Goal: Task Accomplishment & Management: Use online tool/utility

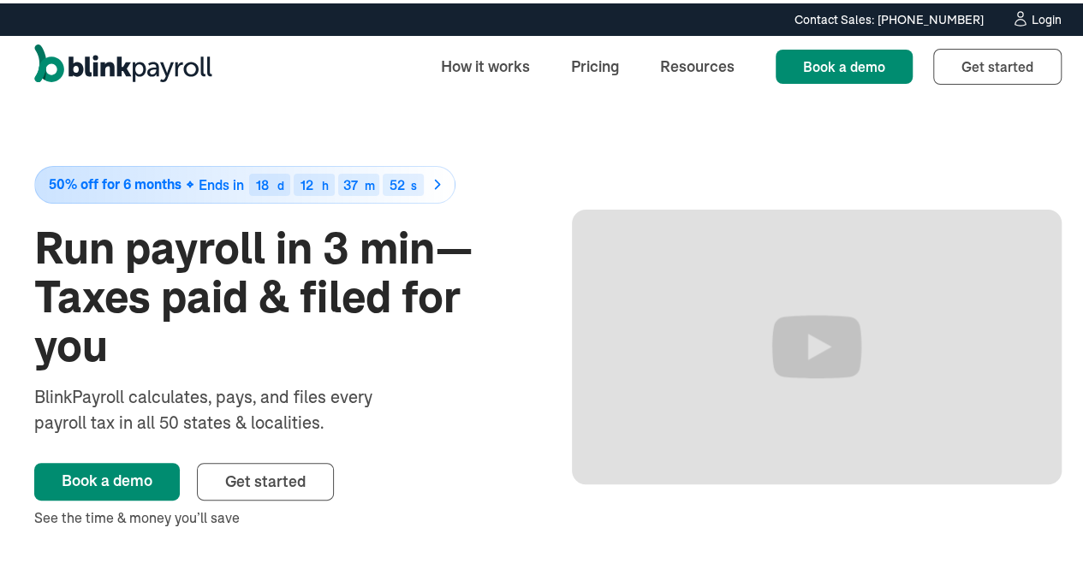
click at [1037, 17] on div "Login" at bounding box center [1046, 16] width 30 height 12
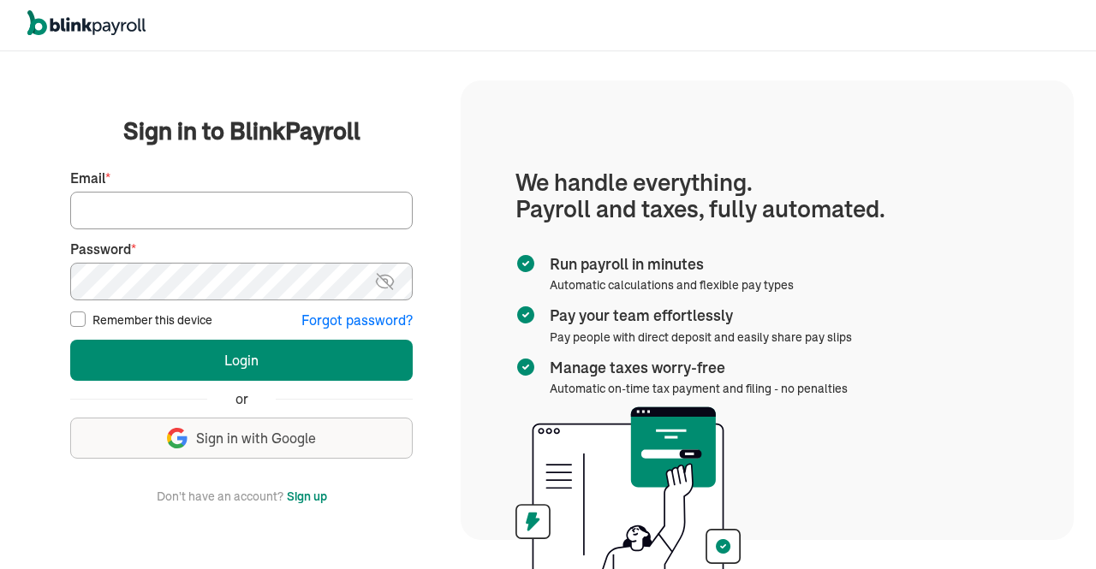
click at [358, 210] on input "Email *" at bounding box center [241, 211] width 342 height 38
type input "[PERSON_NAME][EMAIL_ADDRESS][DOMAIN_NAME]"
click at [387, 289] on img at bounding box center [384, 281] width 21 height 21
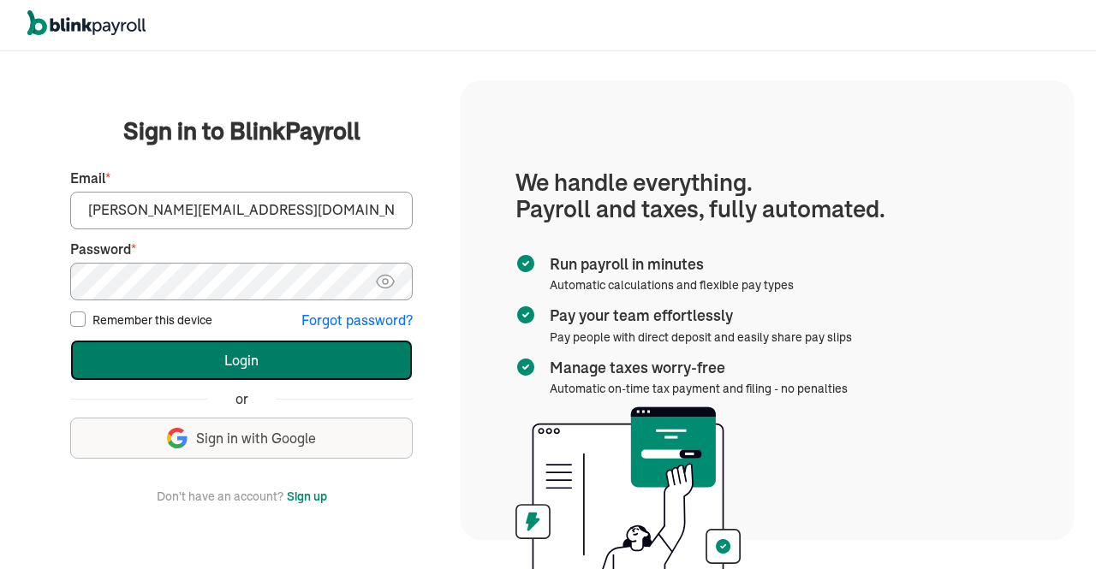
click at [346, 349] on button "Login" at bounding box center [241, 360] width 342 height 41
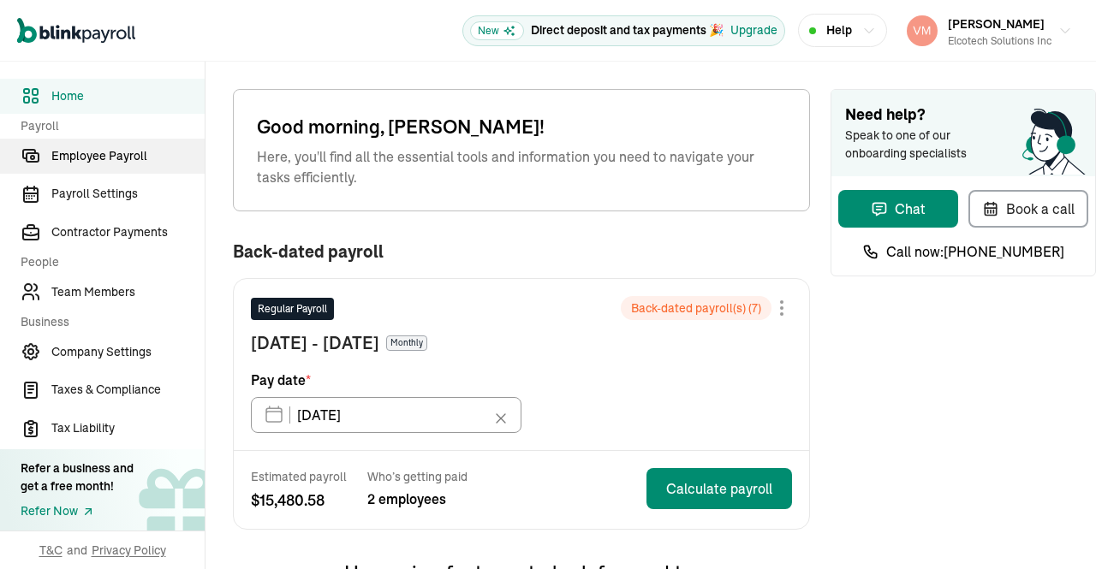
click at [91, 146] on link "Employee Payroll" at bounding box center [102, 156] width 205 height 35
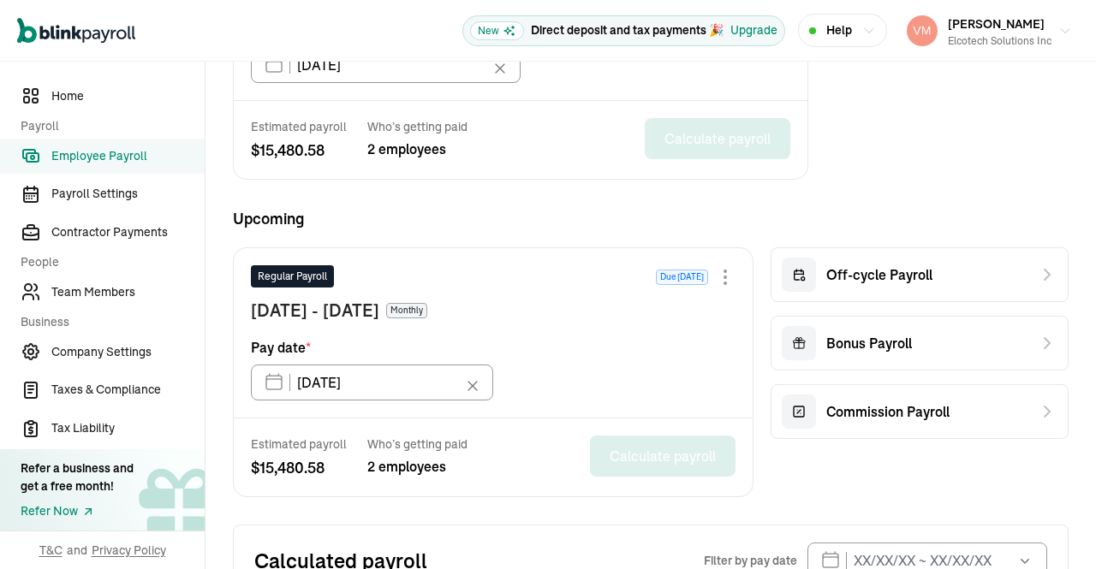
scroll to position [639, 0]
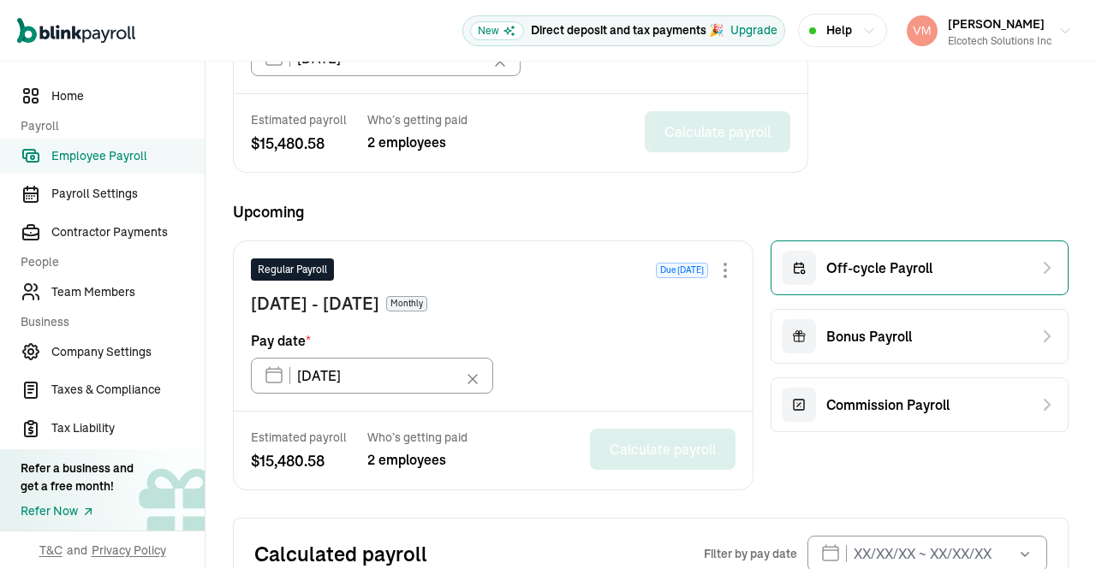
click at [946, 270] on div "Off-cycle Payroll" at bounding box center [919, 268] width 298 height 55
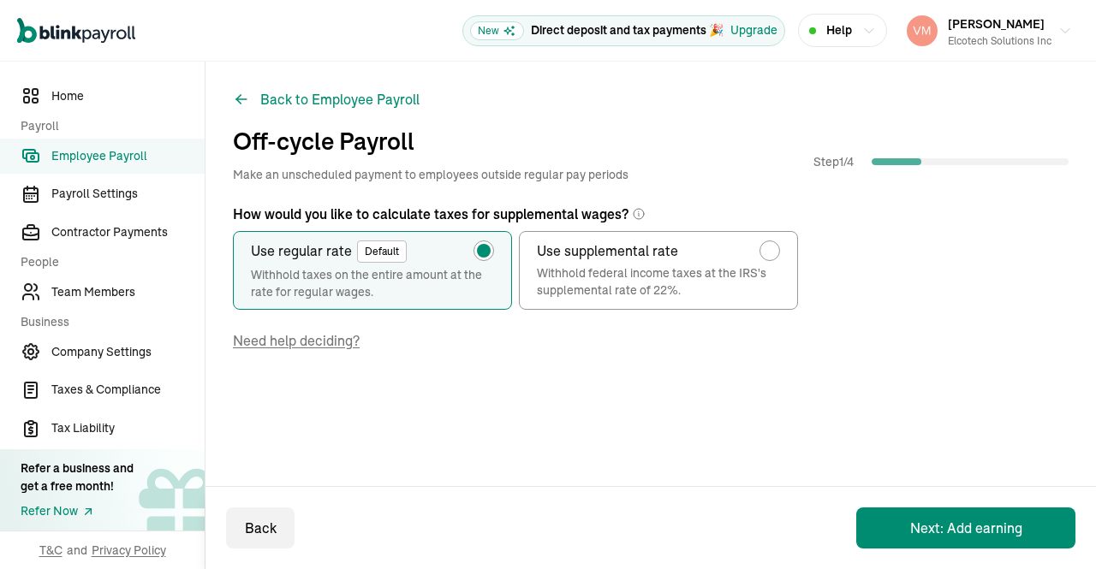
click at [963, 528] on button "Next: Add earning" at bounding box center [965, 528] width 219 height 41
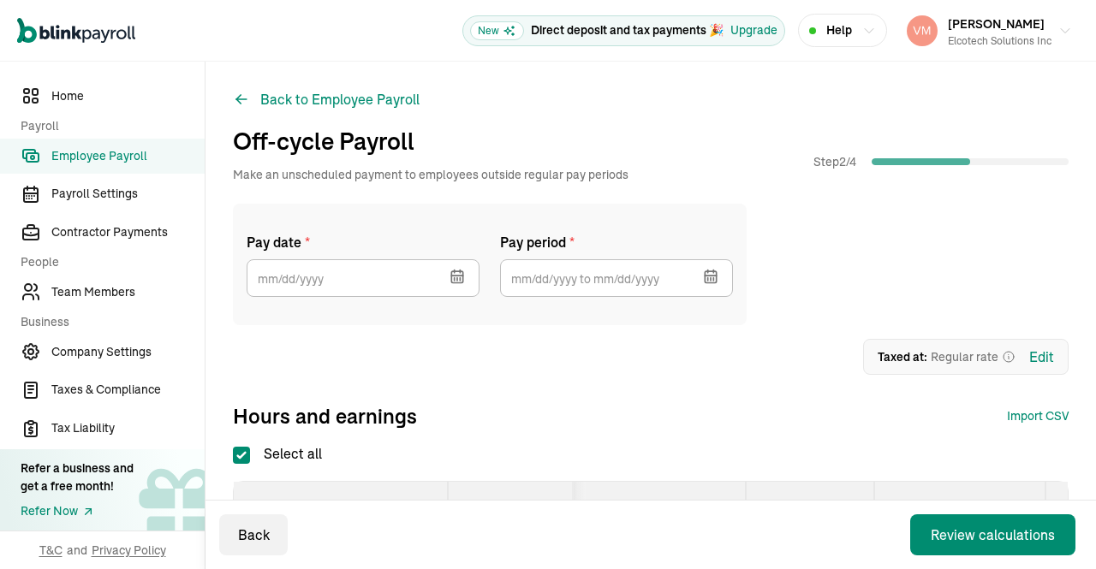
click at [452, 274] on icon "button" at bounding box center [457, 276] width 17 height 17
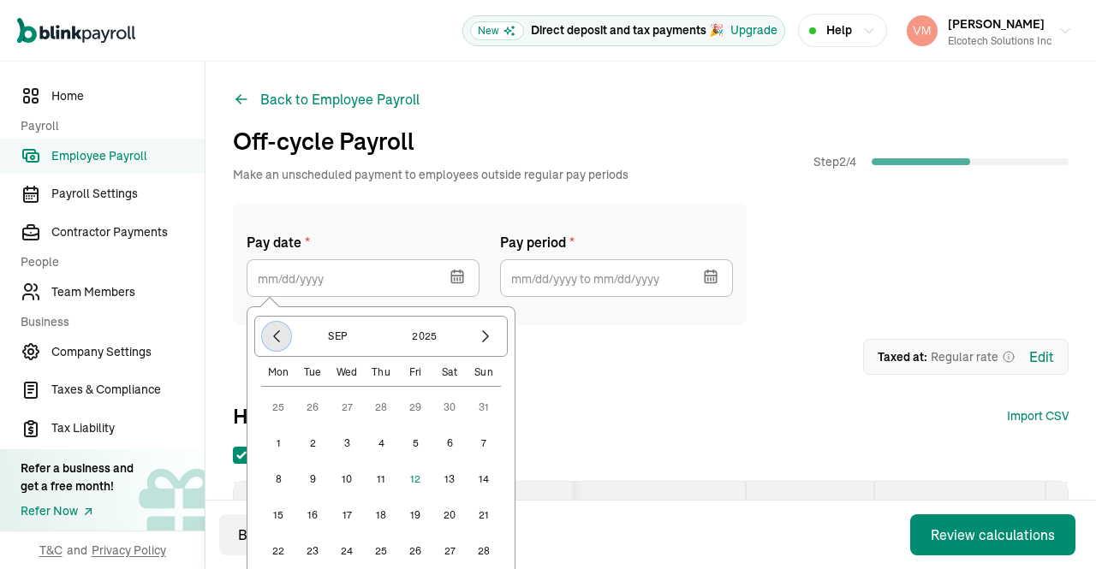
click at [264, 335] on button "button" at bounding box center [276, 336] width 29 height 29
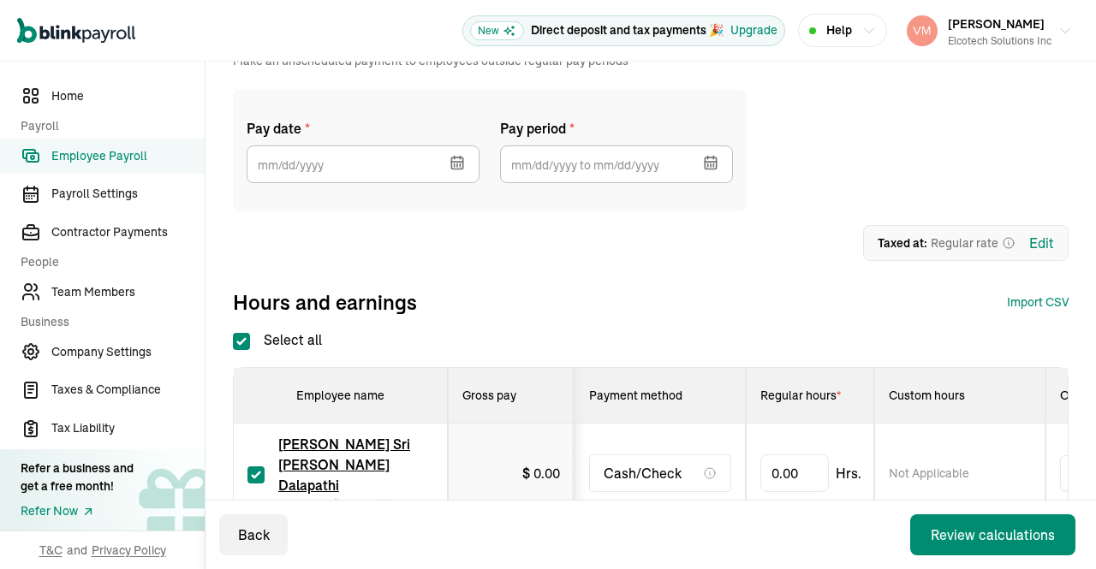
scroll to position [140, 0]
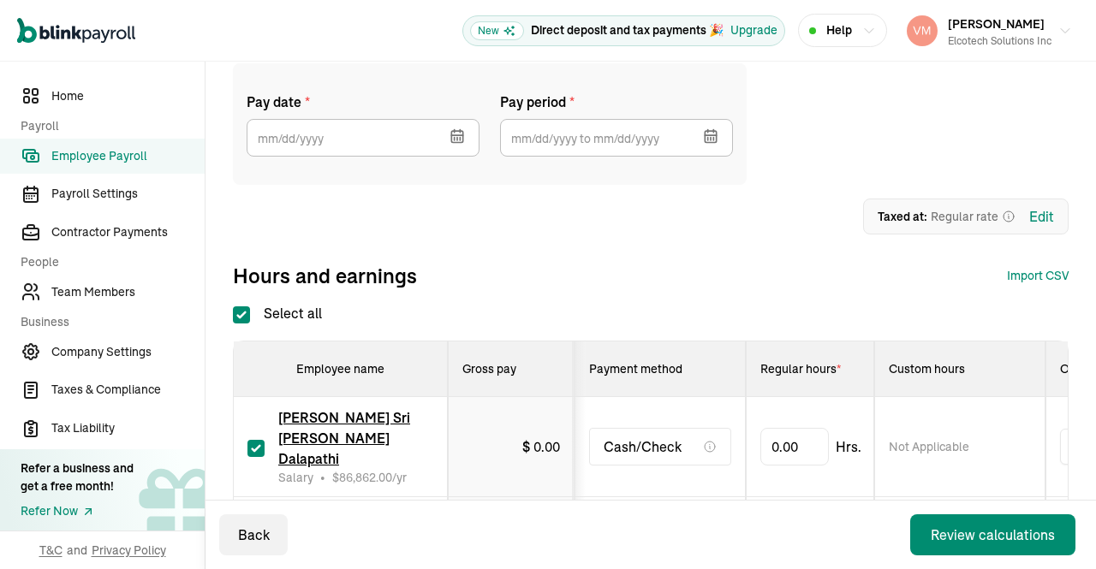
click at [455, 135] on icon "button" at bounding box center [456, 135] width 11 height 0
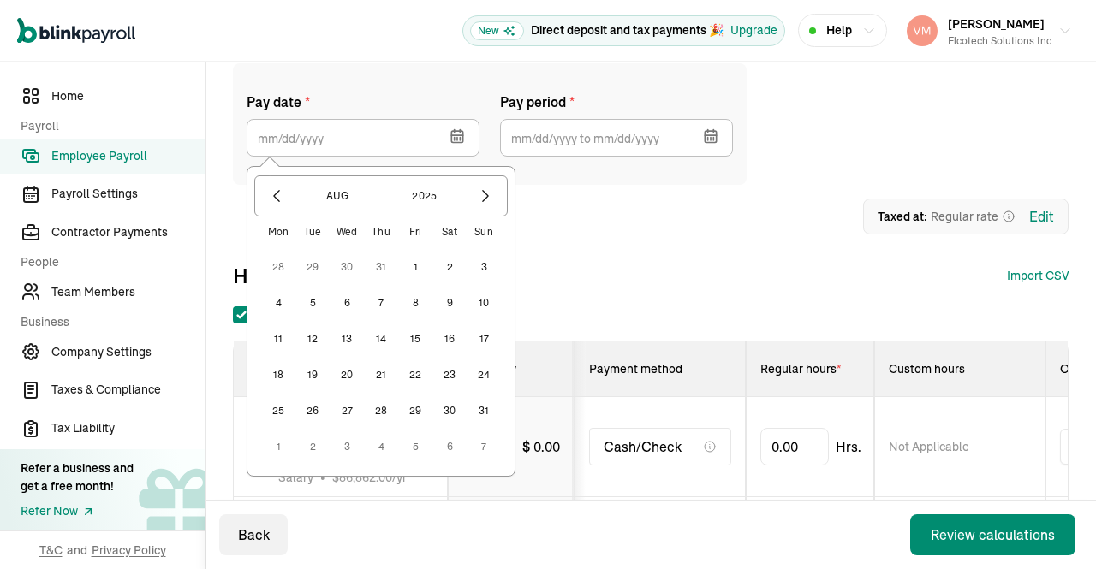
click at [484, 409] on button "31" at bounding box center [483, 411] width 34 height 34
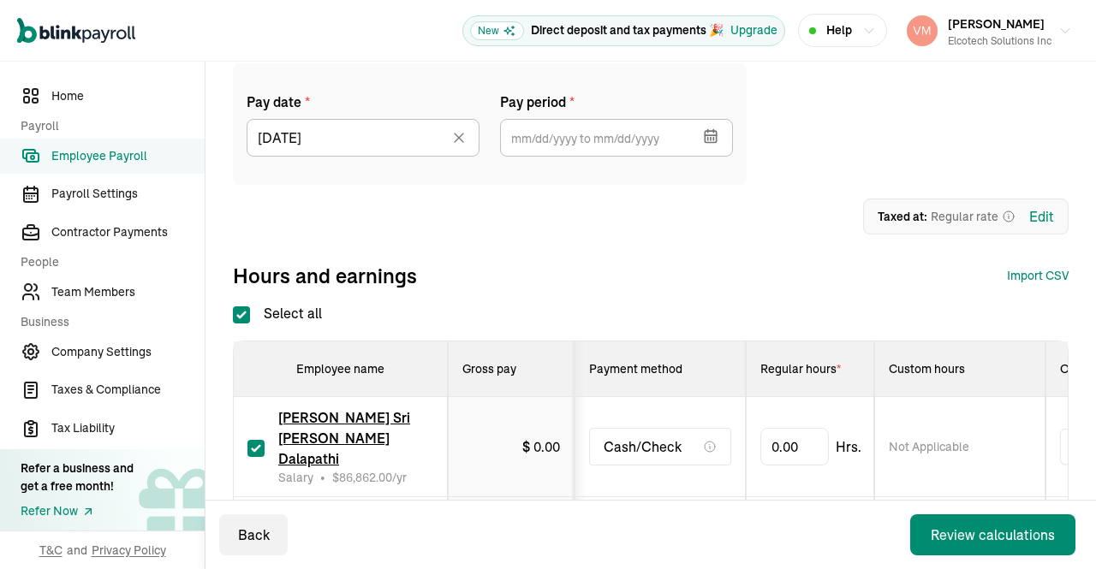
click at [713, 133] on icon "button" at bounding box center [713, 131] width 0 height 3
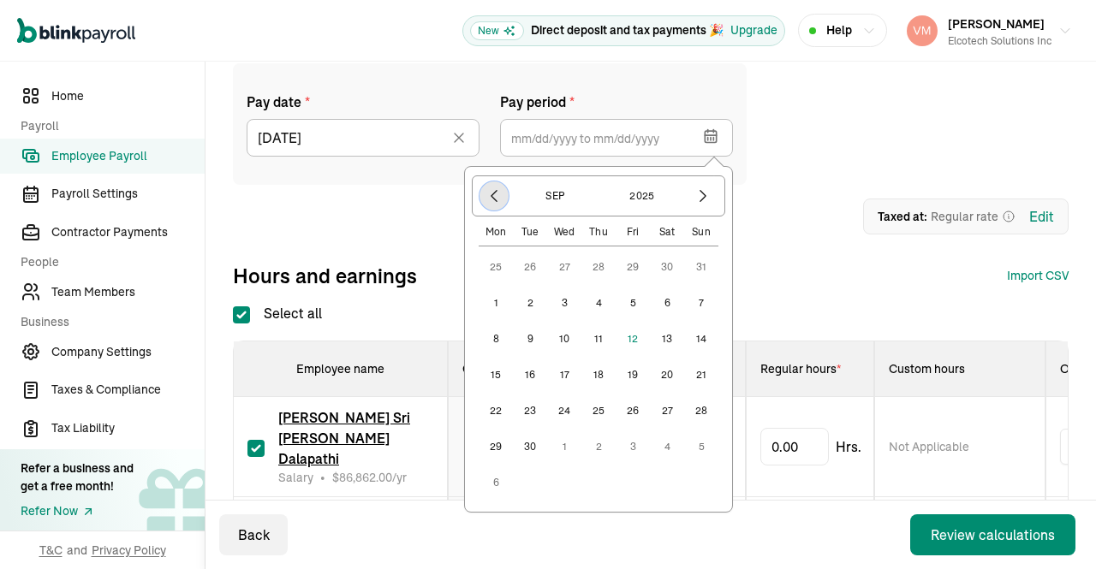
click at [494, 195] on icon "button" at bounding box center [493, 195] width 17 height 17
click at [633, 265] on button "1" at bounding box center [632, 267] width 34 height 34
click at [701, 407] on button "31" at bounding box center [701, 411] width 34 height 34
type input "[DATE] ~ [DATE]"
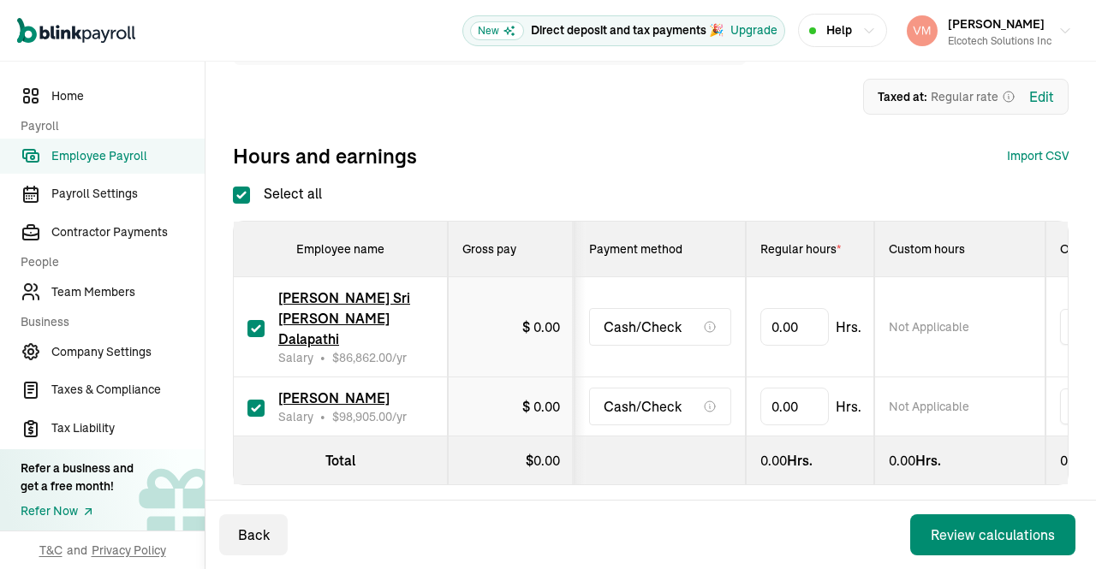
scroll to position [262, 0]
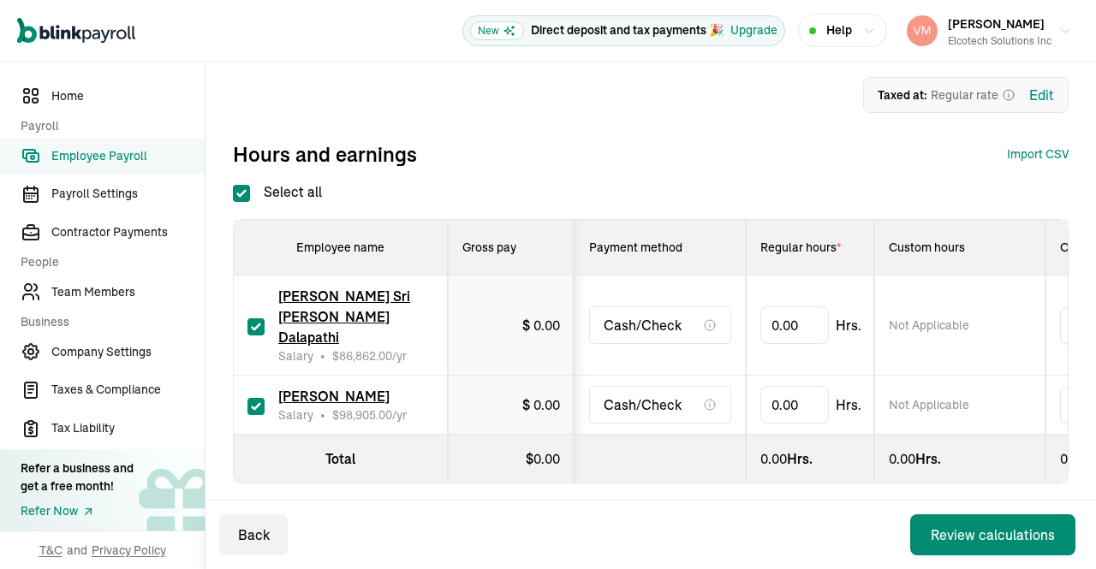
click at [318, 300] on span "[PERSON_NAME] Sri [PERSON_NAME] Dalapathi" at bounding box center [344, 317] width 132 height 58
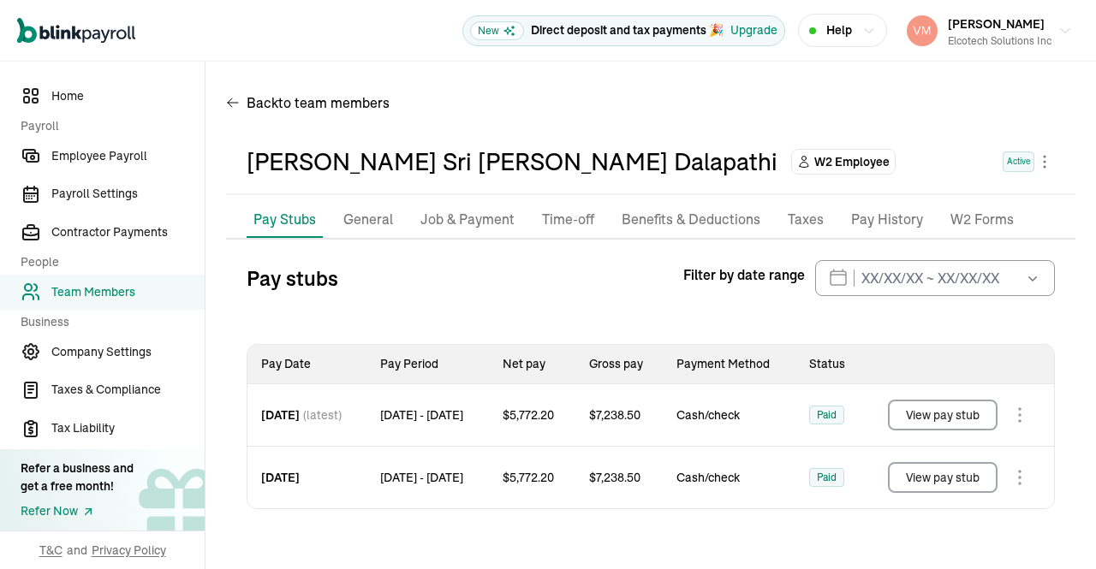
click at [462, 220] on p "Job & Payment" at bounding box center [467, 220] width 94 height 22
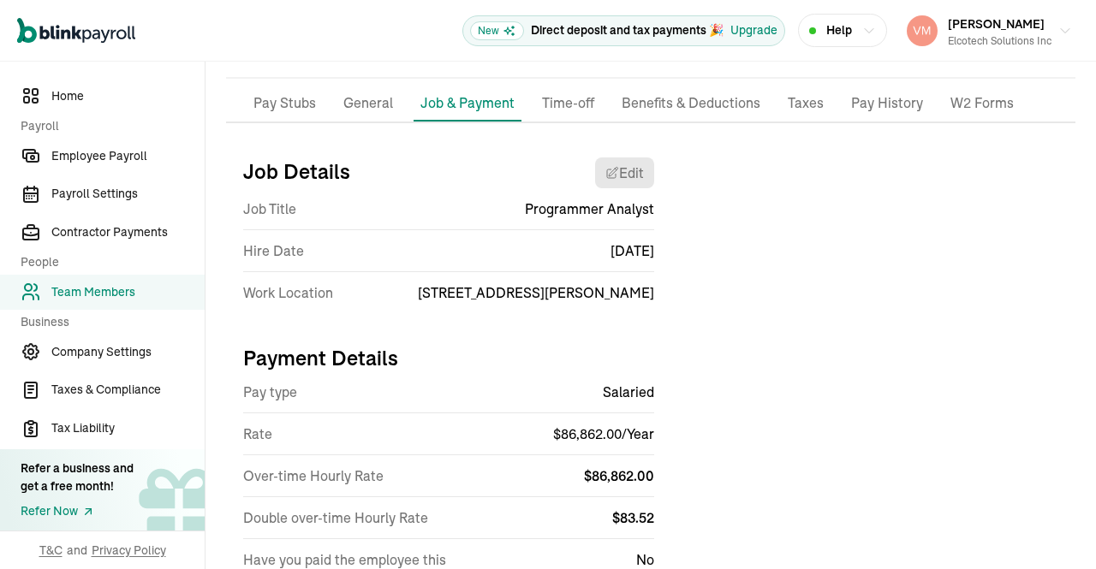
scroll to position [136, 0]
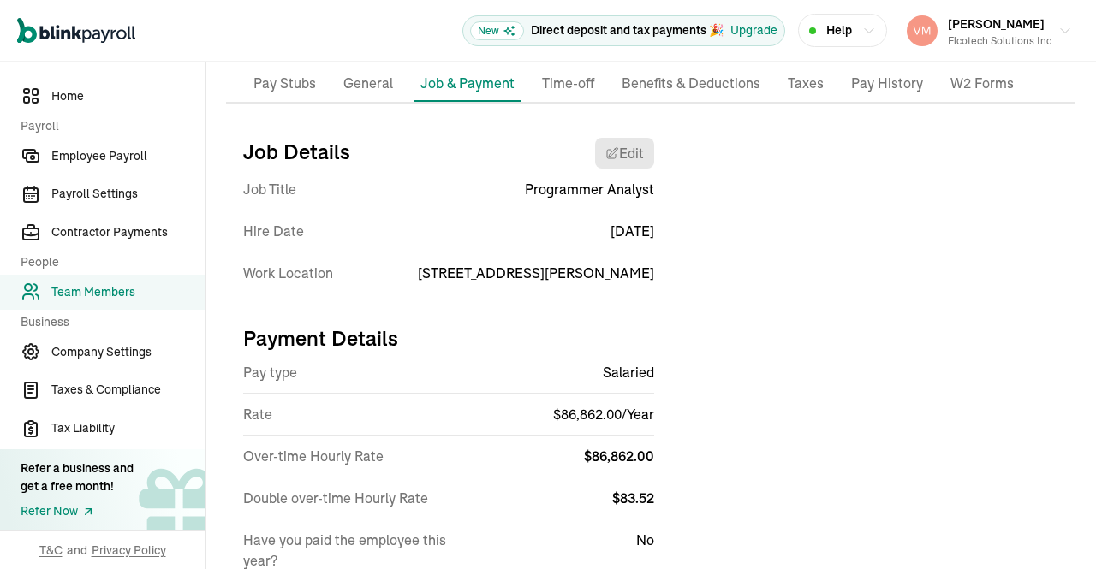
select select "[STREET_ADDRESS][PERSON_NAME]"
select select "4"
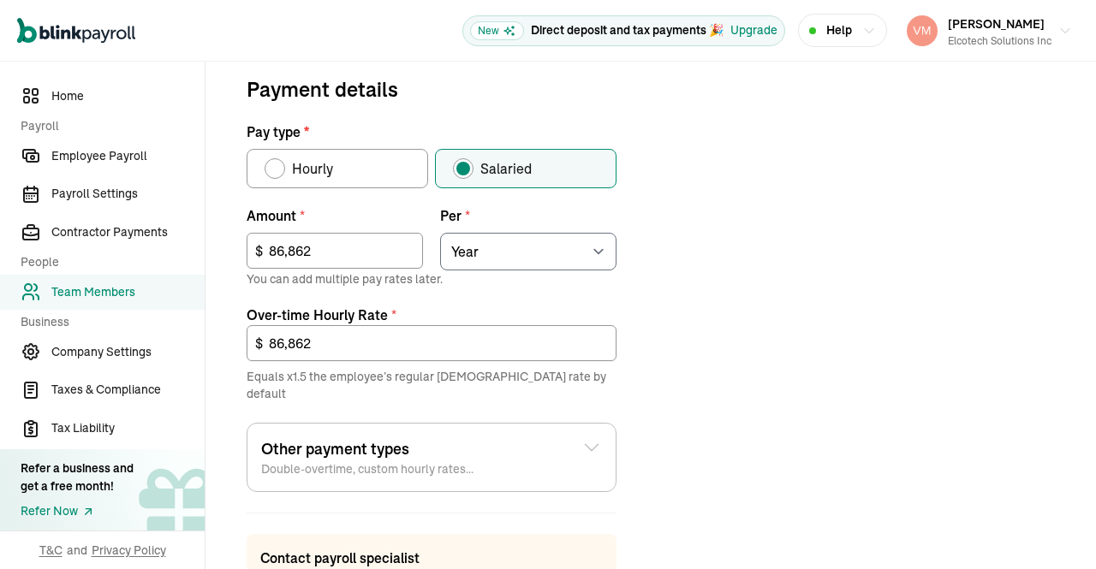
scroll to position [550, 0]
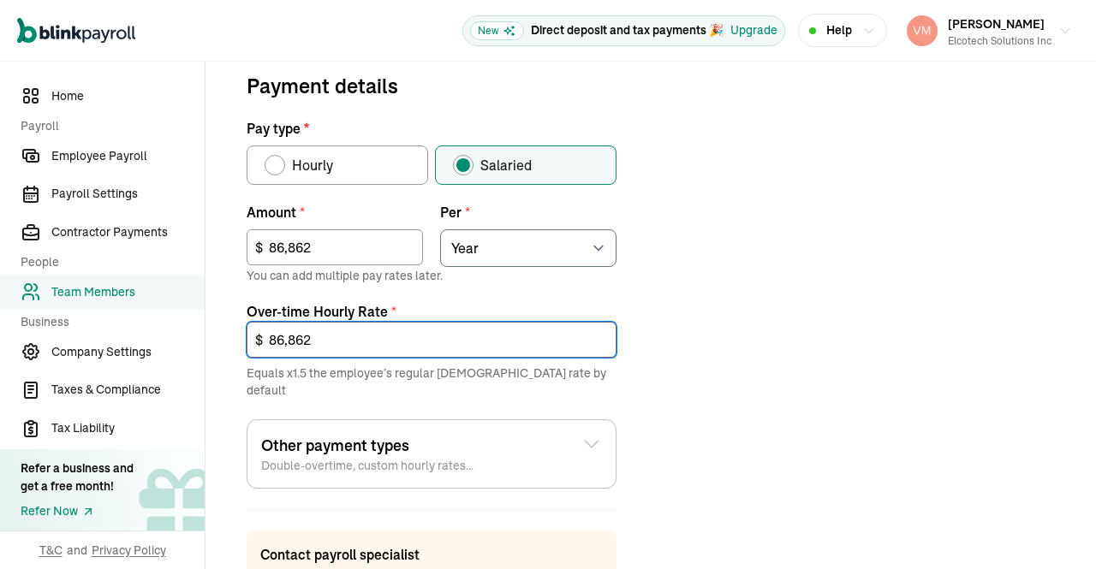
click at [474, 339] on input "86,862" at bounding box center [432, 340] width 370 height 36
type input "8"
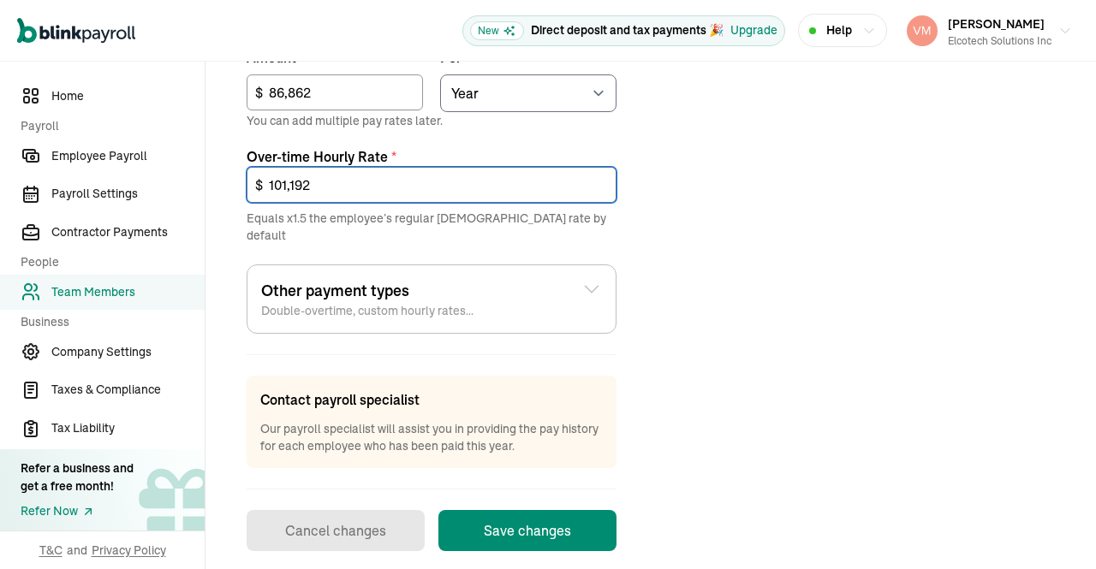
type input "101,192"
click at [554, 510] on button "Save changes" at bounding box center [527, 530] width 178 height 41
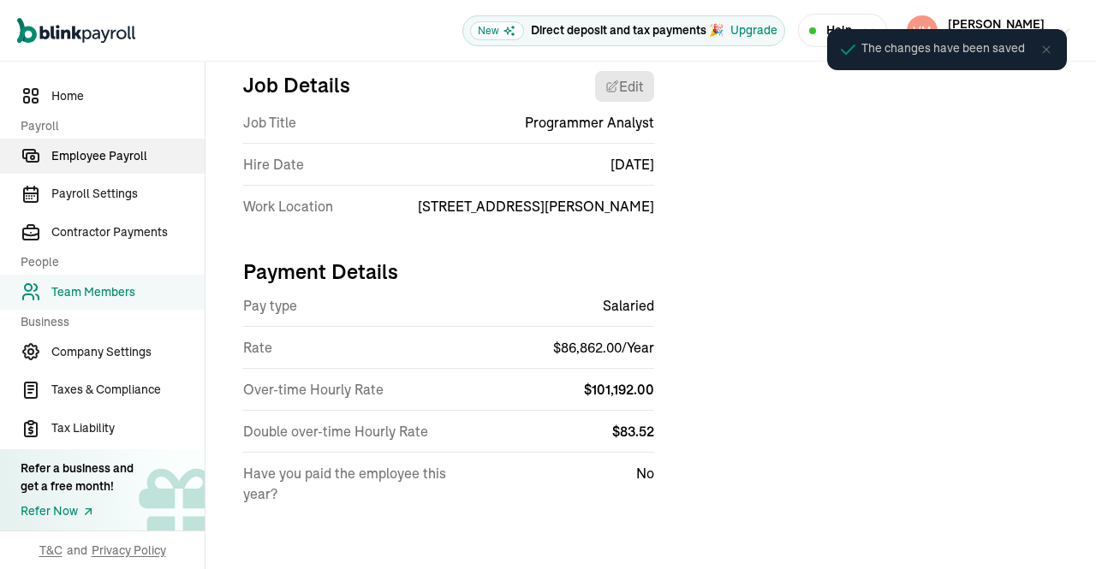
scroll to position [200, 0]
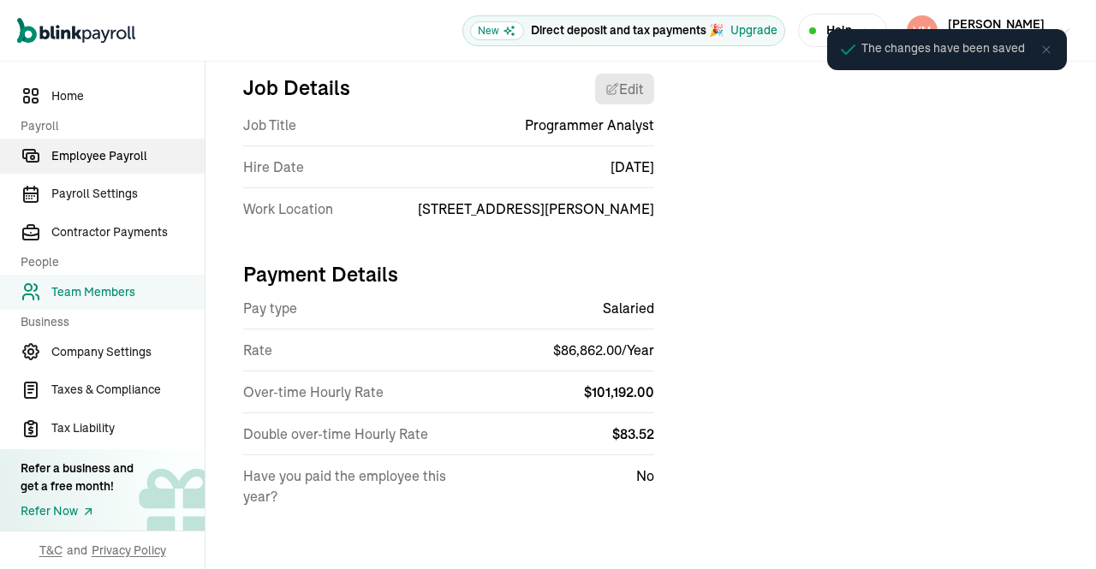
click at [84, 152] on span "Employee Payroll" at bounding box center [127, 156] width 153 height 18
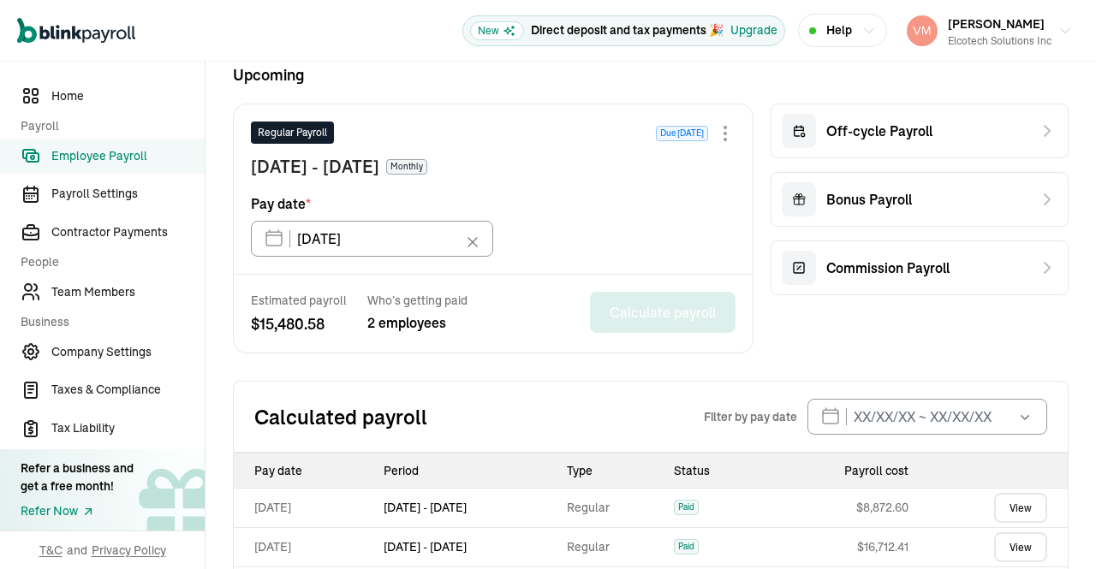
scroll to position [765, 0]
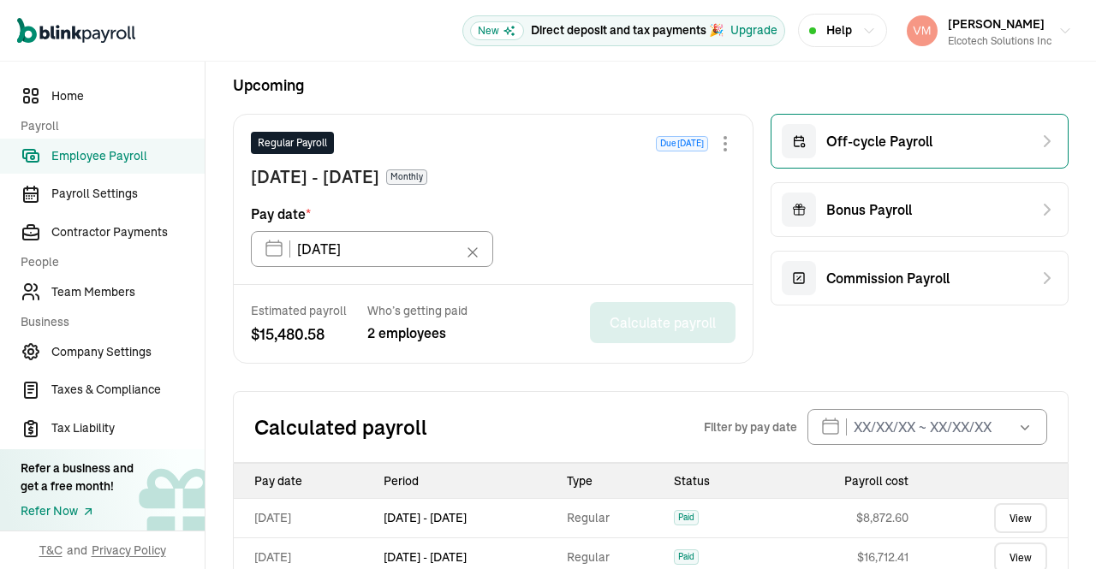
click at [952, 136] on div "Off-cycle Payroll" at bounding box center [919, 141] width 298 height 55
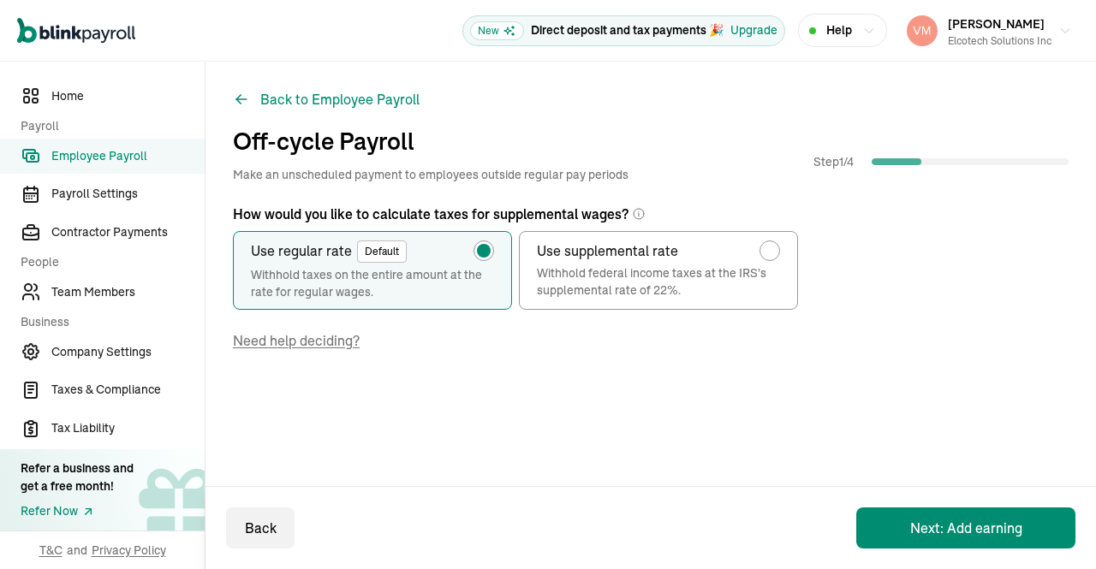
click at [959, 523] on button "Next: Add earning" at bounding box center [965, 528] width 219 height 41
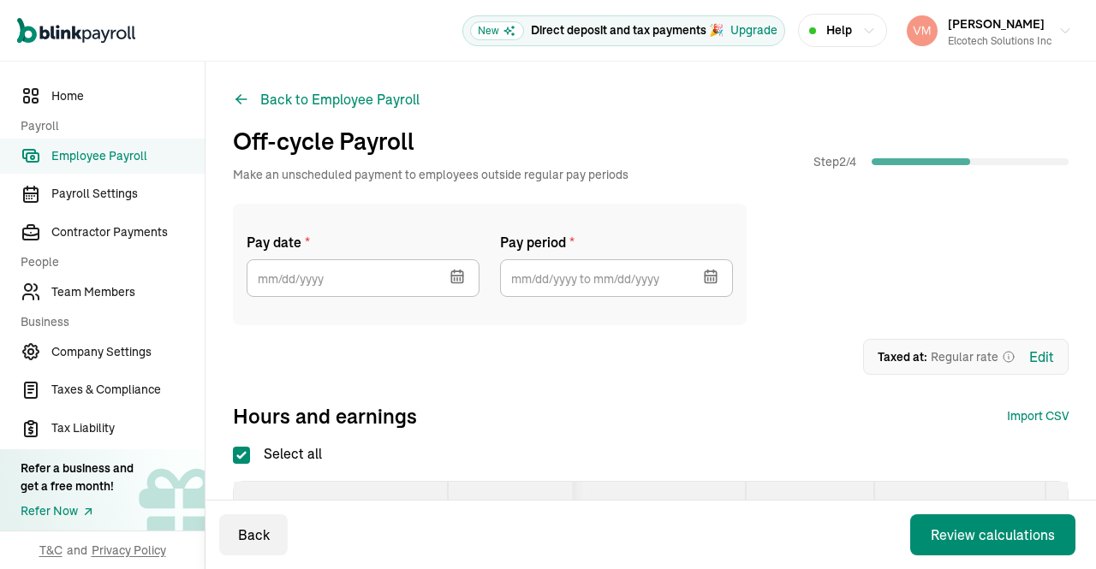
checkbox input "true"
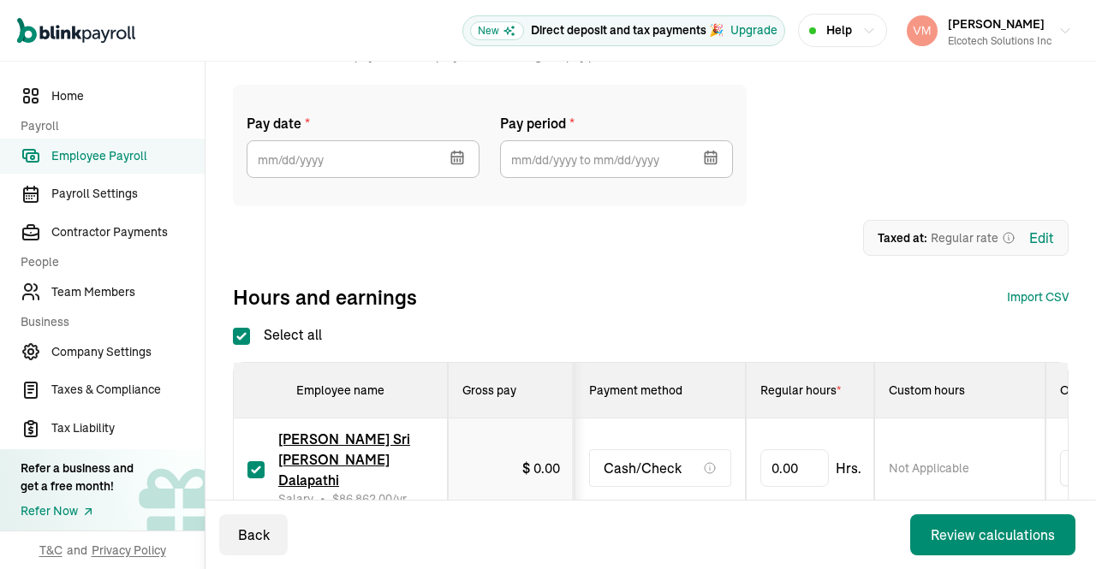
scroll to position [151, 0]
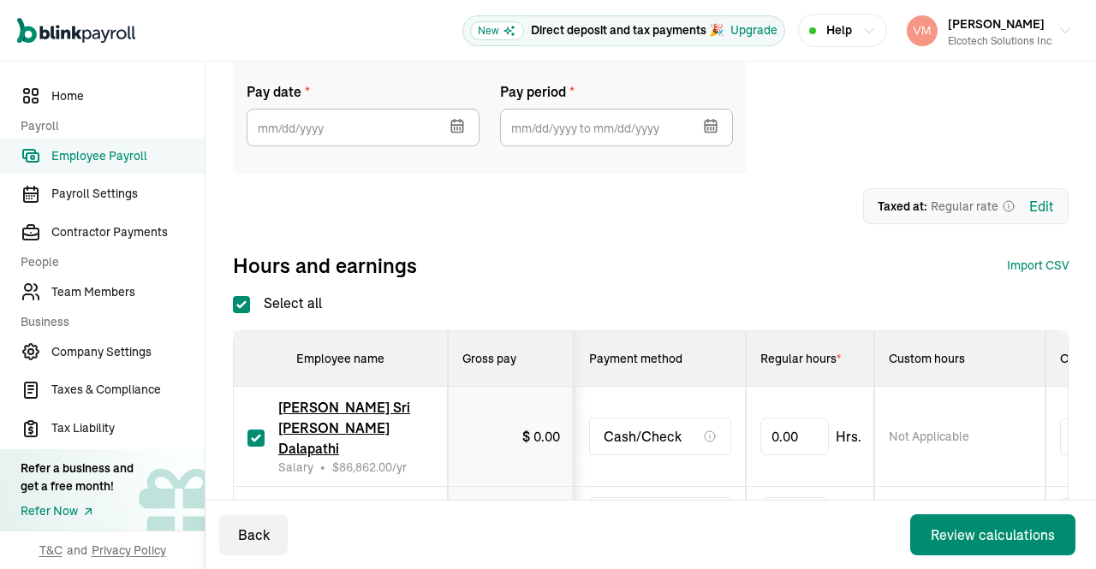
click at [468, 122] on button "button" at bounding box center [455, 124] width 48 height 45
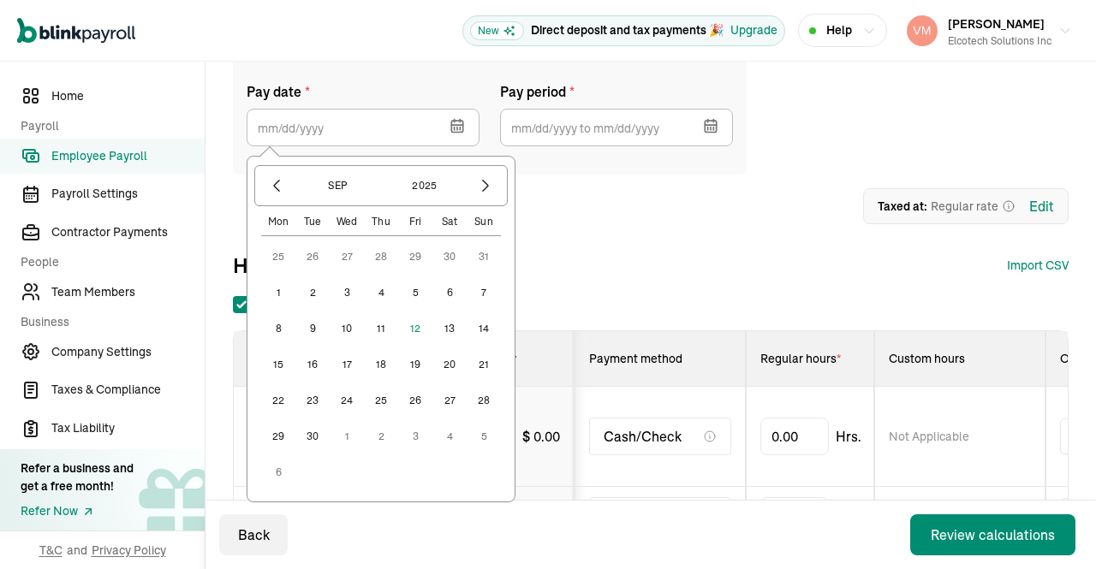
click at [312, 439] on button "30" at bounding box center [312, 436] width 34 height 34
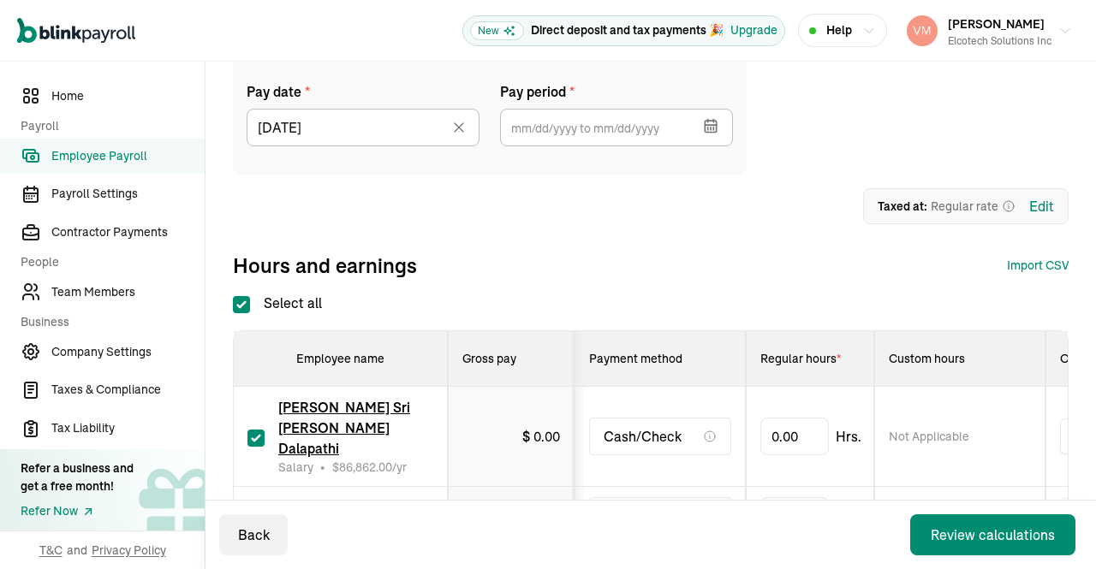
click at [714, 117] on icon "button" at bounding box center [710, 125] width 17 height 17
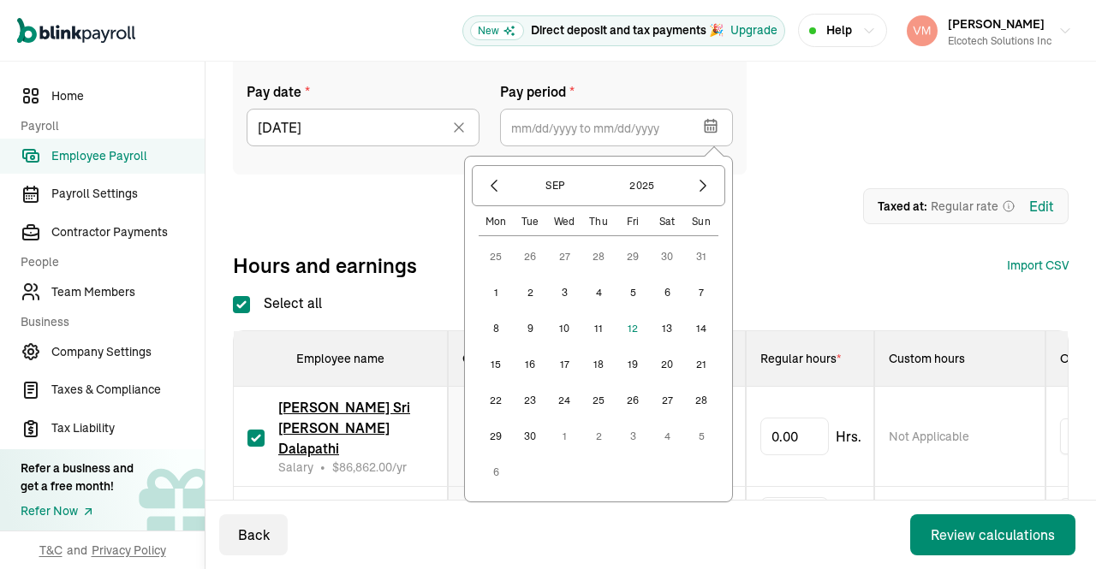
click at [496, 291] on button "1" at bounding box center [495, 293] width 34 height 34
click at [524, 431] on button "30" at bounding box center [530, 436] width 34 height 34
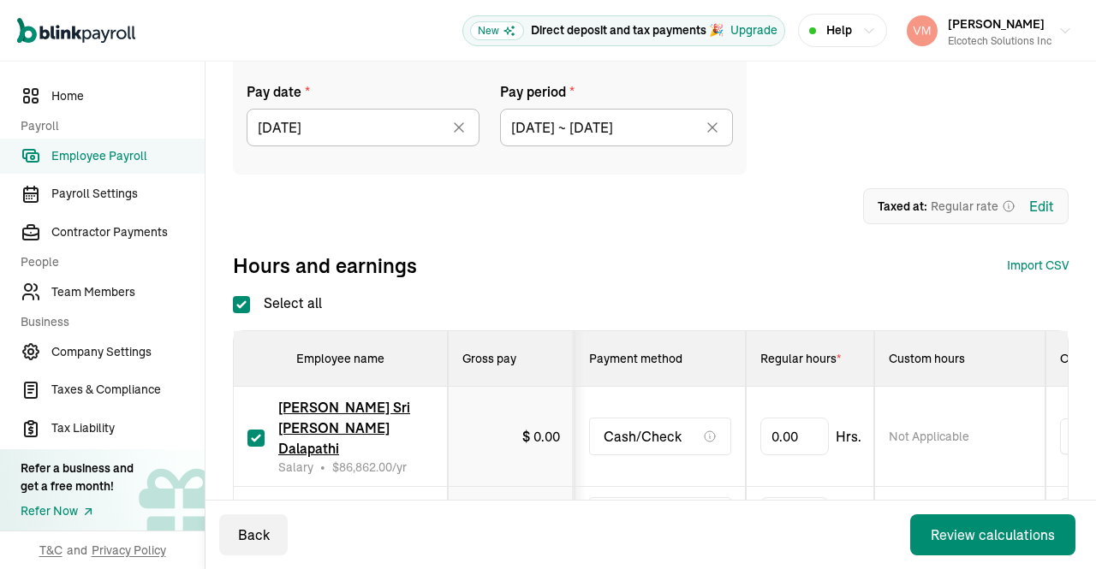
type input "[DATE] ~ [DATE]"
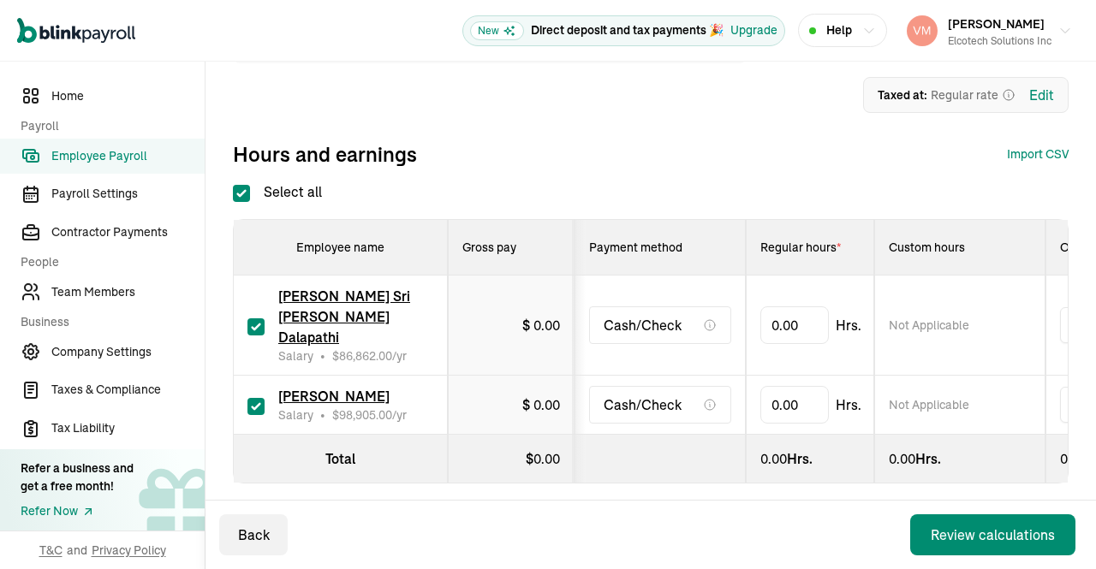
click at [257, 398] on input "checkbox" at bounding box center [255, 406] width 17 height 17
checkbox input "false"
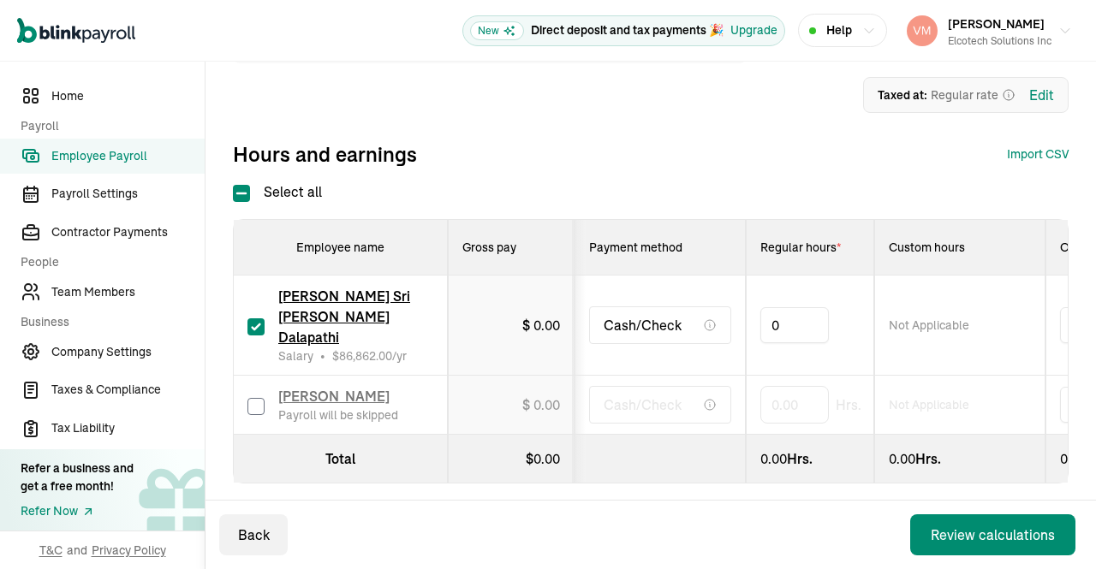
drag, startPoint x: 810, startPoint y: 312, endPoint x: 707, endPoint y: 313, distance: 102.7
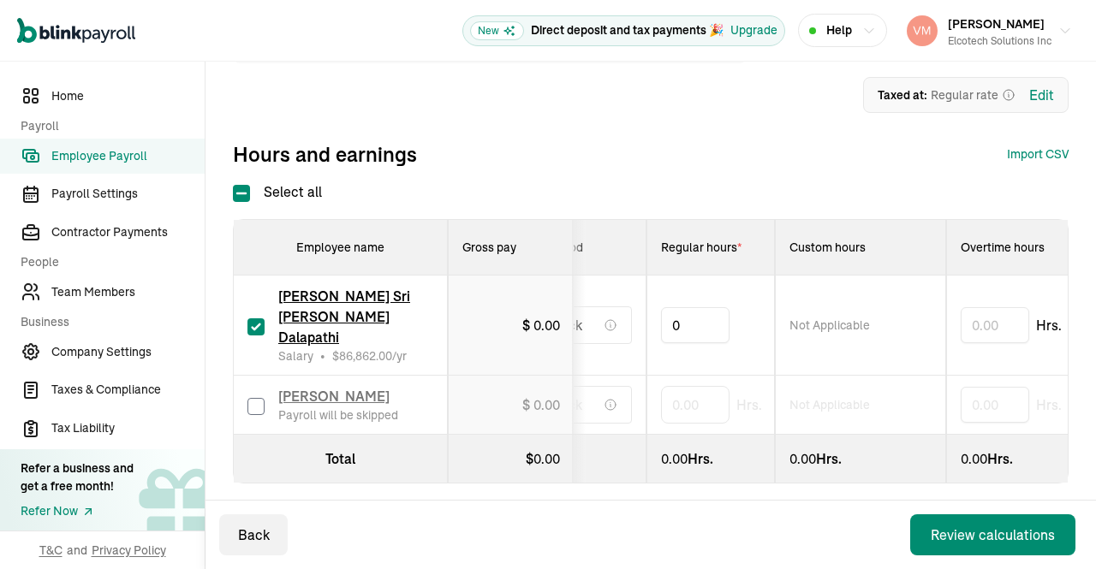
scroll to position [0, 0]
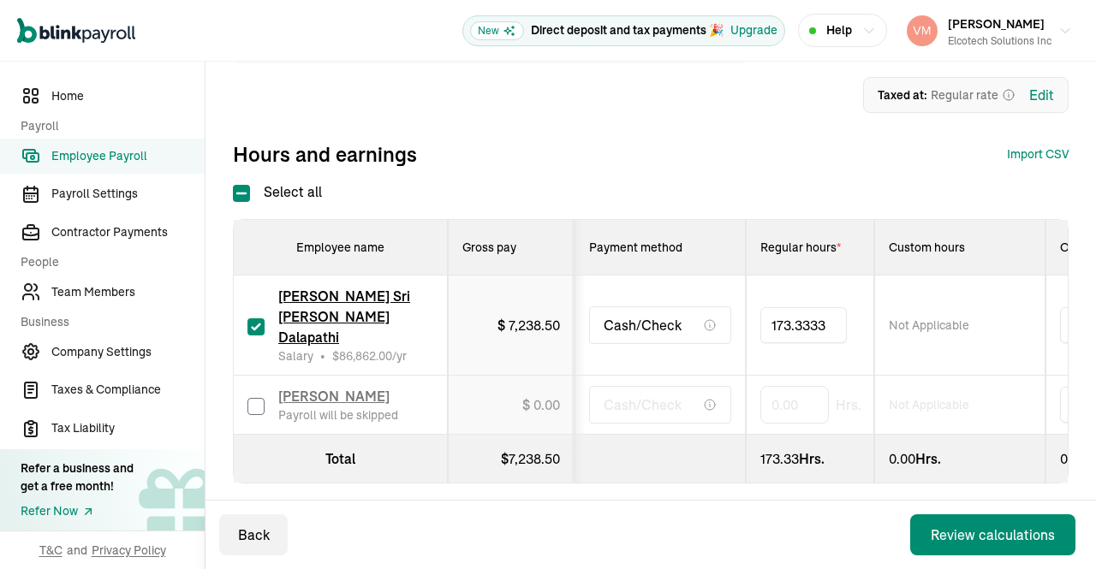
type input "173.33333"
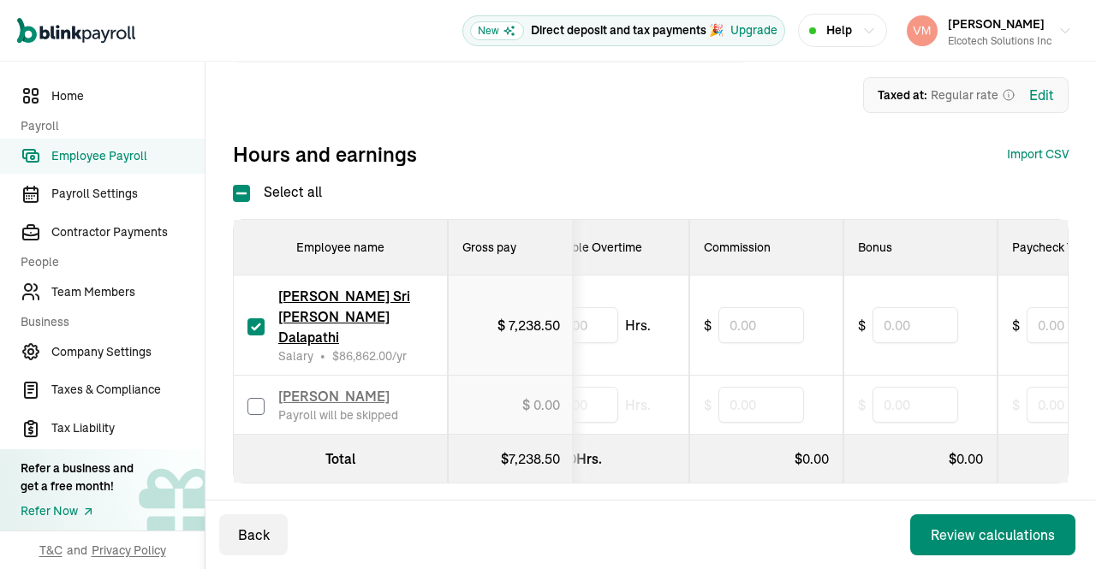
scroll to position [0, 737]
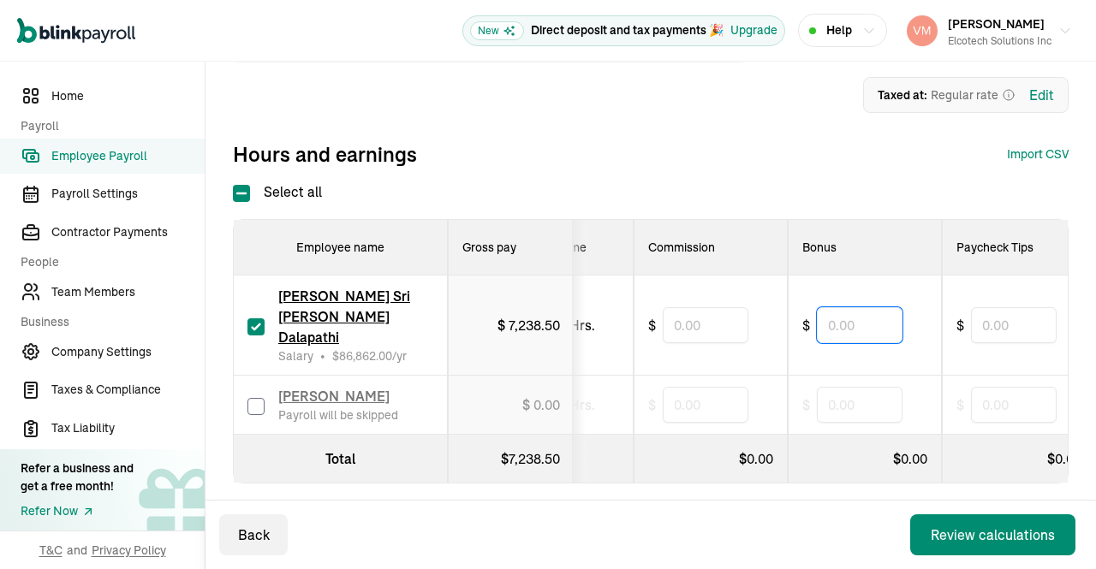
click at [856, 309] on input "text" at bounding box center [860, 325] width 86 height 36
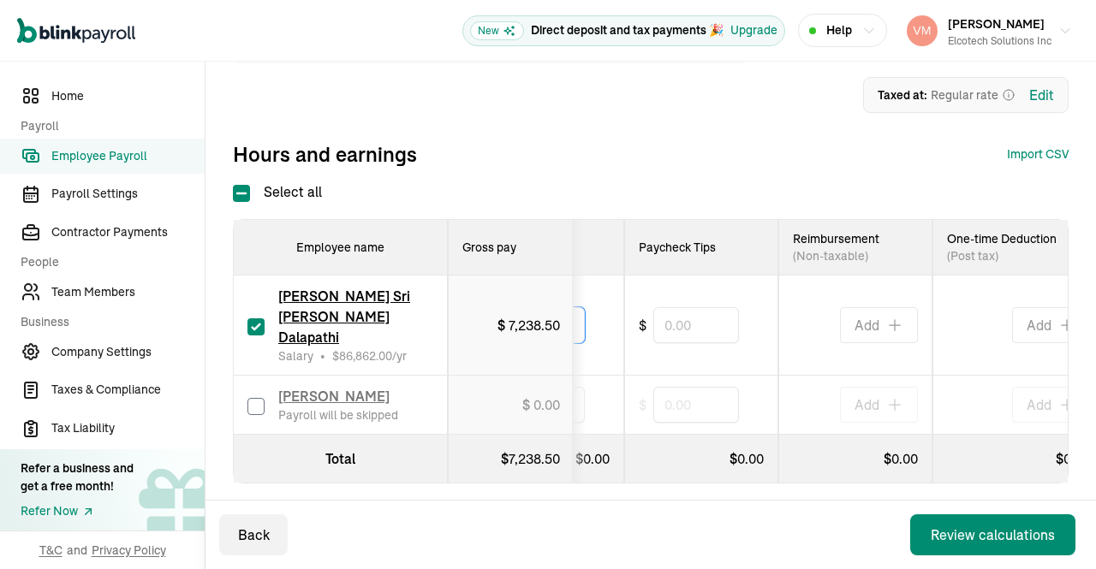
scroll to position [0, 1055]
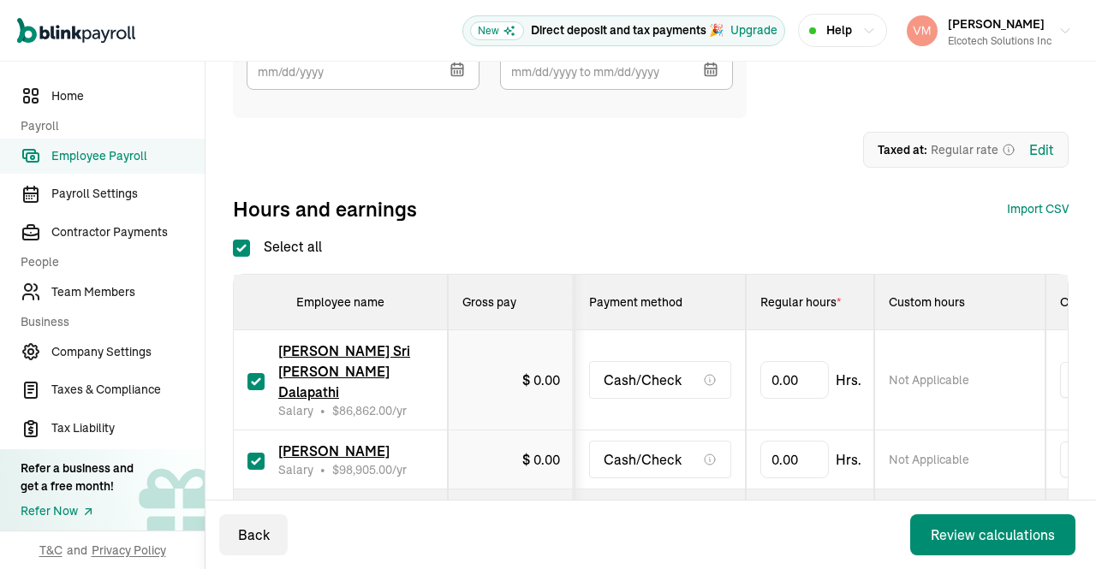
scroll to position [236, 0]
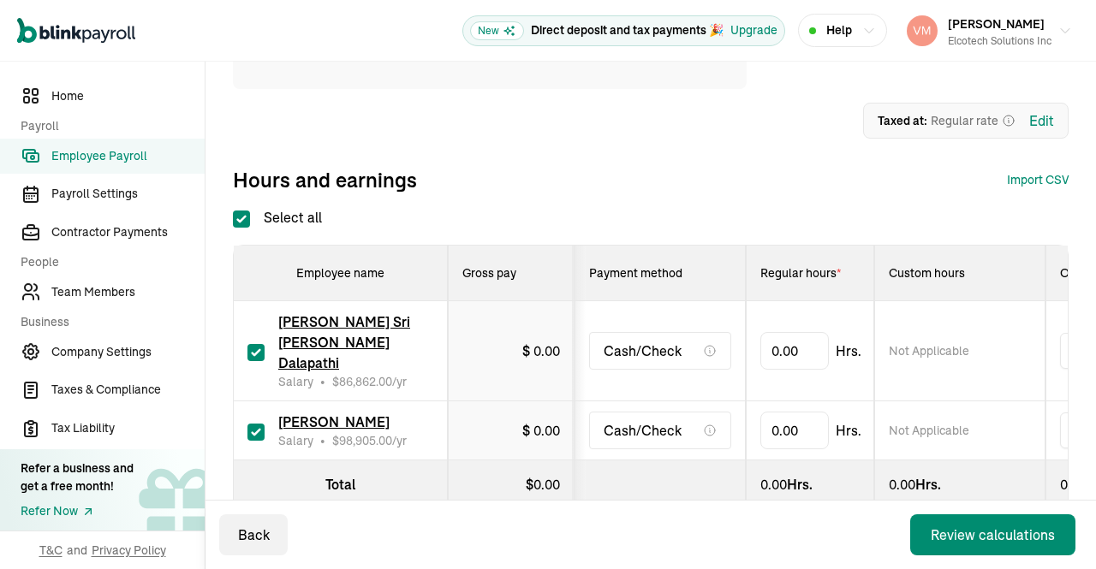
click at [356, 322] on span "[PERSON_NAME] Sri [PERSON_NAME] Dalapathi" at bounding box center [344, 342] width 132 height 58
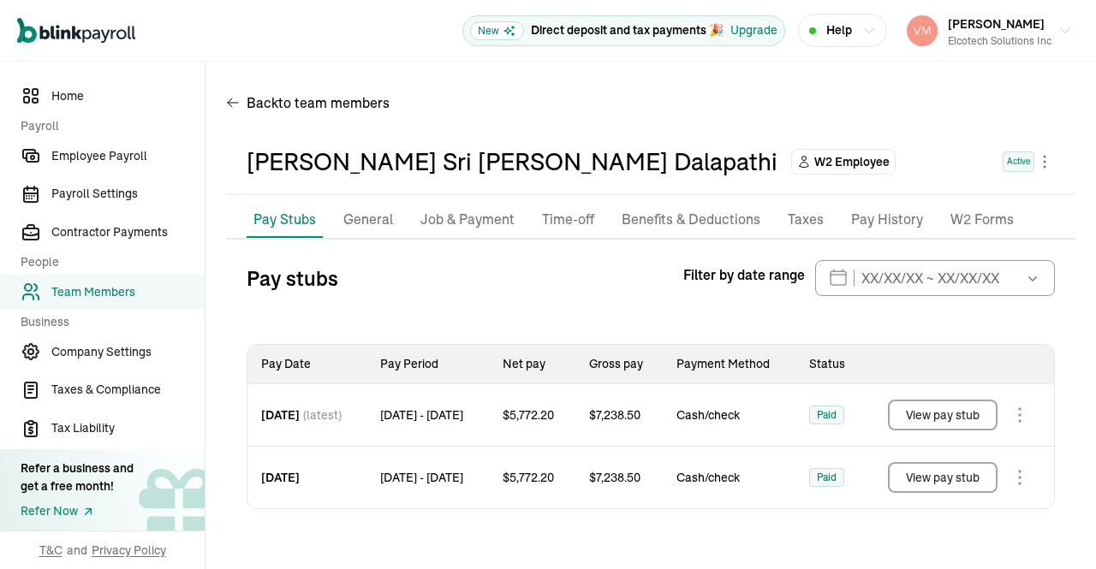
click at [481, 212] on p "Job & Payment" at bounding box center [467, 220] width 94 height 22
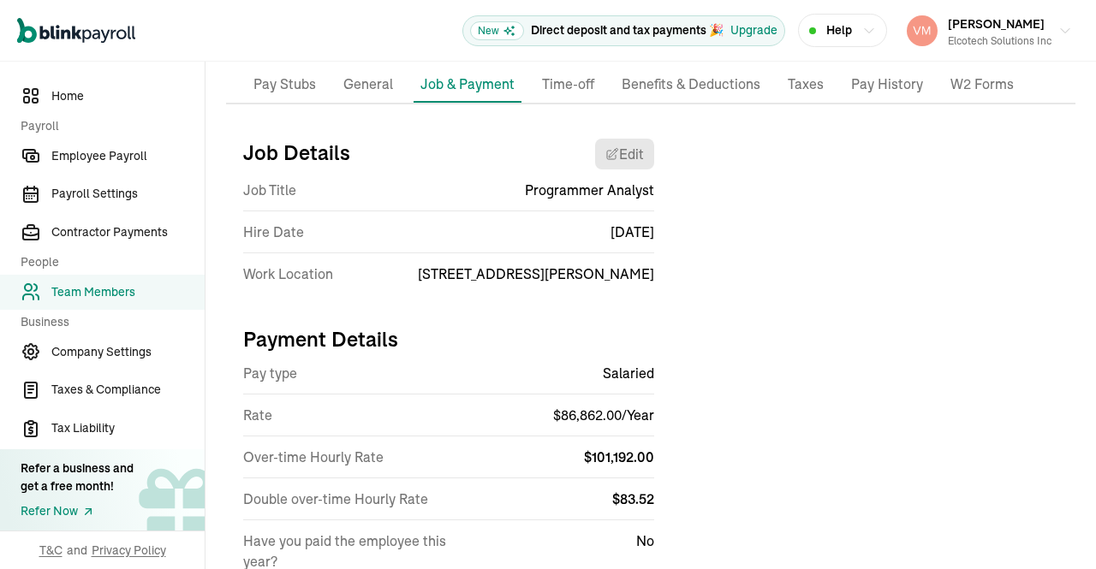
scroll to position [200, 0]
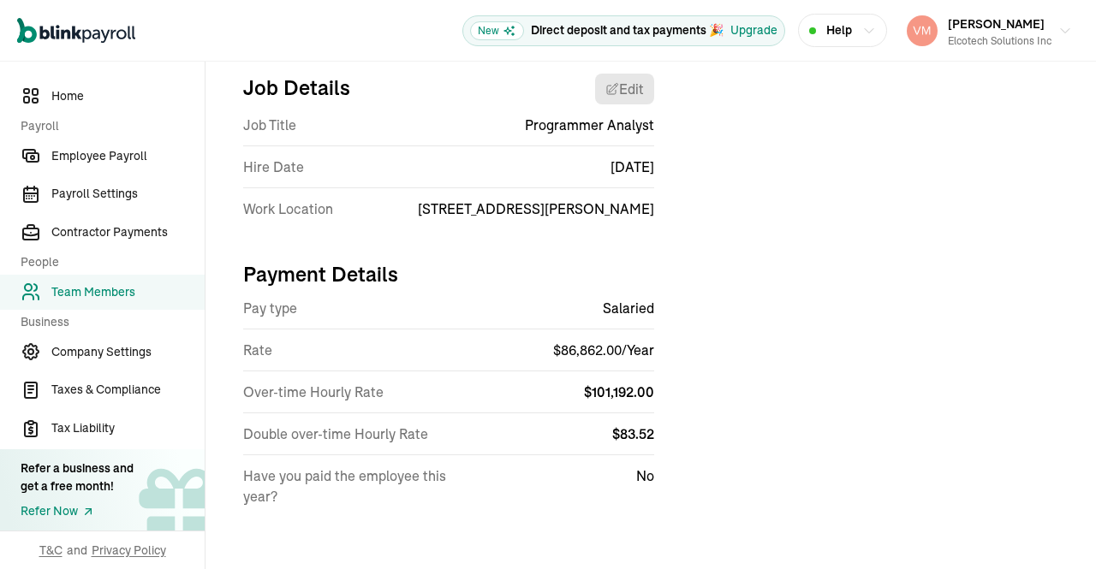
select select "[STREET_ADDRESS][PERSON_NAME]"
select select "4"
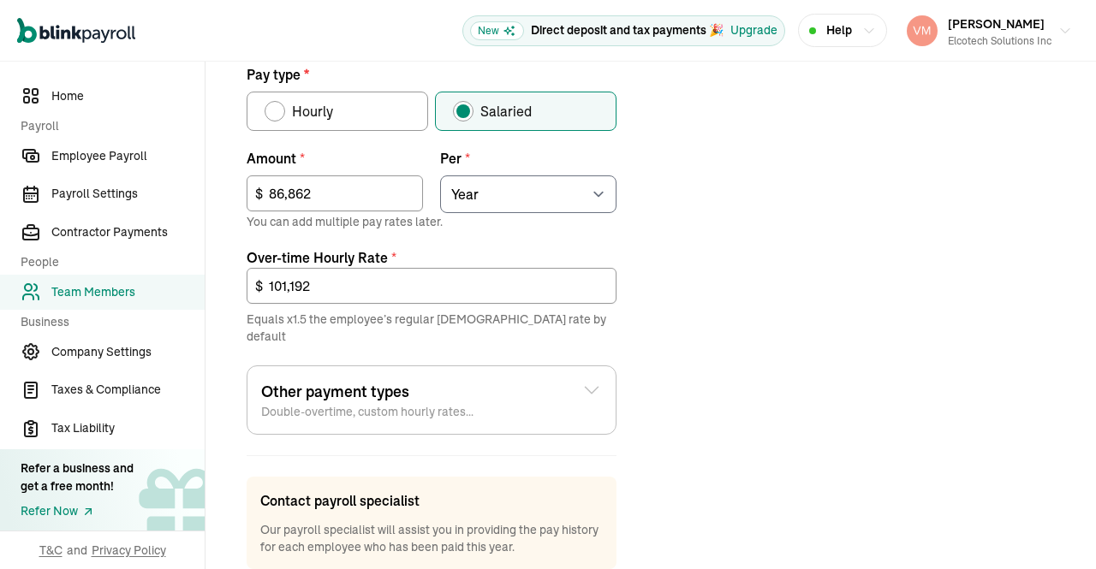
scroll to position [627, 0]
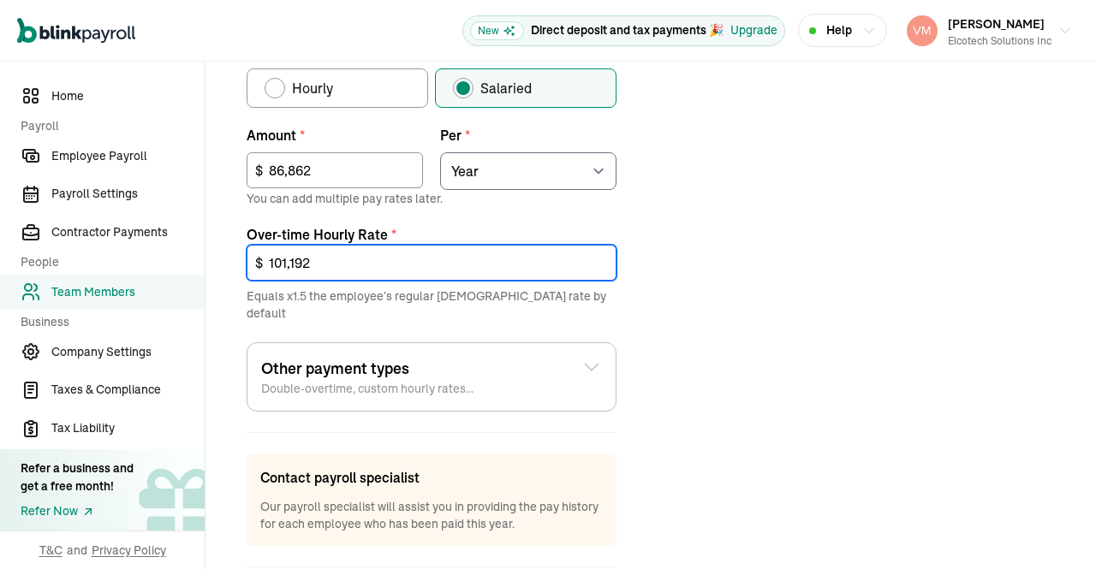
drag, startPoint x: 325, startPoint y: 262, endPoint x: 127, endPoint y: 268, distance: 198.7
click at [127, 268] on div "Home Payroll Employee Payroll Payroll Settings Contractor Payments People Team …" at bounding box center [548, 50] width 1096 height 1233
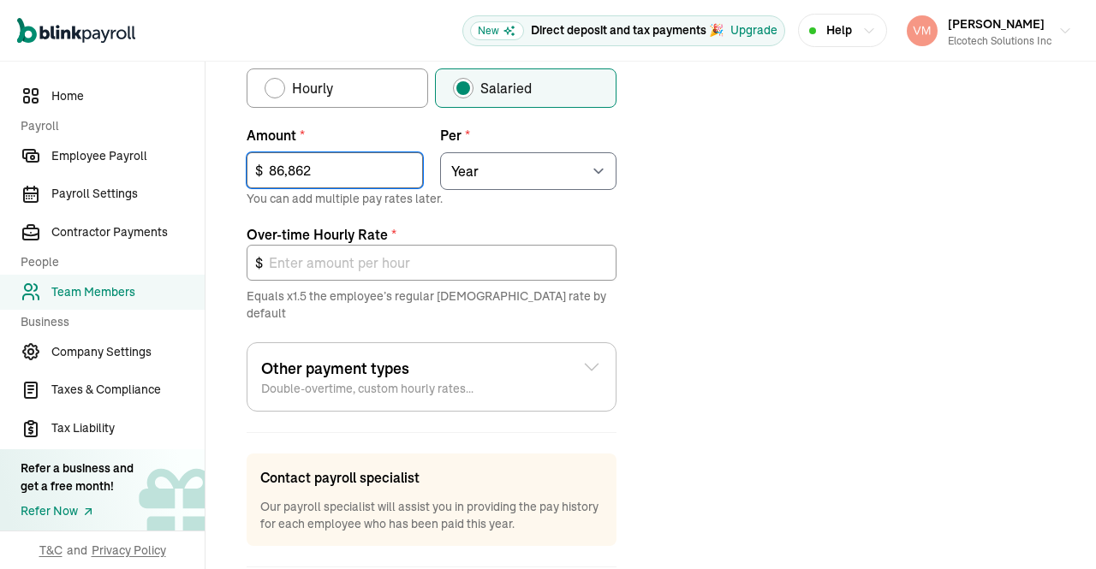
click at [327, 172] on input "86,862" at bounding box center [335, 170] width 176 height 36
drag, startPoint x: 327, startPoint y: 172, endPoint x: 100, endPoint y: 162, distance: 227.1
click at [100, 162] on div "Home Payroll Employee Payroll Payroll Settings Contractor Payments People Team …" at bounding box center [548, 50] width 1096 height 1233
paste input "101,19"
type input "101,192"
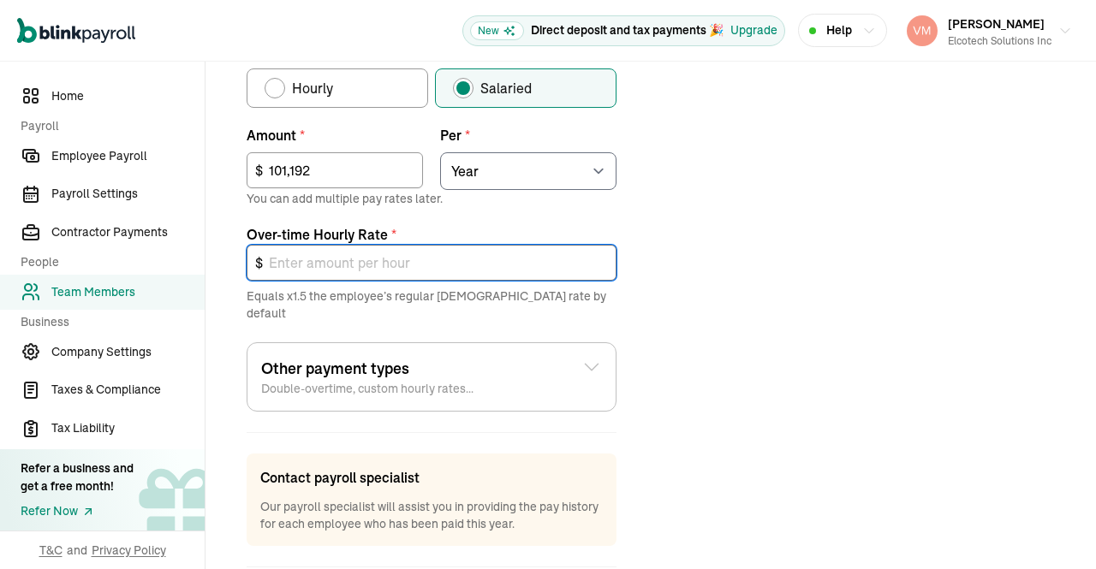
click at [303, 266] on input "text" at bounding box center [432, 263] width 370 height 36
type input "0"
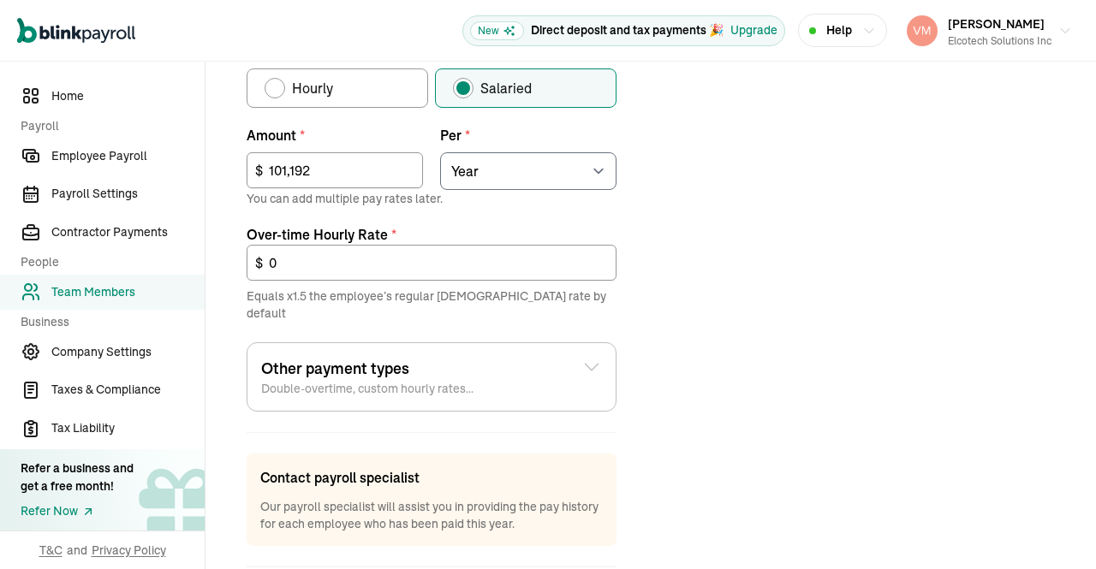
click at [825, 359] on div "Job details Job title (optional) Programmer Analyst Hire date * [DATE] [DATE] M…" at bounding box center [650, 131] width 849 height 996
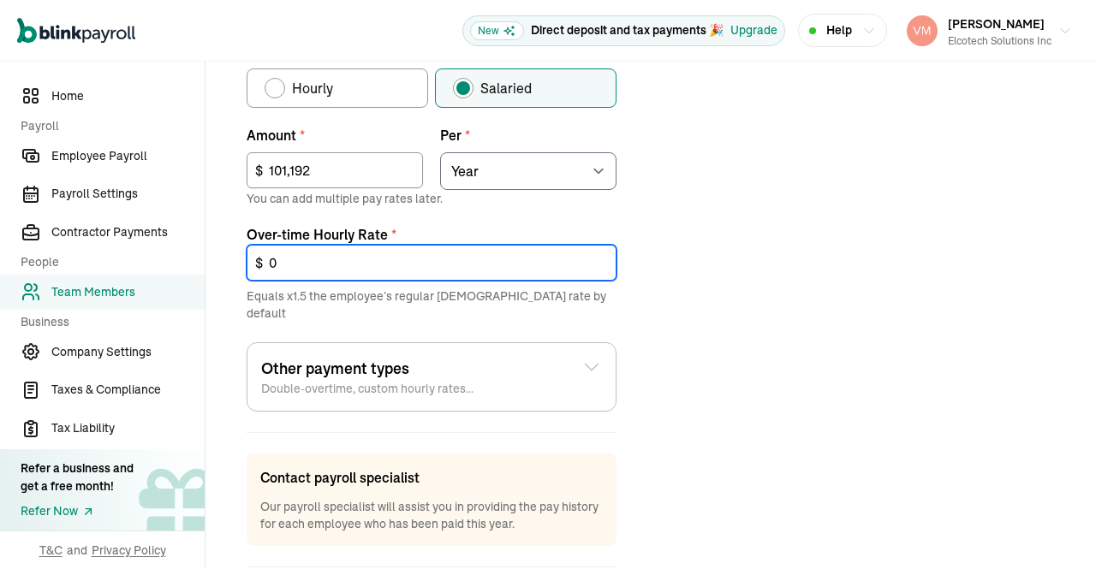
drag, startPoint x: 282, startPoint y: 263, endPoint x: 146, endPoint y: 267, distance: 136.2
click at [146, 267] on div "Home Payroll Employee Payroll Payroll Settings Contractor Payments People Team …" at bounding box center [548, 50] width 1096 height 1233
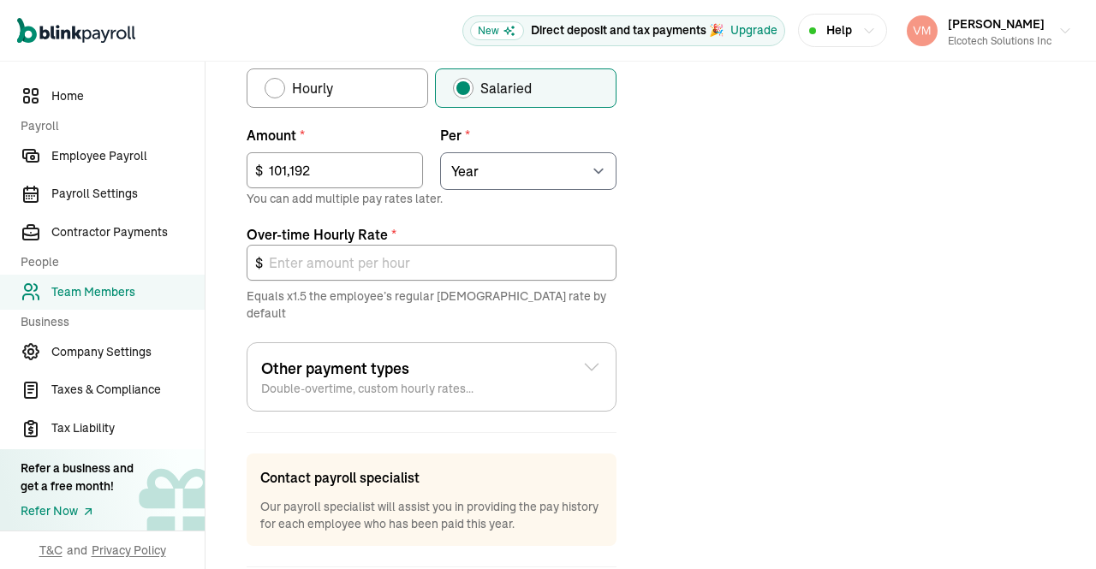
click at [754, 197] on div "Job details Job title (optional) Programmer Analyst Hire date * [DATE] [DATE] M…" at bounding box center [650, 131] width 849 height 996
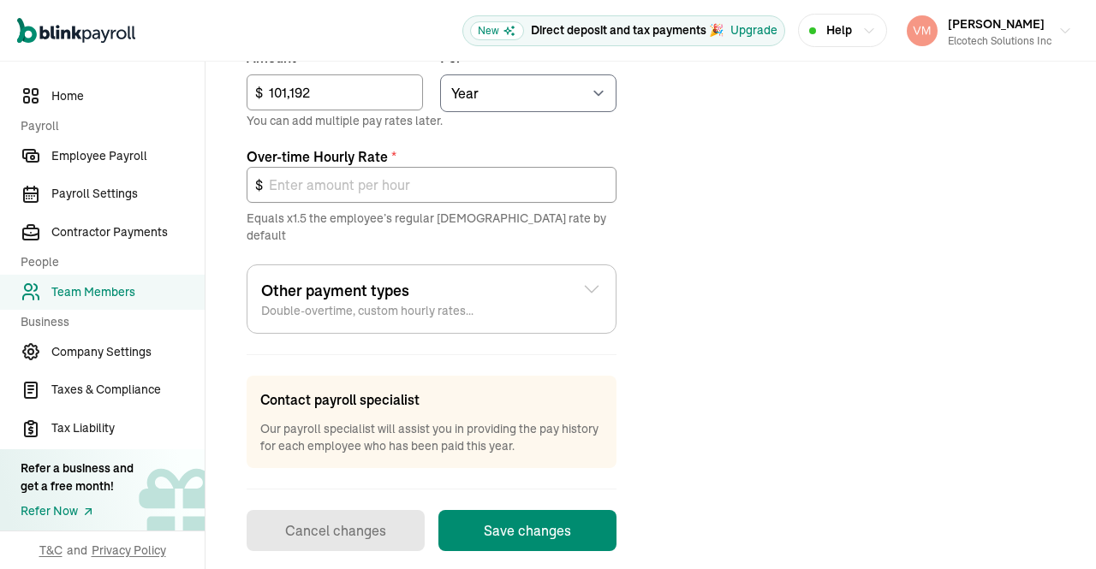
click at [562, 516] on button "Save changes" at bounding box center [527, 530] width 178 height 41
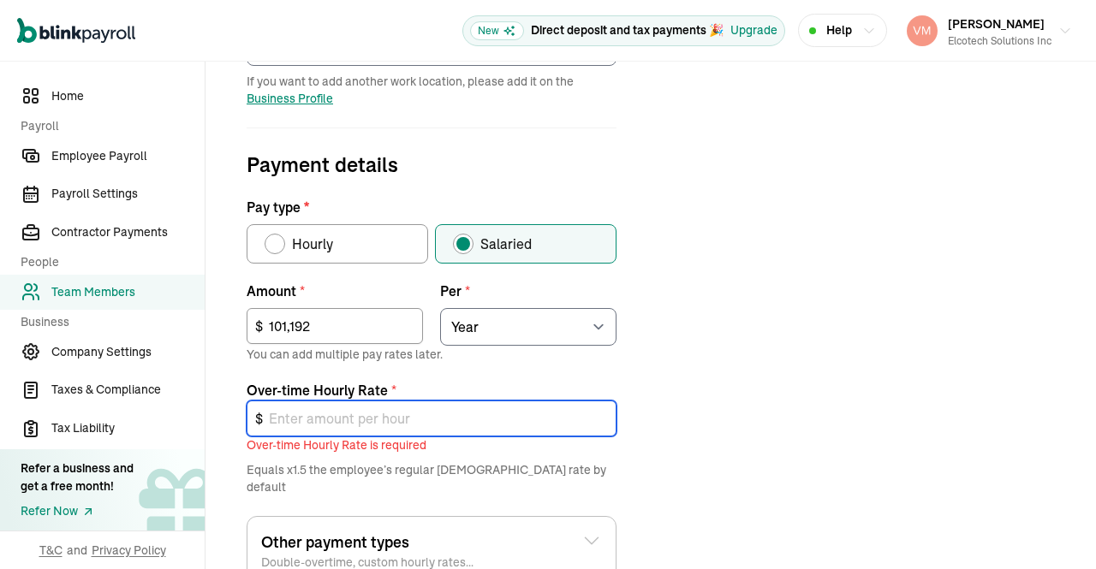
scroll to position [475, 0]
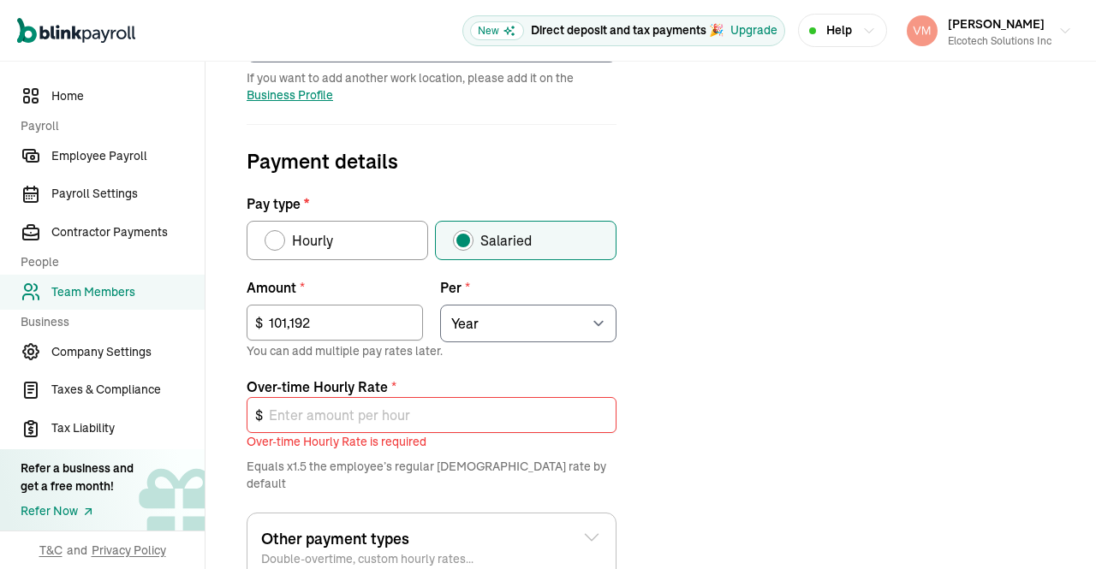
click at [746, 365] on div "Job details Job title (optional) Programmer Analyst Hire date * [DATE] [DATE] M…" at bounding box center [650, 292] width 849 height 1014
click at [729, 287] on div "Job details Job title (optional) Programmer Analyst Hire date * [DATE] [DATE] M…" at bounding box center [650, 292] width 849 height 1014
click at [286, 235] on div "Hourly" at bounding box center [309, 240] width 48 height 21
click at [277, 235] on input "Hourly" at bounding box center [271, 236] width 14 height 14
radio input "true"
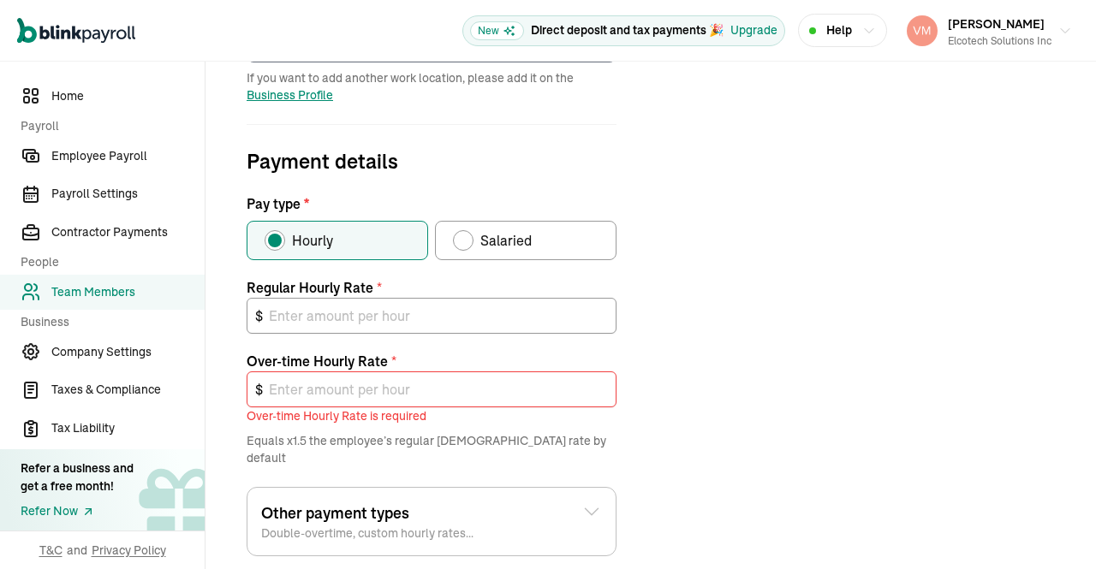
click at [487, 249] on span "Salaried" at bounding box center [505, 240] width 51 height 21
click at [466, 243] on input "Salaried" at bounding box center [459, 236] width 14 height 14
radio input "true"
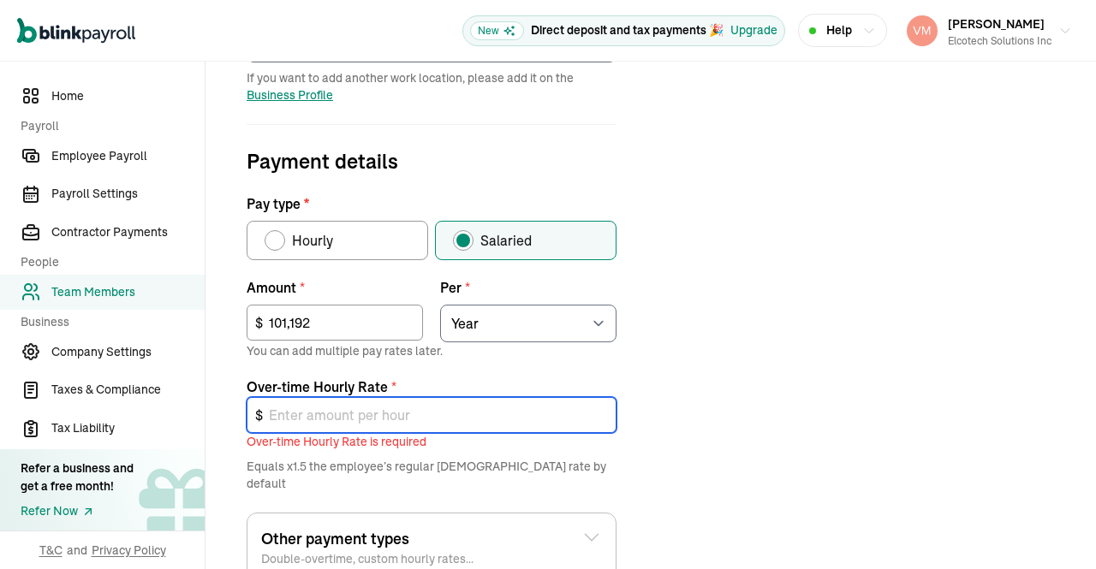
click at [395, 413] on input "text" at bounding box center [432, 415] width 370 height 36
click at [532, 412] on input "text" at bounding box center [432, 415] width 370 height 36
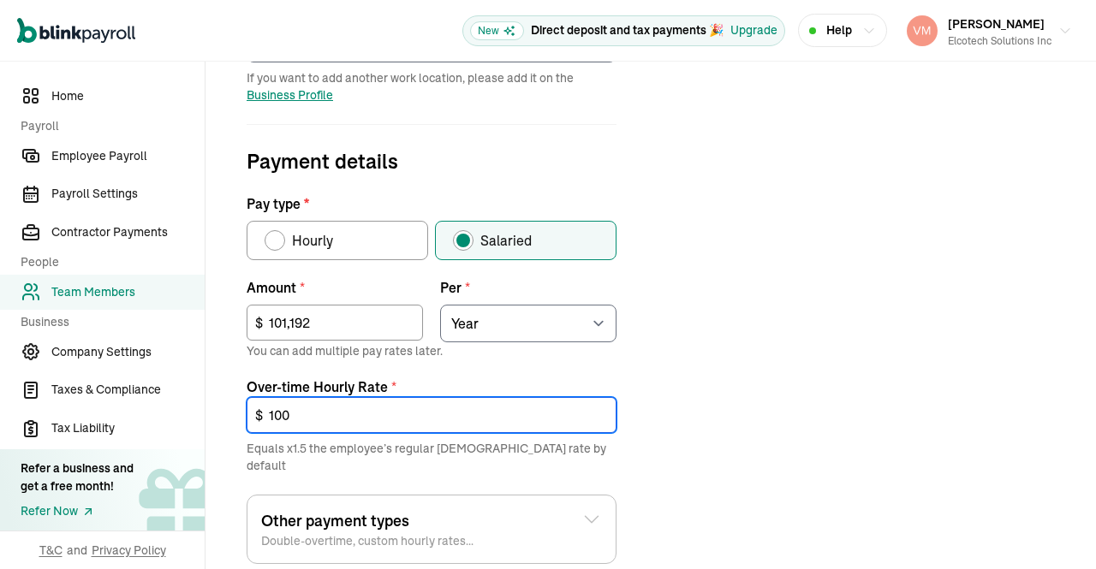
type input "100"
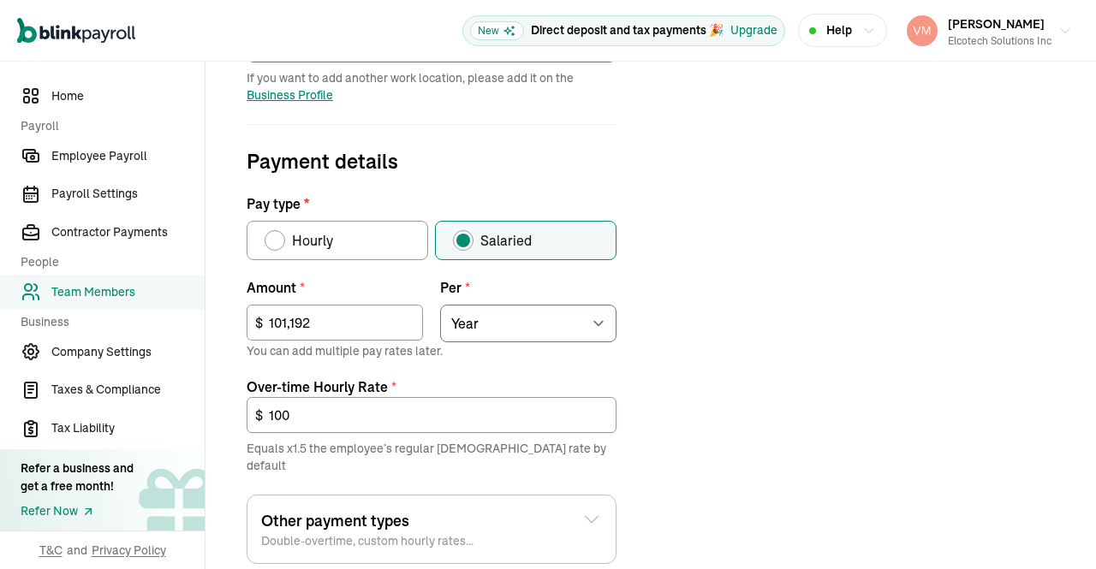
click at [796, 411] on div "Job details Job title (optional) Programmer Analyst Hire date * 04/01/2024 Mar …" at bounding box center [650, 283] width 849 height 996
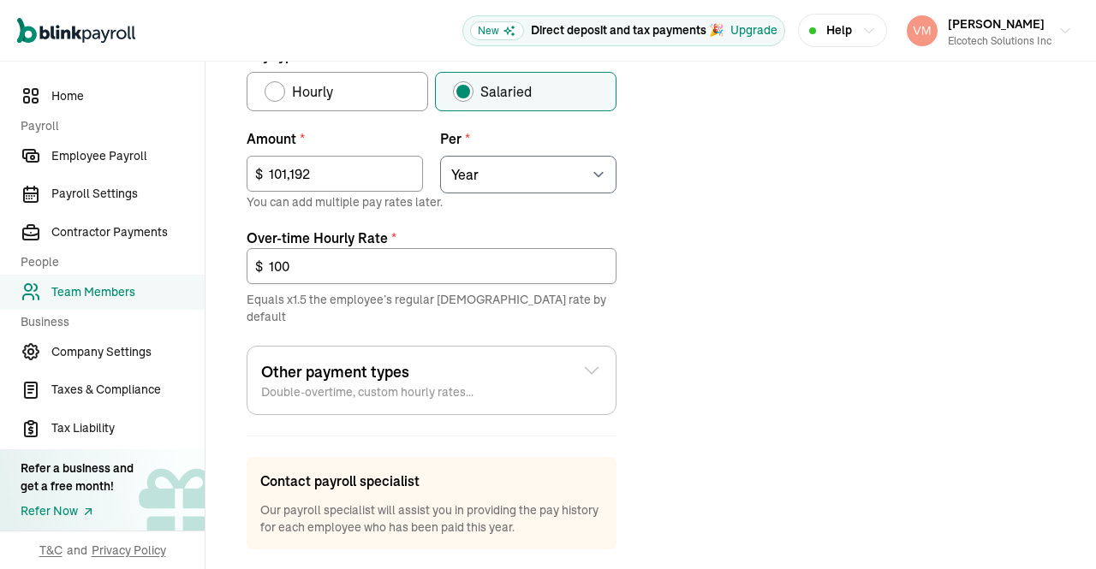
scroll to position [705, 0]
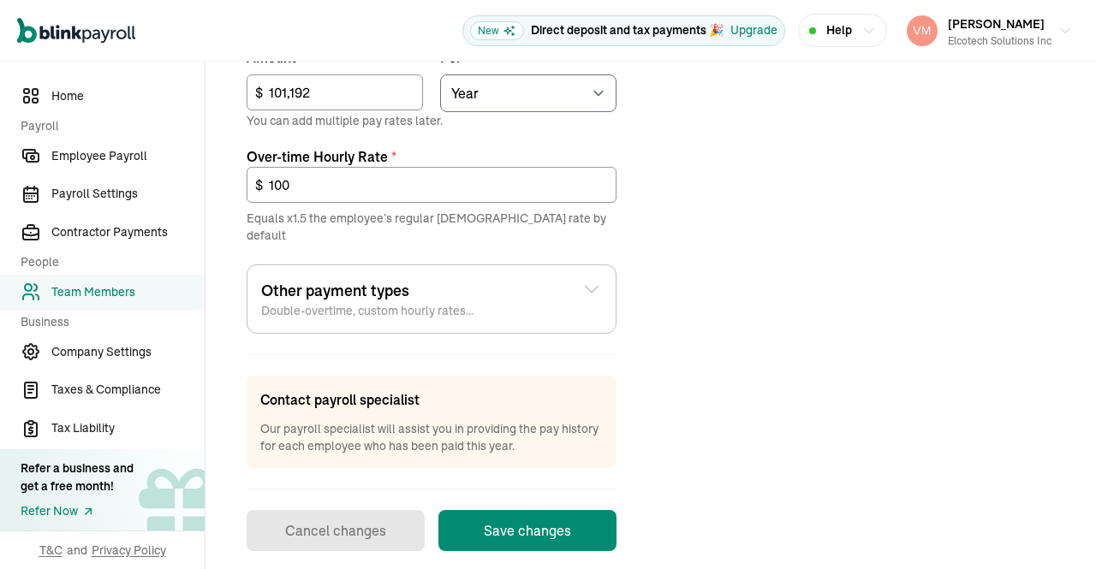
click at [557, 510] on button "Save changes" at bounding box center [527, 530] width 178 height 41
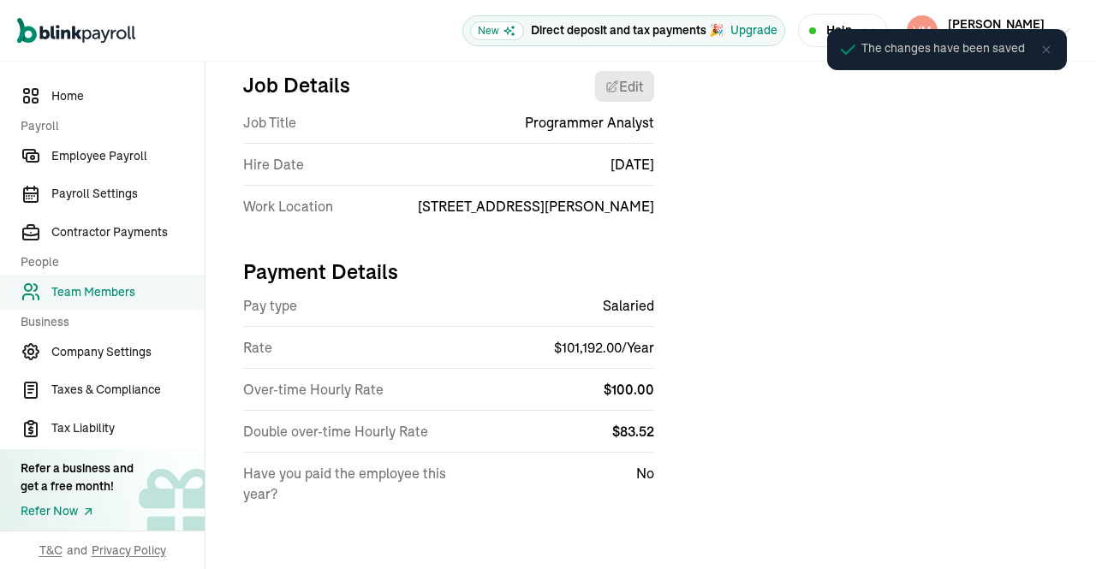
scroll to position [200, 0]
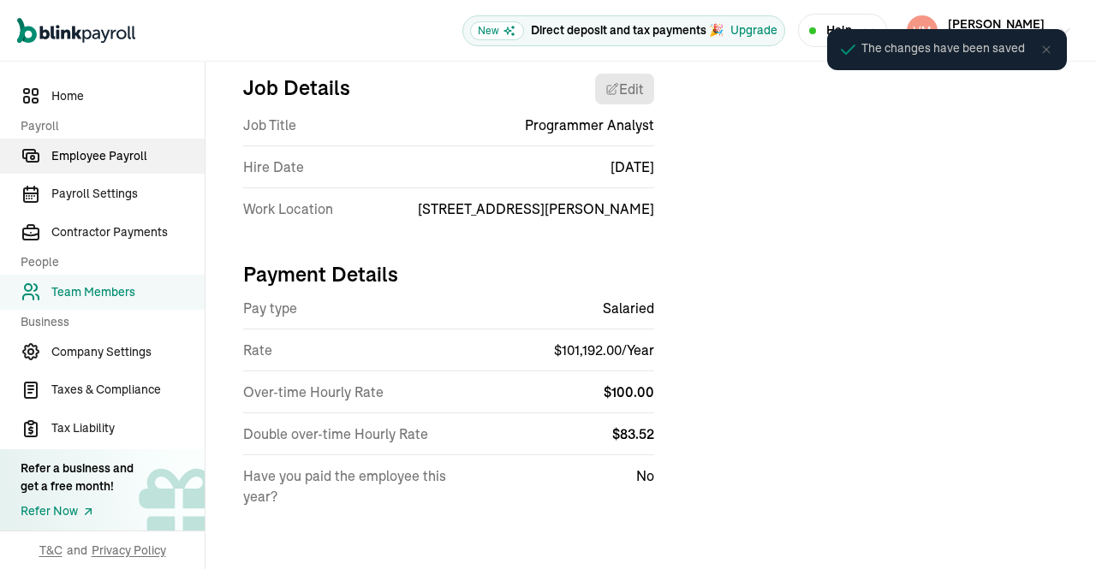
click at [128, 157] on span "Employee Payroll" at bounding box center [127, 156] width 153 height 18
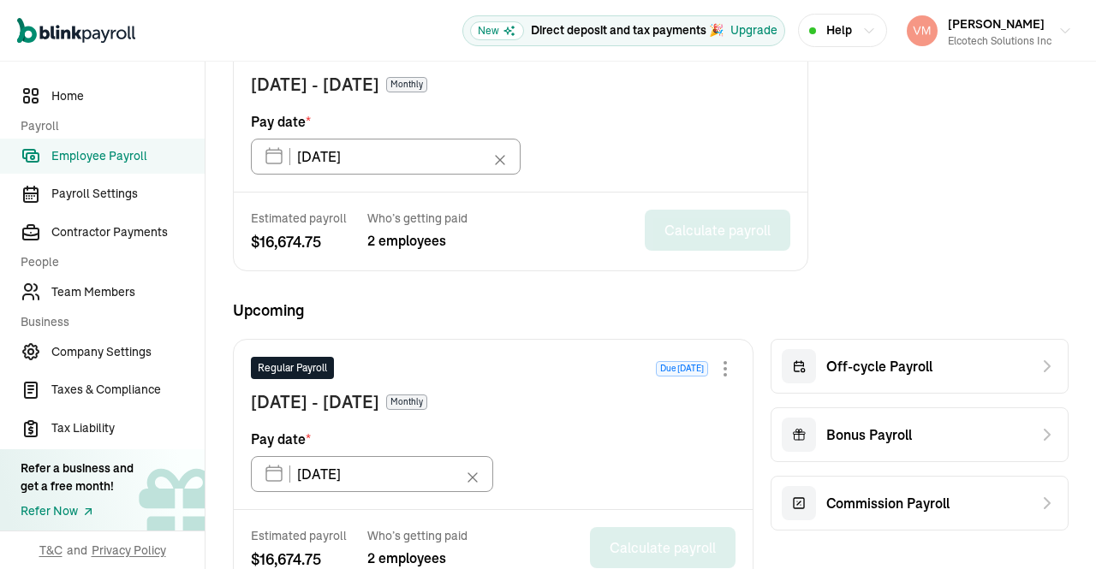
scroll to position [631, 0]
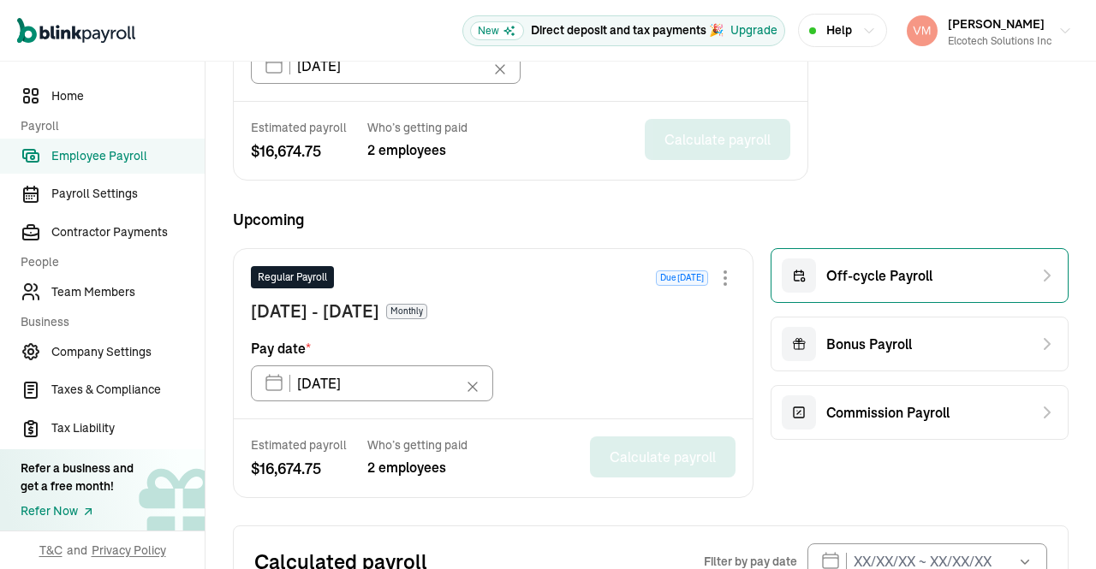
click at [907, 266] on span "Off-cycle Payroll" at bounding box center [879, 275] width 106 height 21
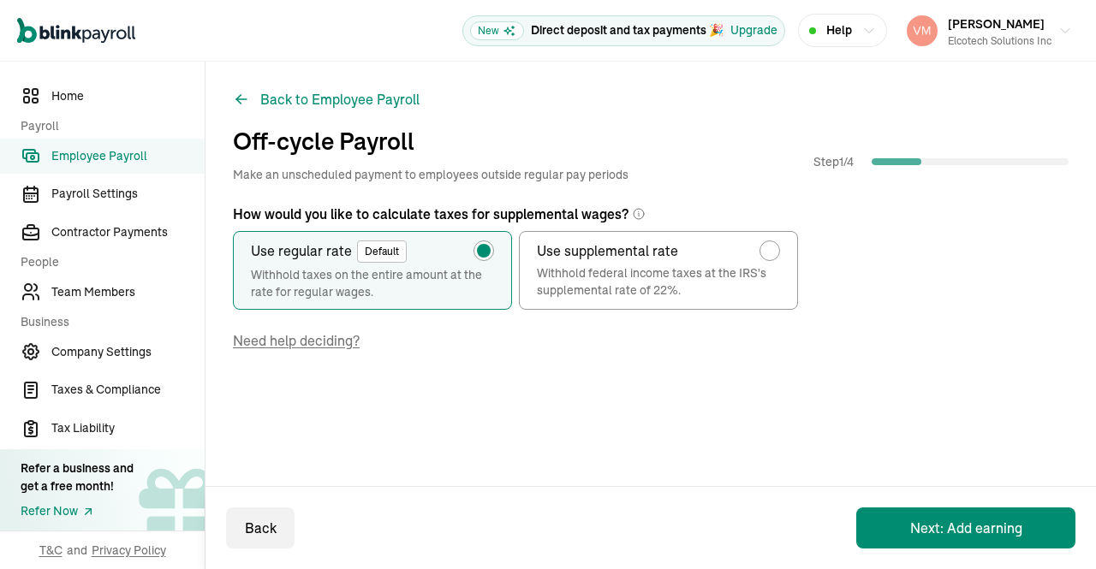
click at [966, 523] on button "Next: Add earning" at bounding box center [965, 528] width 219 height 41
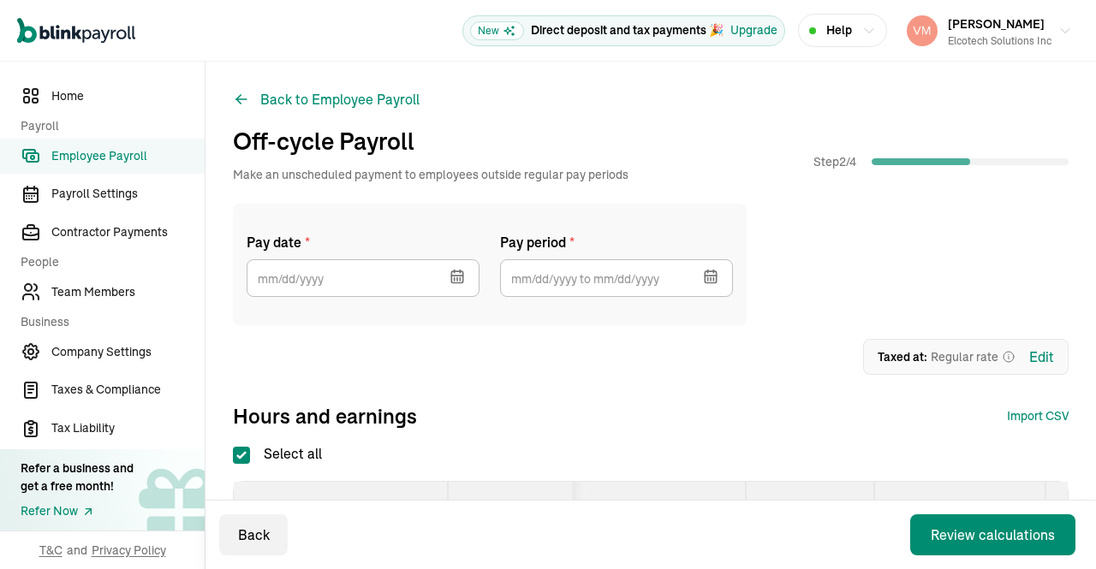
checkbox input "true"
click at [455, 270] on icon "button" at bounding box center [455, 271] width 0 height 3
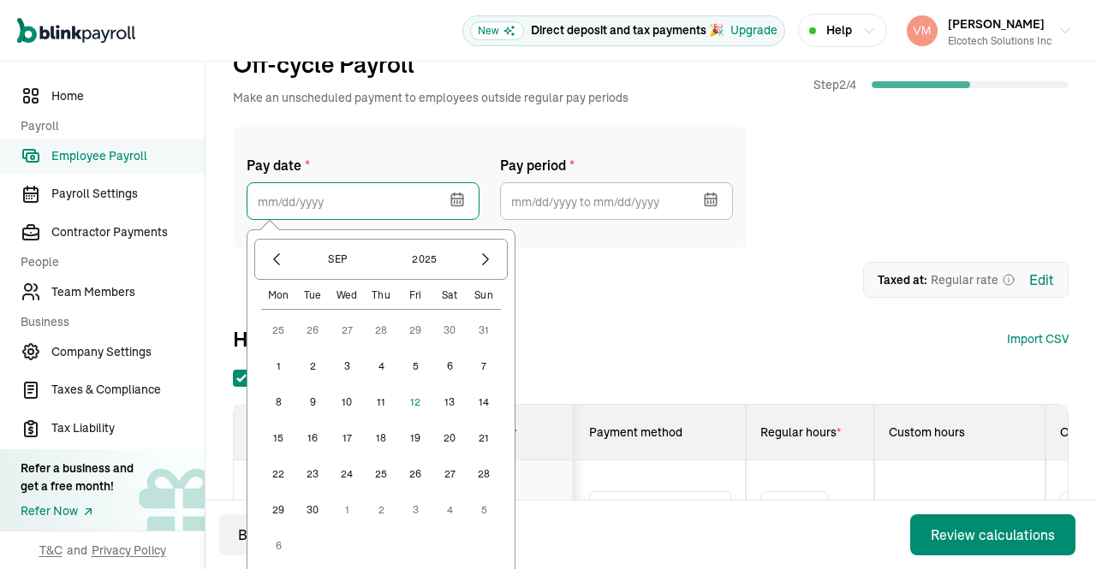
scroll to position [131, 0]
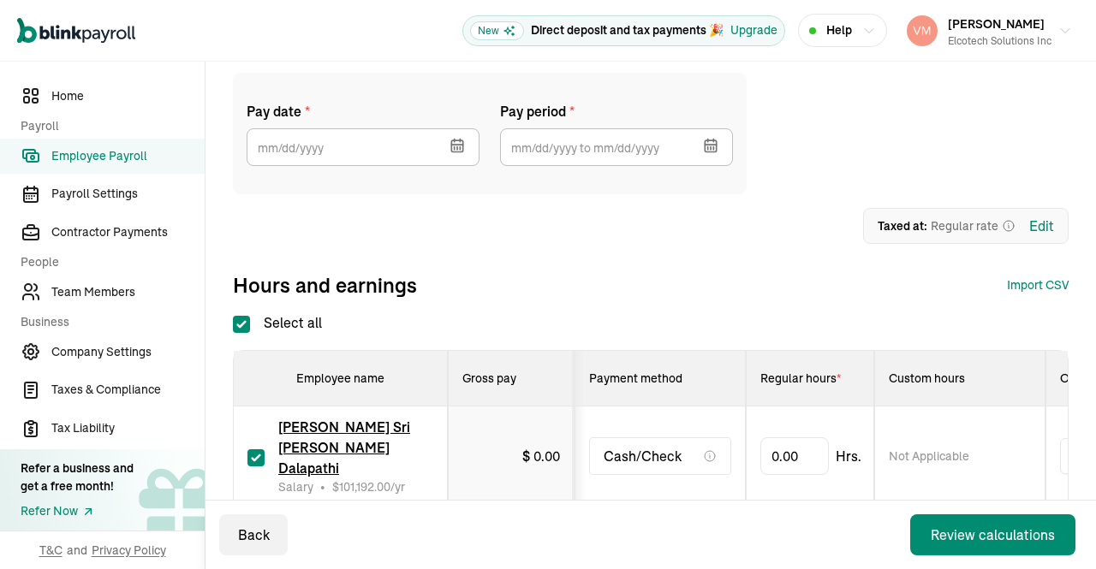
click at [452, 140] on icon "button" at bounding box center [456, 145] width 11 height 11
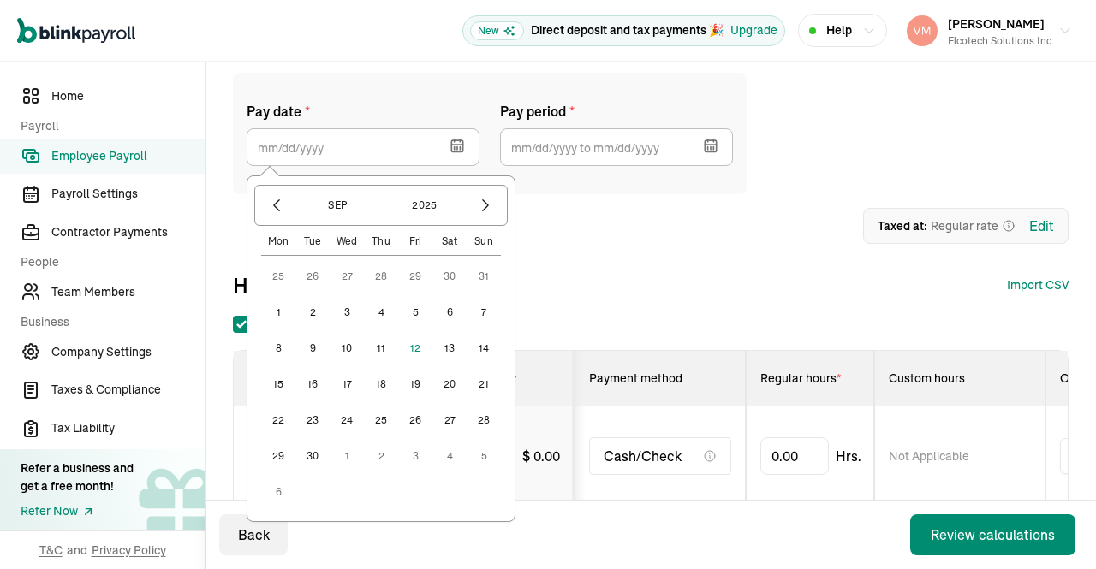
click at [314, 461] on button "30" at bounding box center [312, 456] width 34 height 34
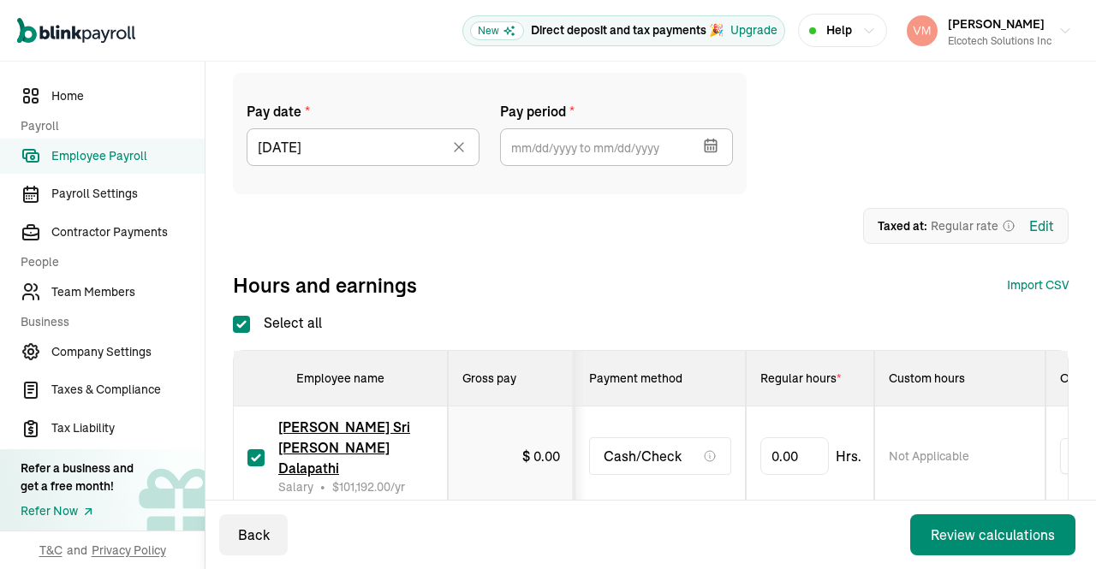
click at [710, 138] on icon "button" at bounding box center [710, 145] width 17 height 17
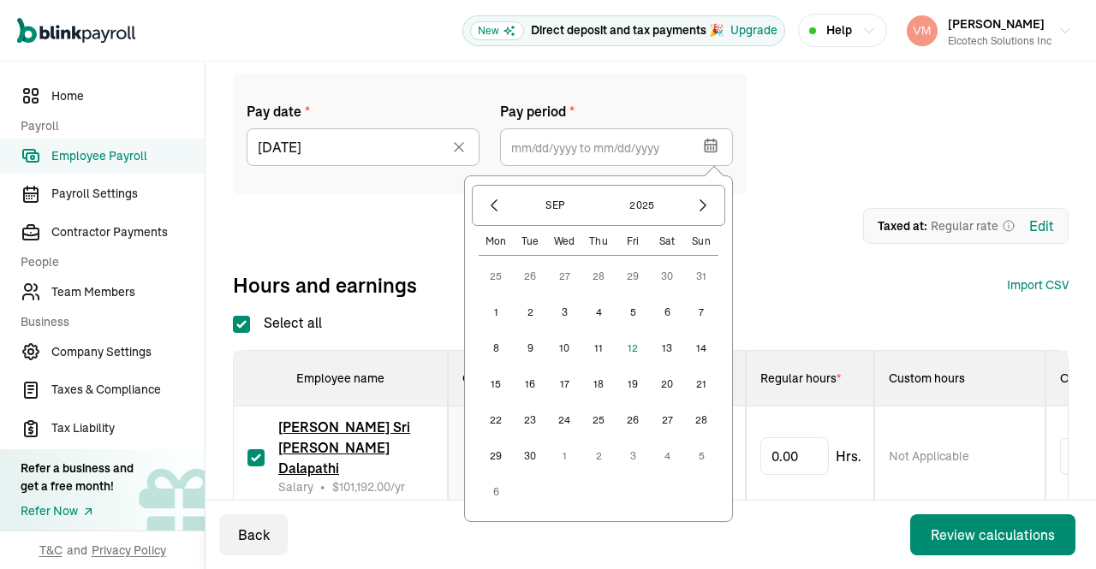
click at [496, 311] on button "1" at bounding box center [495, 312] width 34 height 34
click at [529, 455] on button "30" at bounding box center [530, 456] width 34 height 34
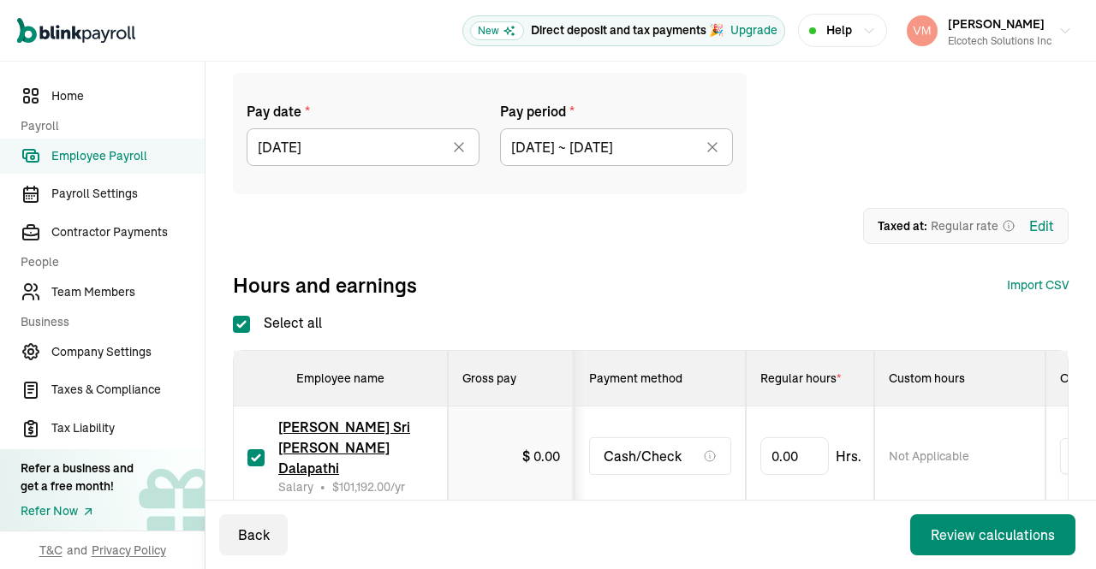
type input "09/01/2025 ~ 09/30/2025"
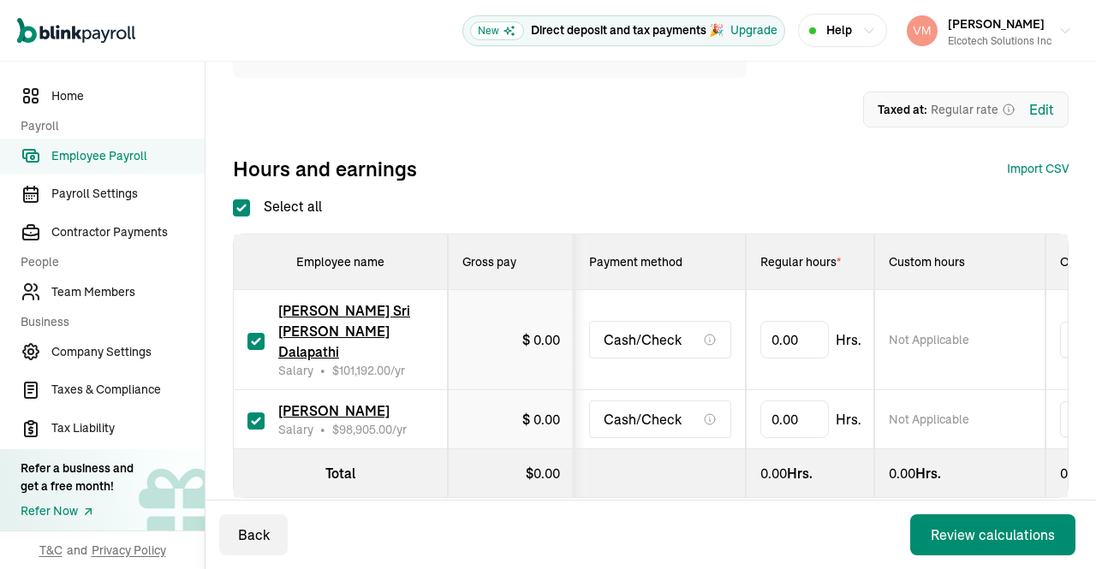
scroll to position [262, 0]
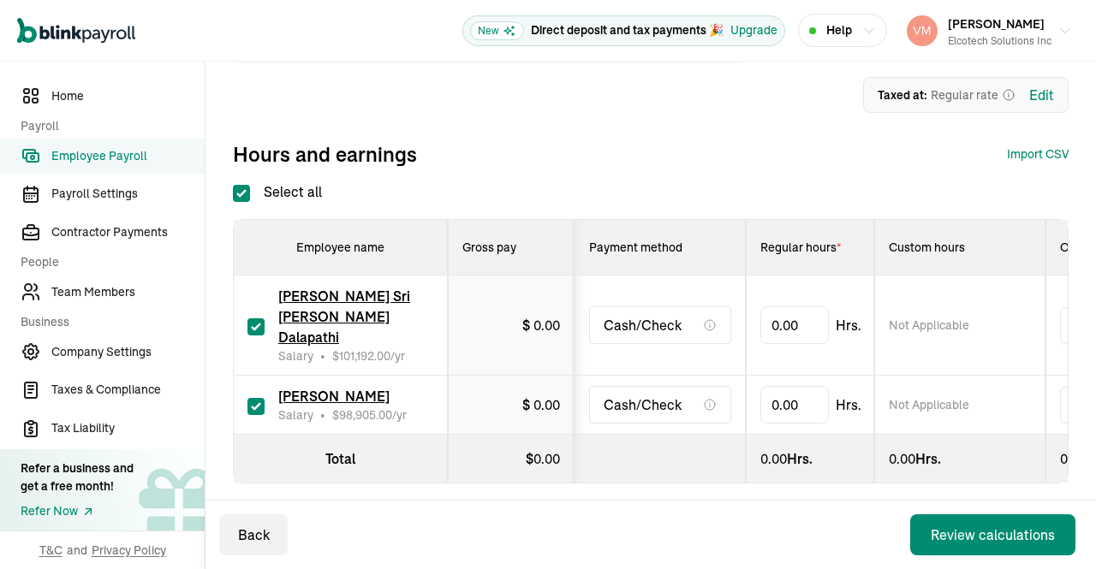
click at [248, 398] on input "checkbox" at bounding box center [255, 406] width 17 height 17
checkbox input "false"
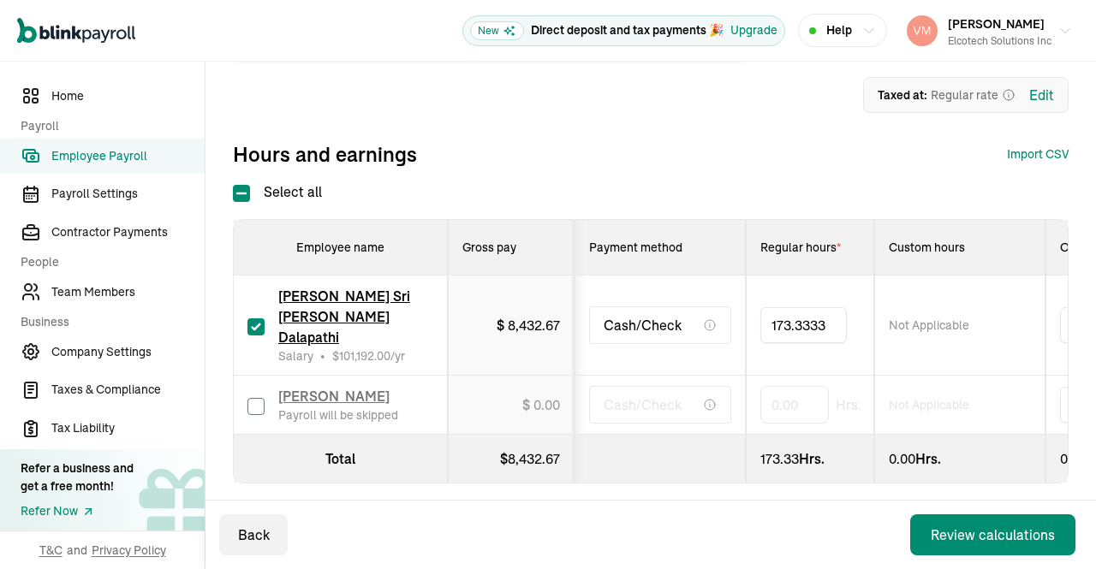
type input "173.33333"
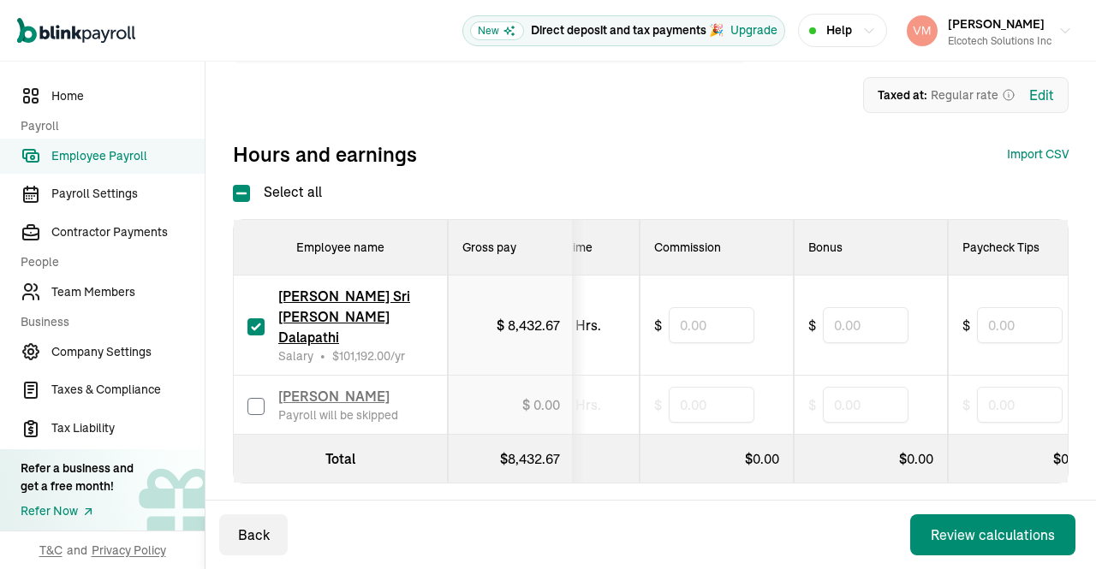
scroll to position [0, 760]
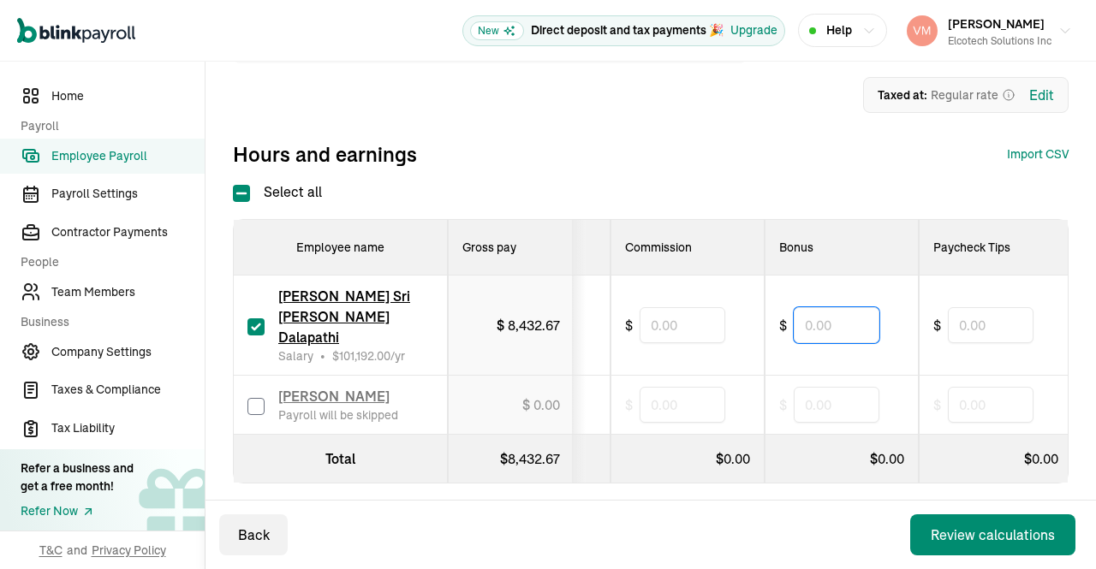
click at [832, 315] on input "text" at bounding box center [836, 325] width 86 height 36
type input "3,500"
click at [695, 514] on div "Back Review calculations" at bounding box center [650, 535] width 890 height 68
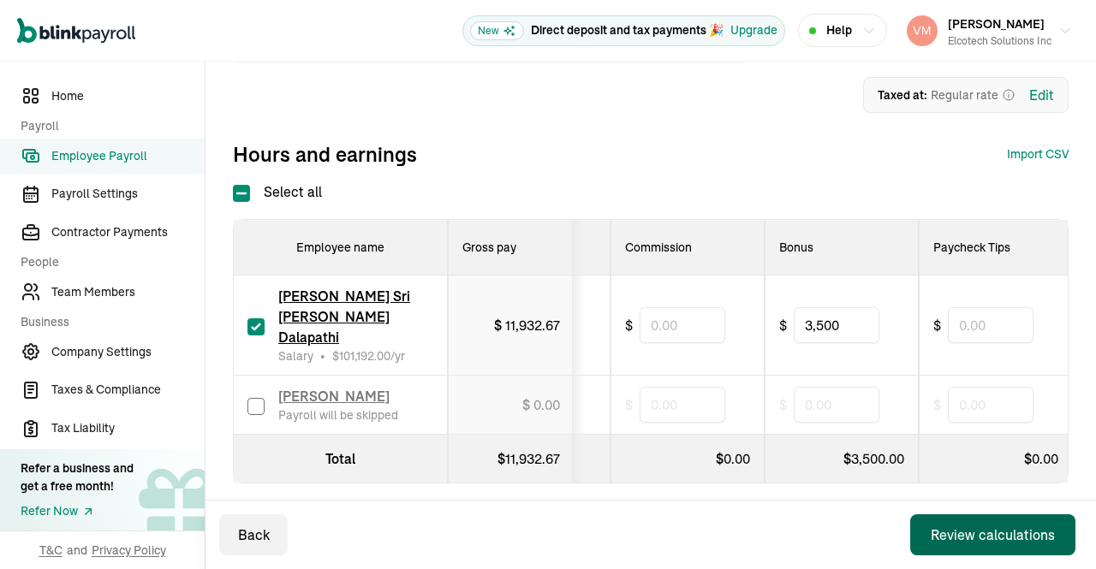
click at [957, 525] on div "Review calculations" at bounding box center [992, 535] width 124 height 21
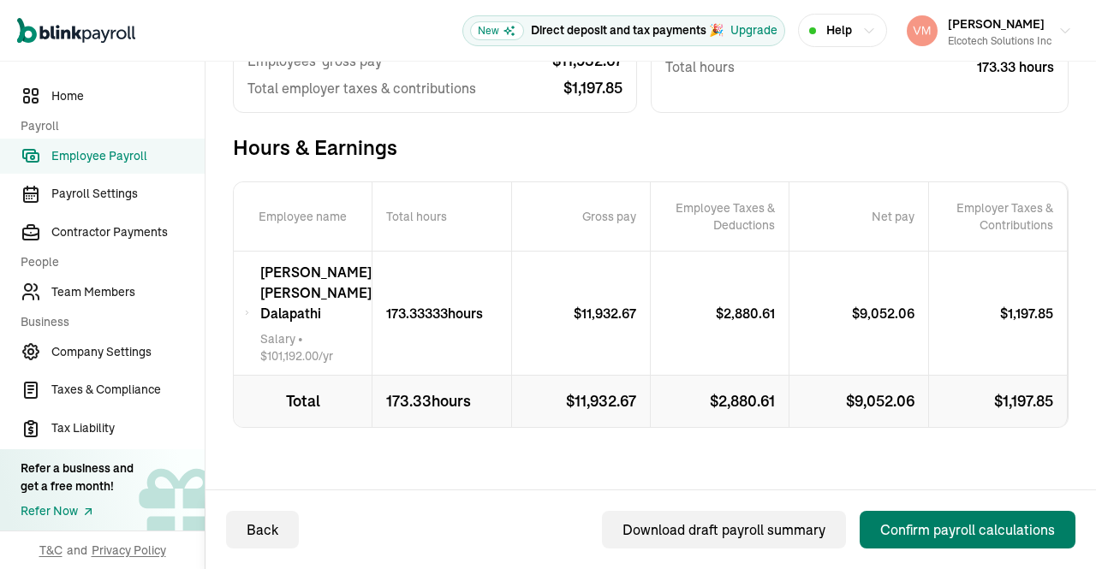
scroll to position [297, 0]
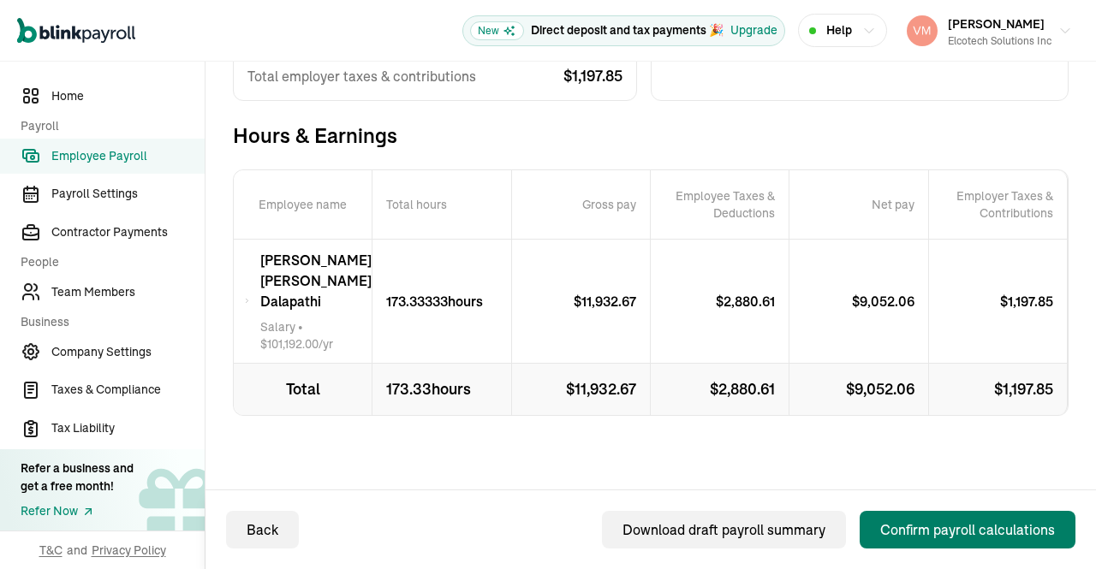
click at [264, 526] on div "Back" at bounding box center [263, 530] width 32 height 21
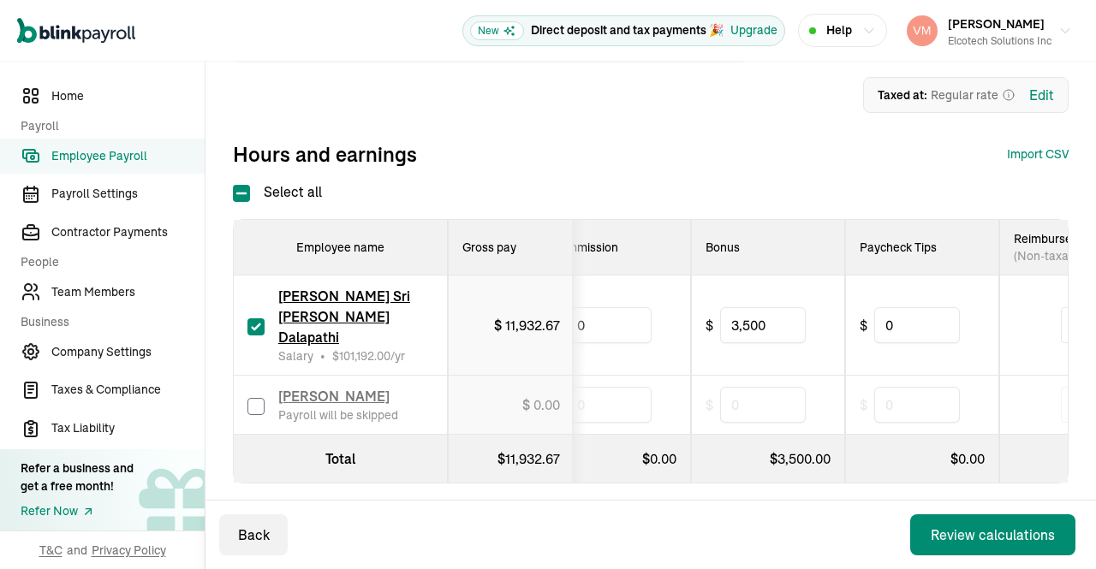
scroll to position [0, 834]
click at [780, 307] on input "3,500" at bounding box center [763, 325] width 86 height 36
type input "3"
type input "3,687.33"
click at [788, 199] on div "Select all Employee name Gross pay Payment method Regular hours * Custom hours …" at bounding box center [650, 332] width 835 height 302
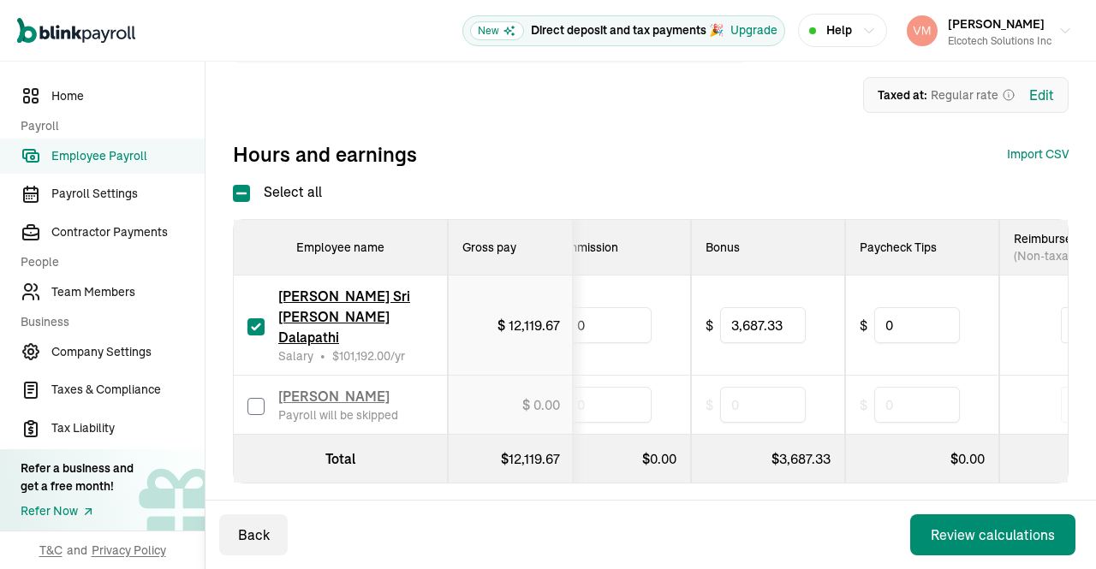
click at [928, 513] on div "Back Review calculations" at bounding box center [650, 535] width 890 height 68
click at [943, 528] on div "Review calculations" at bounding box center [992, 535] width 124 height 21
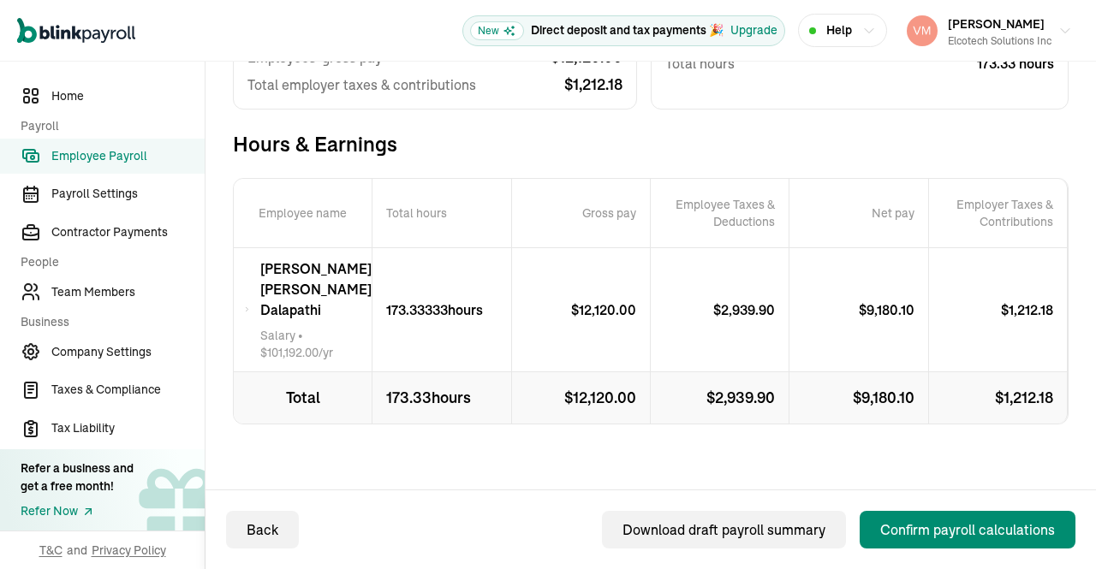
scroll to position [297, 0]
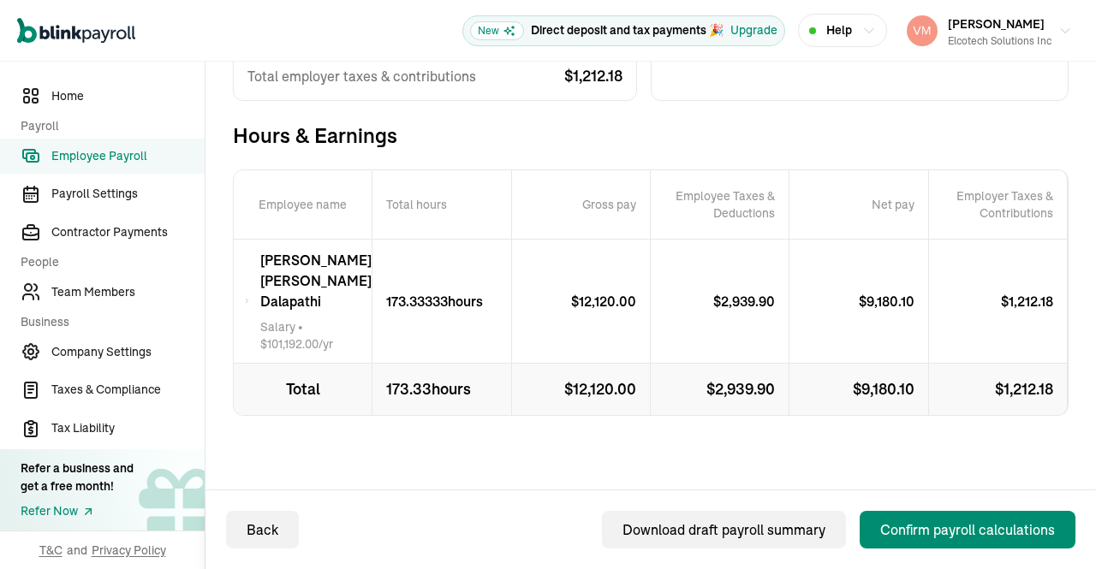
click at [247, 305] on icon at bounding box center [247, 301] width 6 height 21
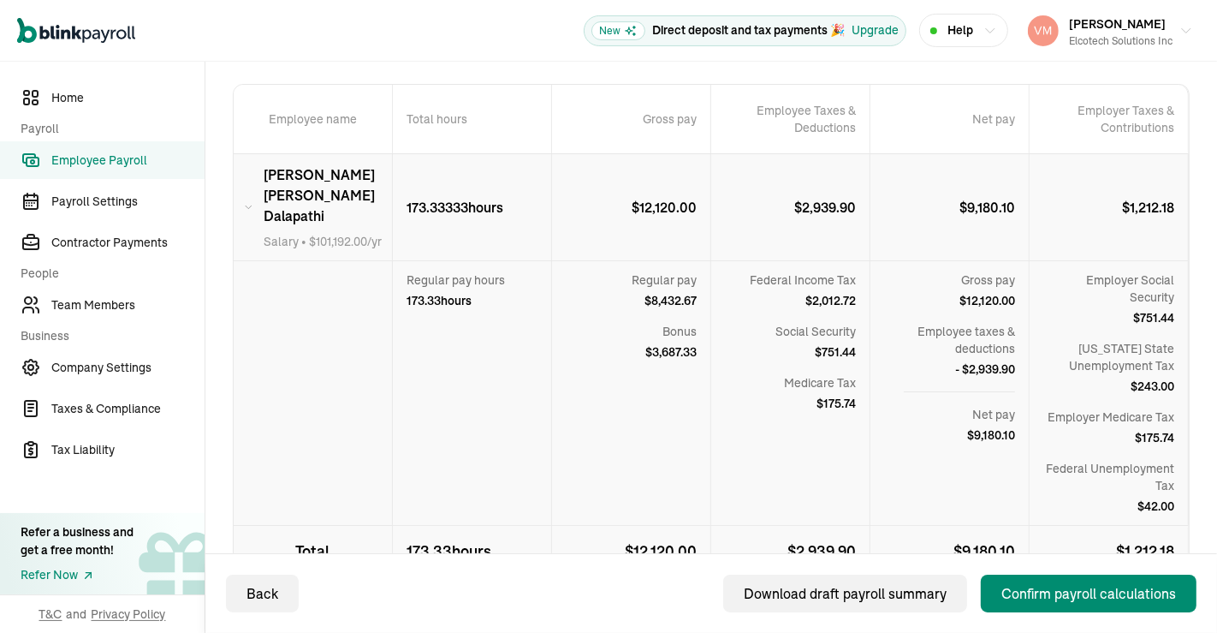
scroll to position [379, 0]
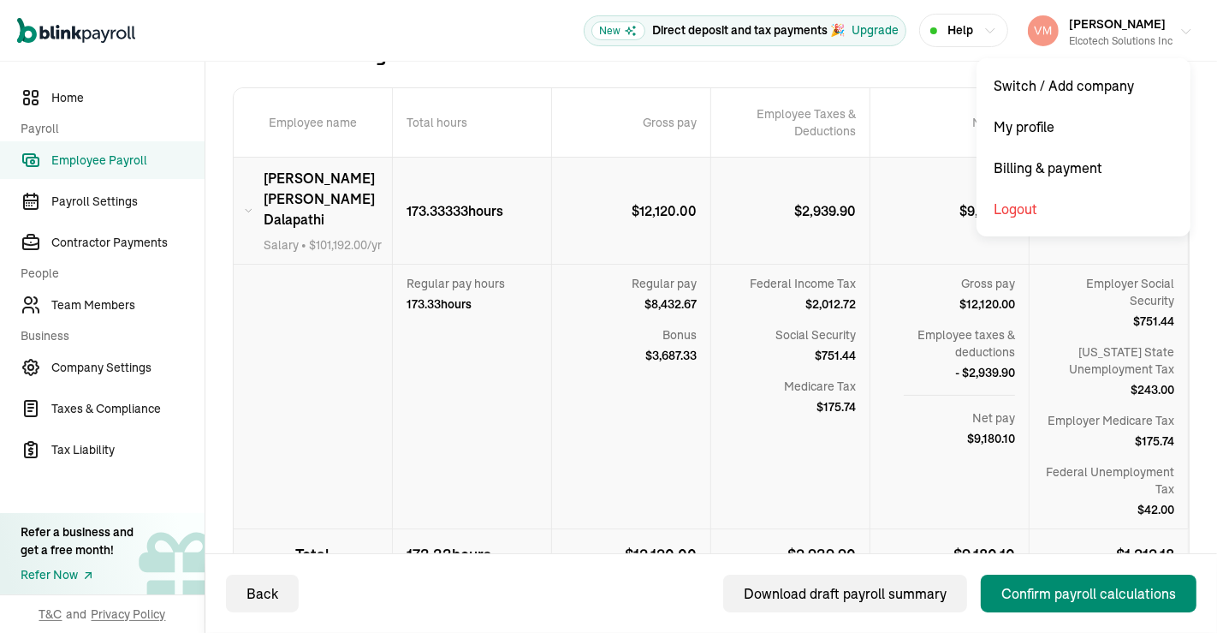
click at [1095, 26] on icon "button" at bounding box center [1186, 32] width 14 height 14
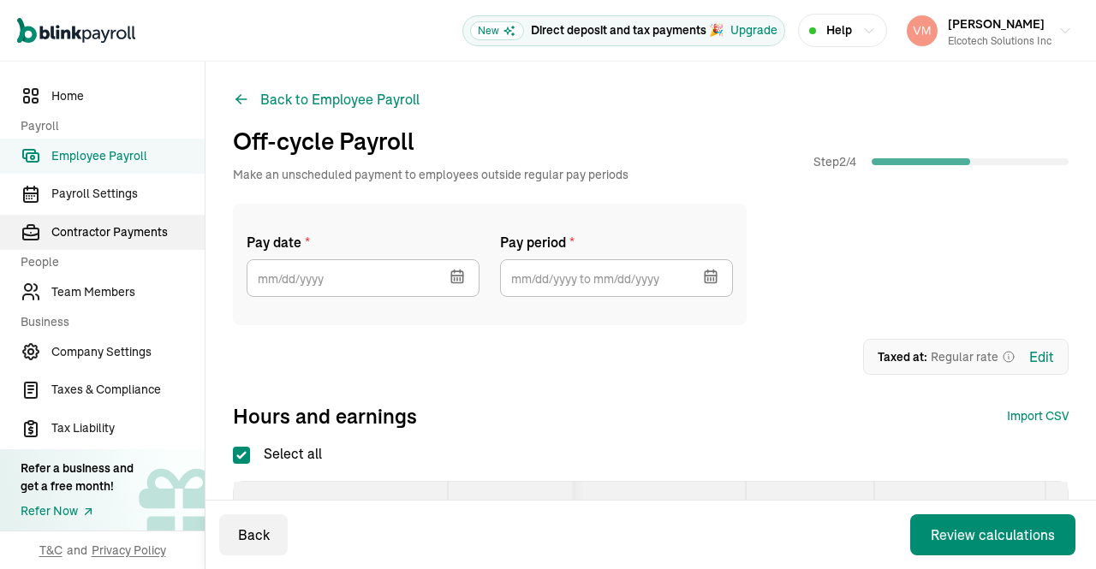
checkbox input "true"
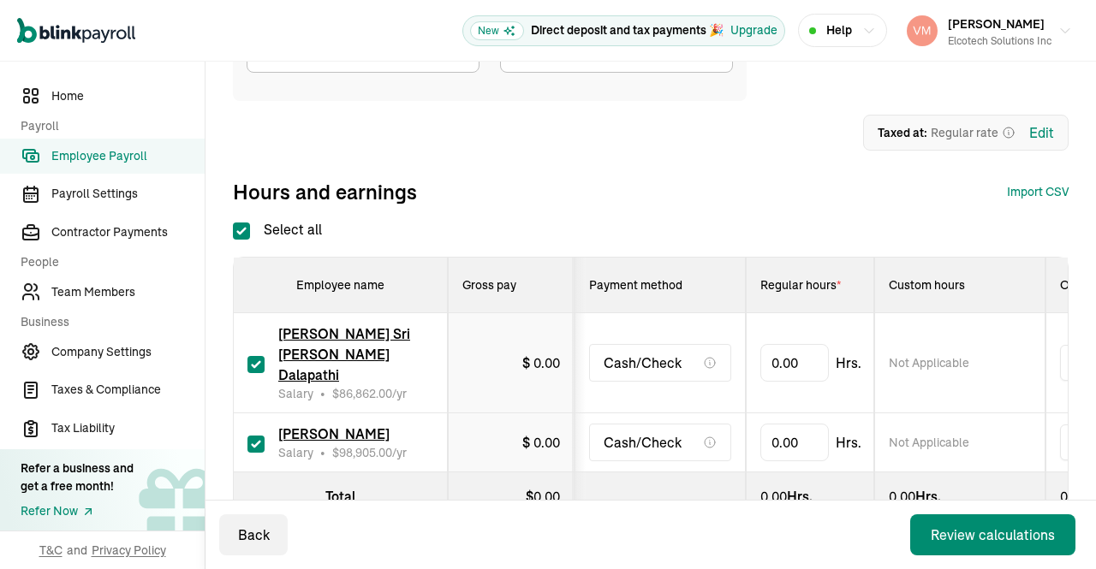
scroll to position [236, 0]
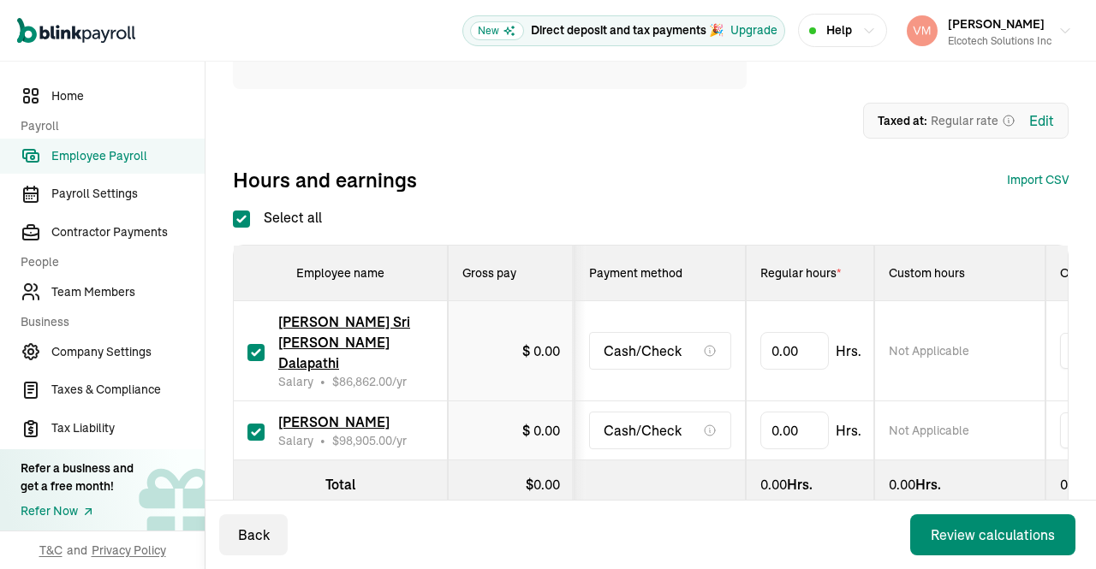
click at [356, 322] on span "[PERSON_NAME] Sri [PERSON_NAME] Dalapathi" at bounding box center [344, 342] width 132 height 58
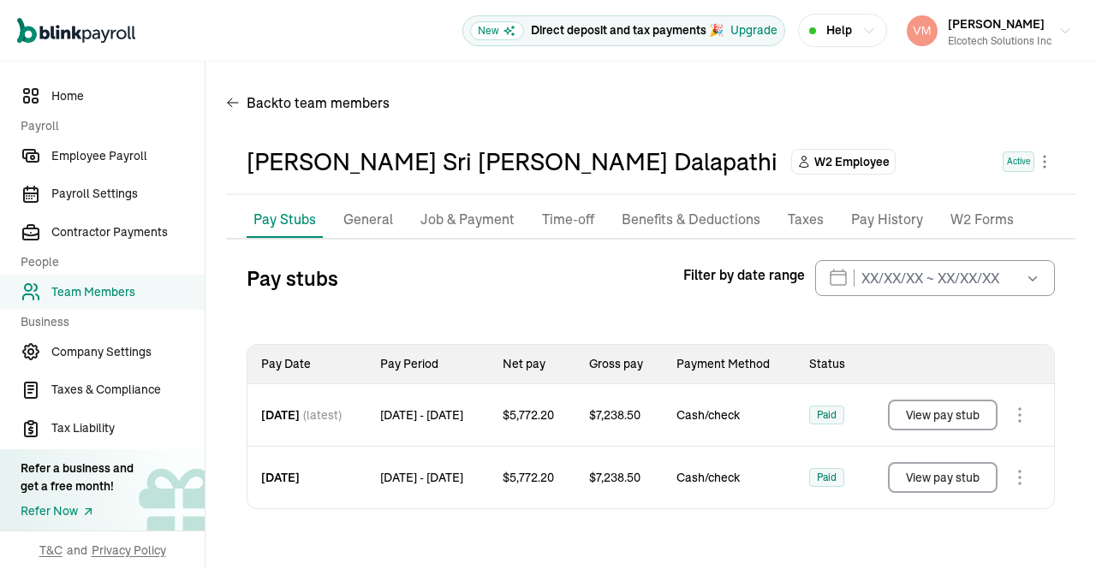
click at [481, 212] on p "Job & Payment" at bounding box center [467, 220] width 94 height 22
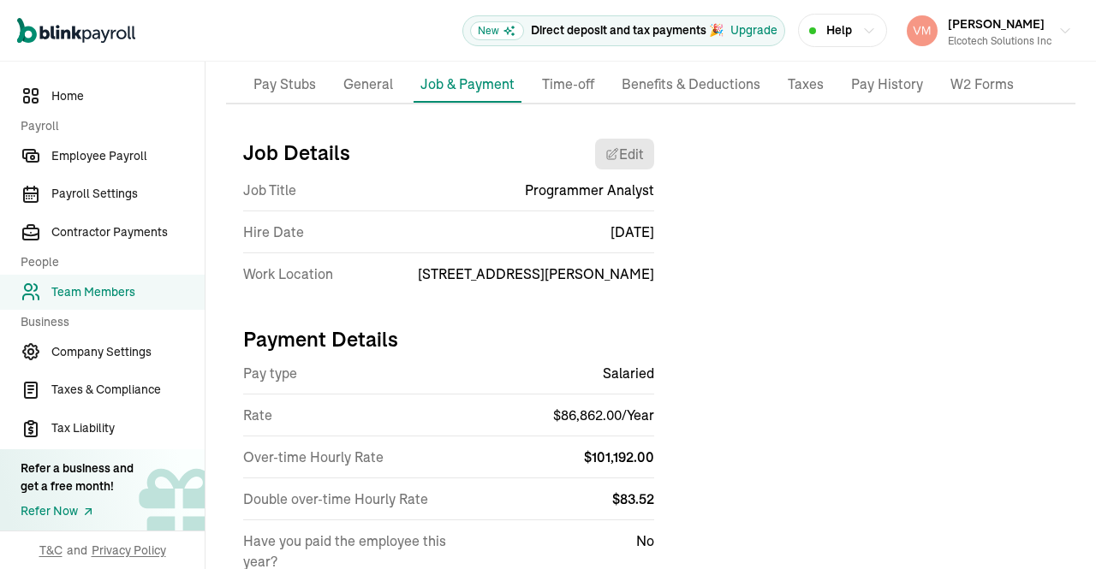
scroll to position [200, 0]
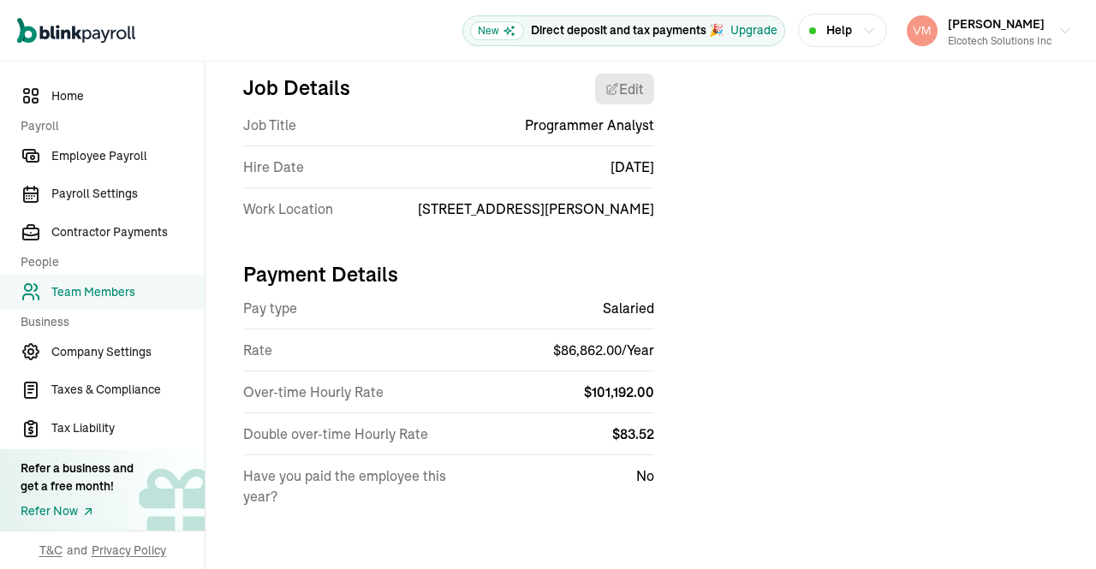
select select "[STREET_ADDRESS][PERSON_NAME]"
select select "4"
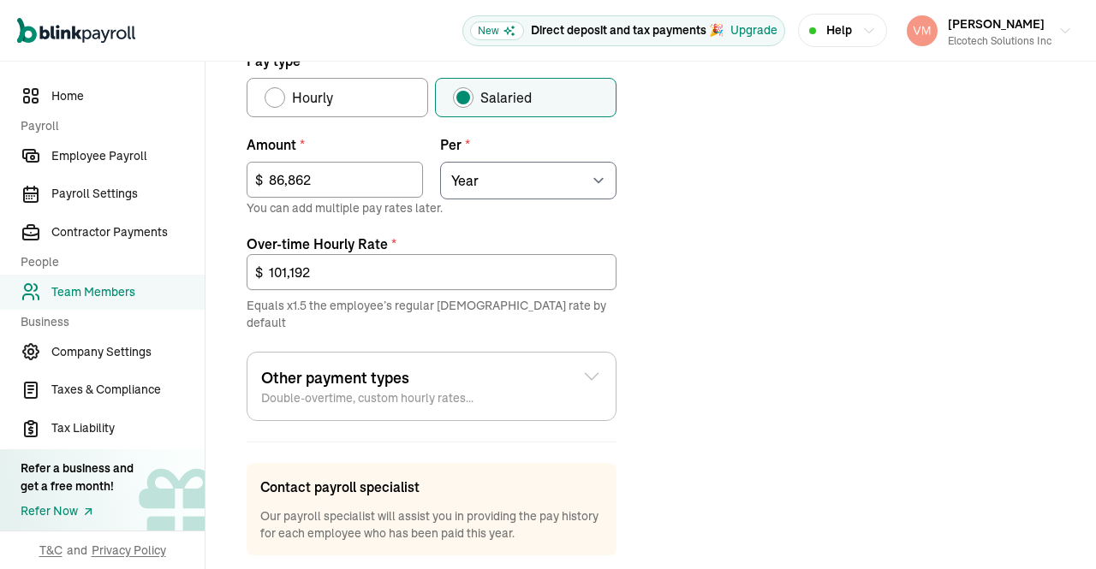
scroll to position [627, 0]
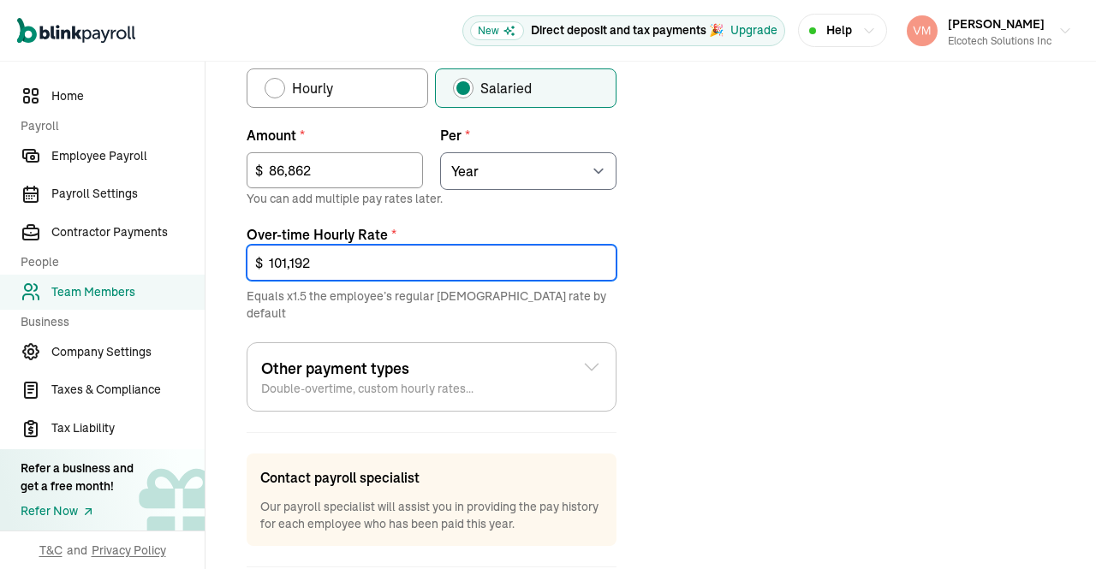
drag, startPoint x: 325, startPoint y: 262, endPoint x: 127, endPoint y: 268, distance: 198.7
click at [127, 268] on div "Home Payroll Employee Payroll Payroll Settings Contractor Payments People Team …" at bounding box center [548, 50] width 1096 height 1233
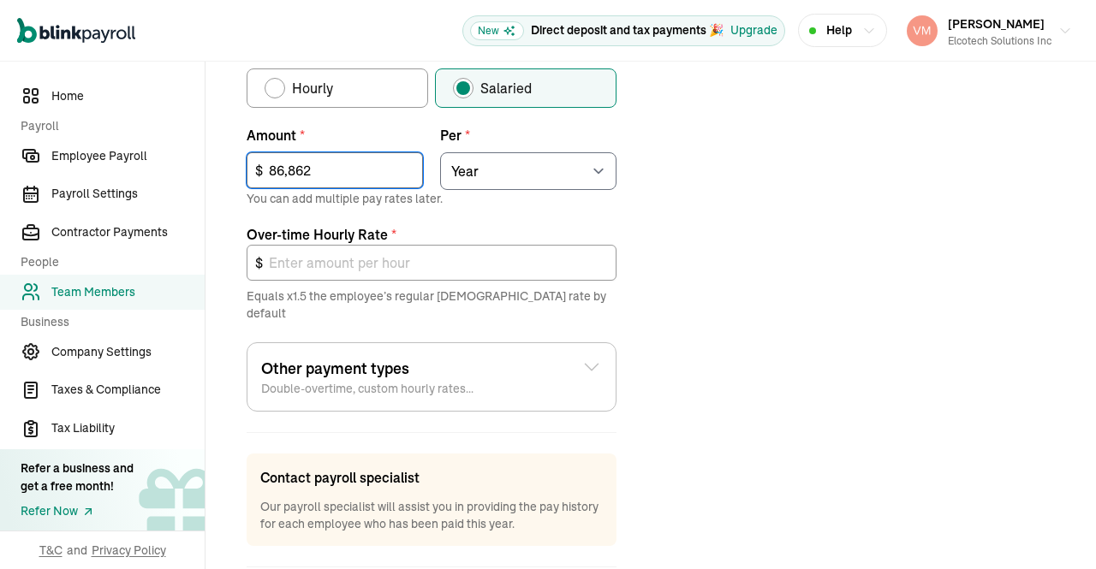
click at [327, 172] on input "86,862" at bounding box center [335, 170] width 176 height 36
drag, startPoint x: 327, startPoint y: 172, endPoint x: 100, endPoint y: 162, distance: 227.1
click at [100, 162] on div "Home Payroll Employee Payroll Payroll Settings Contractor Payments People Team …" at bounding box center [548, 50] width 1096 height 1233
paste input "101,19"
type input "101,192"
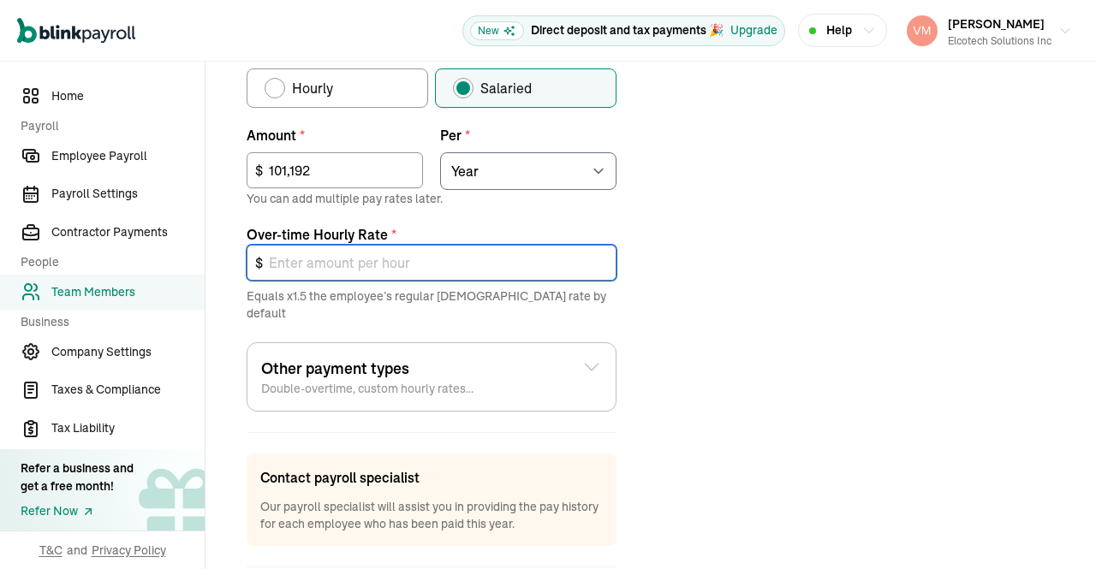
click at [303, 266] on input "text" at bounding box center [432, 263] width 370 height 36
type input "0"
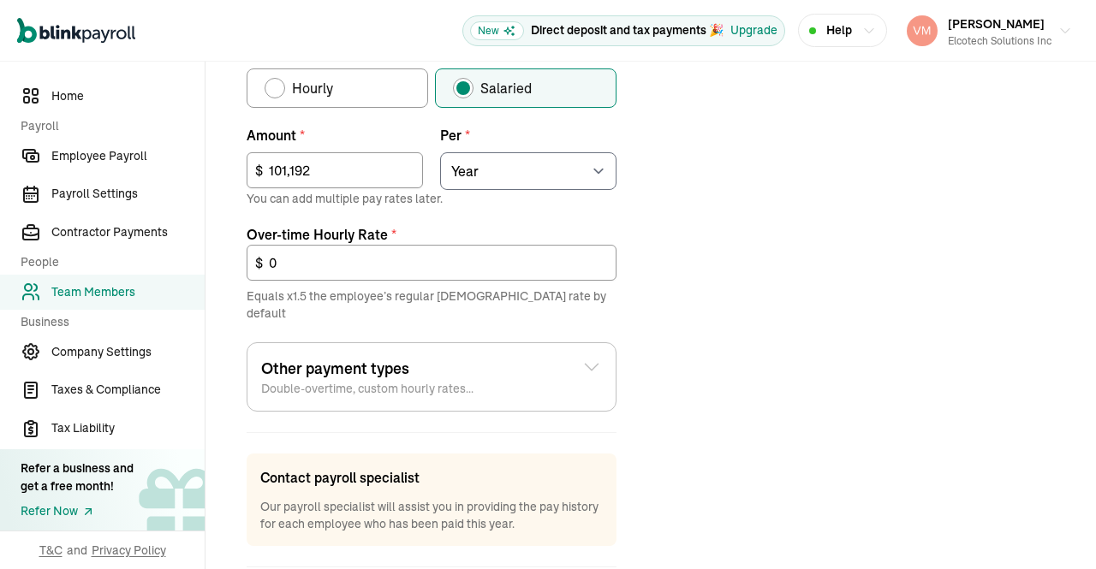
click at [825, 359] on div "Job details Job title (optional) Programmer Analyst Hire date * [DATE] [DATE] M…" at bounding box center [650, 131] width 849 height 996
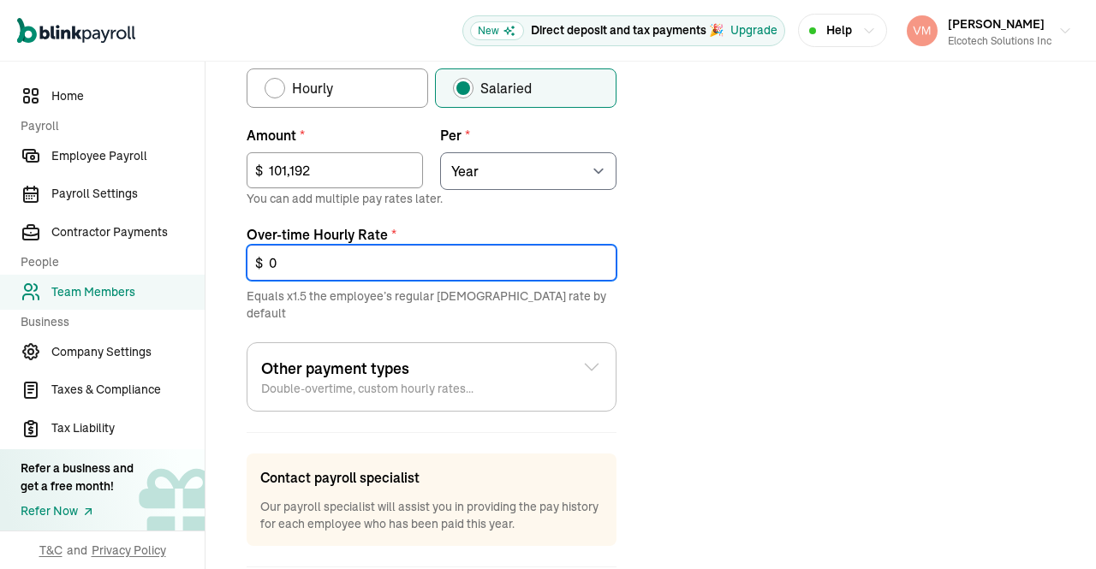
drag, startPoint x: 282, startPoint y: 263, endPoint x: 146, endPoint y: 267, distance: 136.2
click at [146, 267] on div "Home Payroll Employee Payroll Payroll Settings Contractor Payments People Team …" at bounding box center [548, 50] width 1096 height 1233
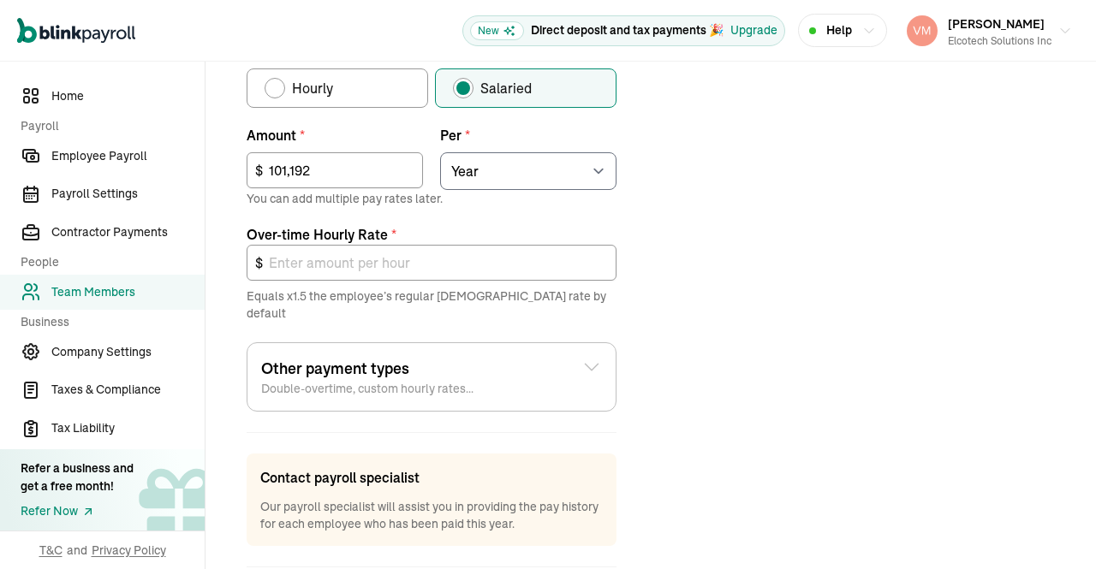
click at [754, 197] on div "Job details Job title (optional) Programmer Analyst Hire date * 04/01/2024 Mar …" at bounding box center [650, 131] width 849 height 996
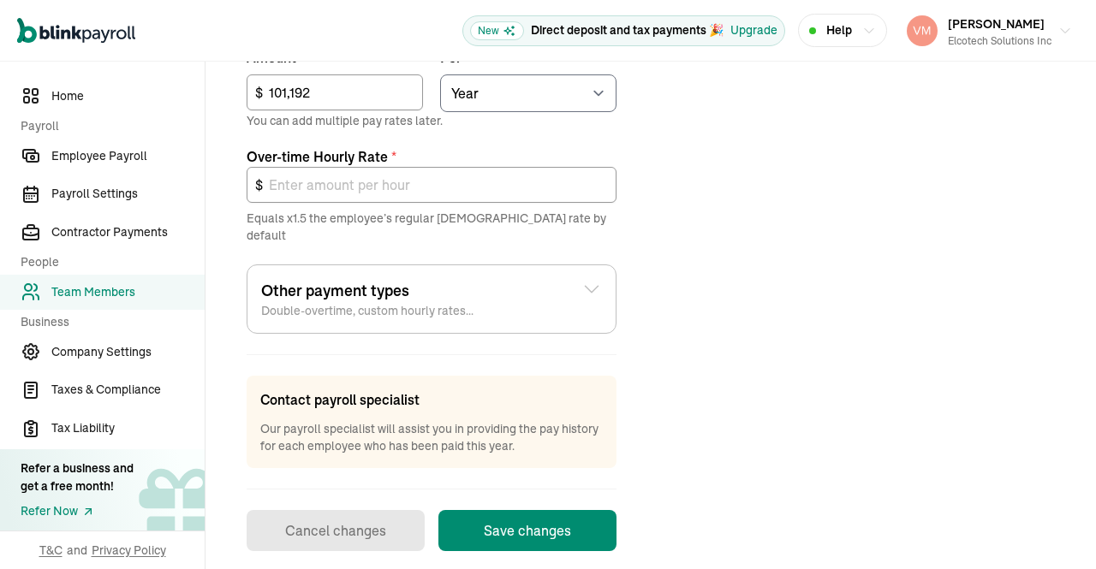
click at [562, 516] on button "Save changes" at bounding box center [527, 530] width 178 height 41
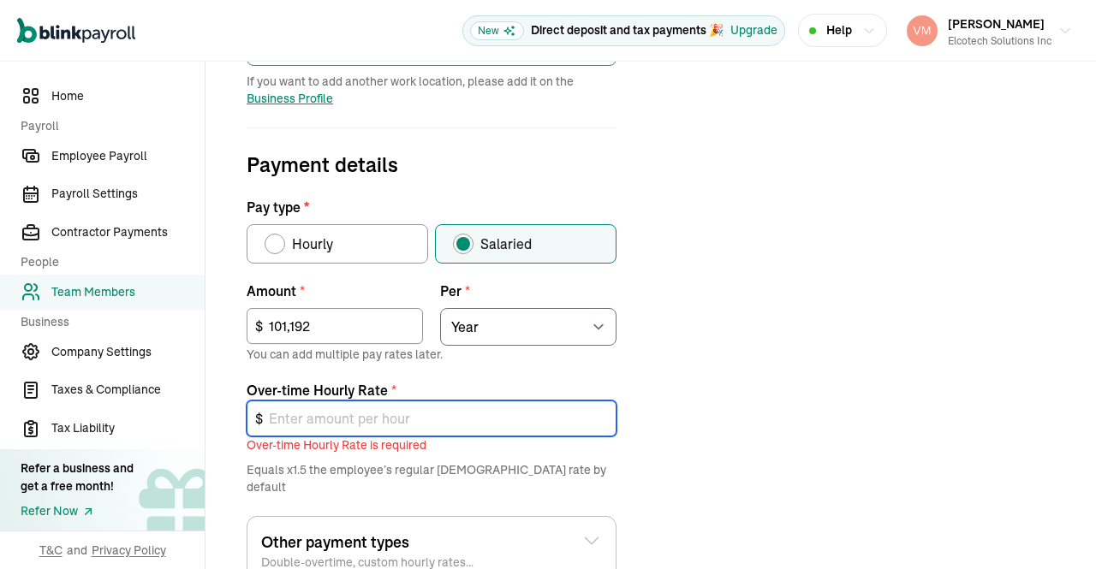
scroll to position [475, 0]
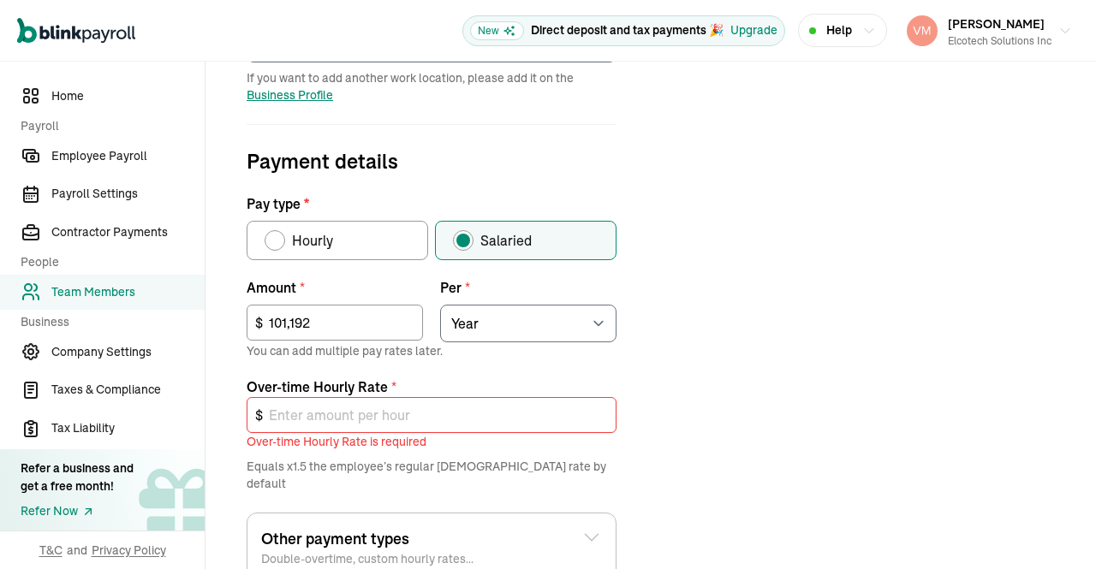
click at [746, 365] on div "Job details Job title (optional) Programmer Analyst Hire date * 04/01/2024 Mar …" at bounding box center [650, 292] width 849 height 1014
click at [729, 287] on div "Job details Job title (optional) Programmer Analyst Hire date * 04/01/2024 Mar …" at bounding box center [650, 292] width 849 height 1014
click at [286, 235] on div "Hourly" at bounding box center [309, 240] width 48 height 21
click at [277, 235] on input "Hourly" at bounding box center [271, 236] width 14 height 14
radio input "true"
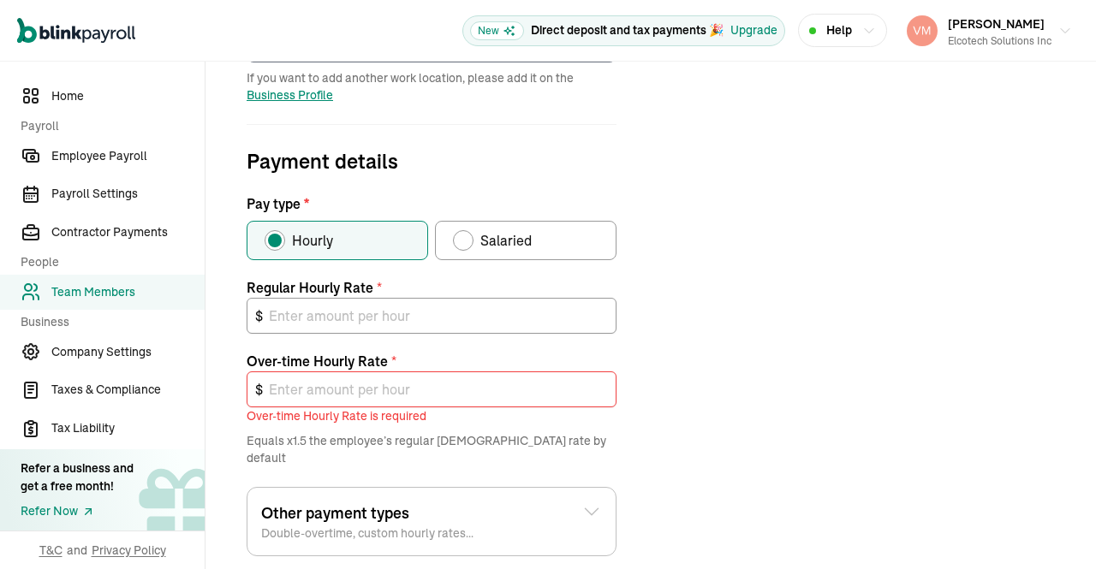
click at [487, 249] on span "Salaried" at bounding box center [505, 240] width 51 height 21
click at [466, 243] on input "Salaried" at bounding box center [459, 236] width 14 height 14
radio input "true"
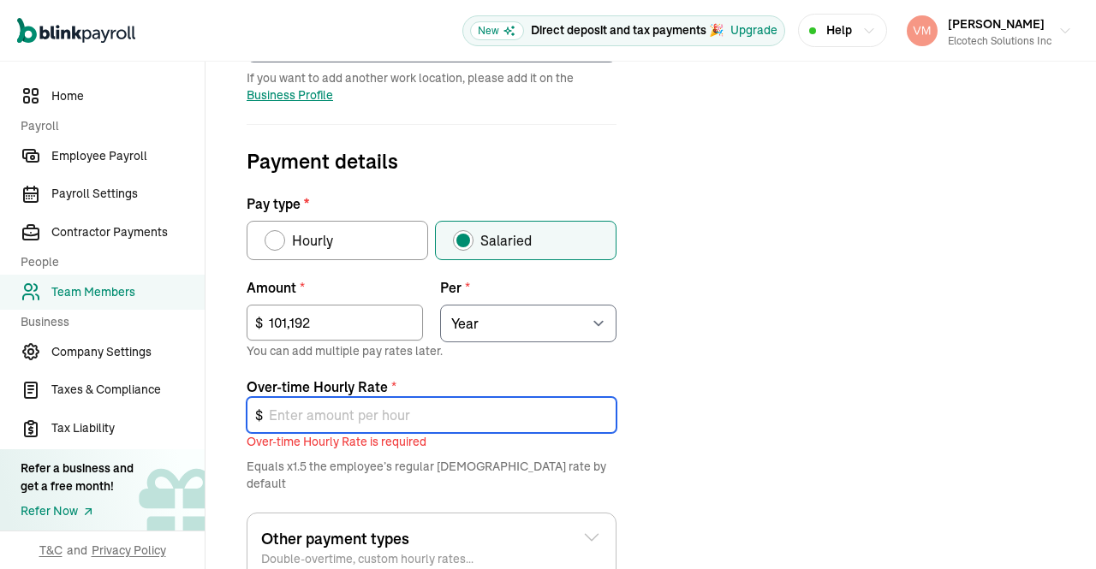
click at [395, 413] on input "text" at bounding box center [432, 415] width 370 height 36
click at [532, 412] on input "text" at bounding box center [432, 415] width 370 height 36
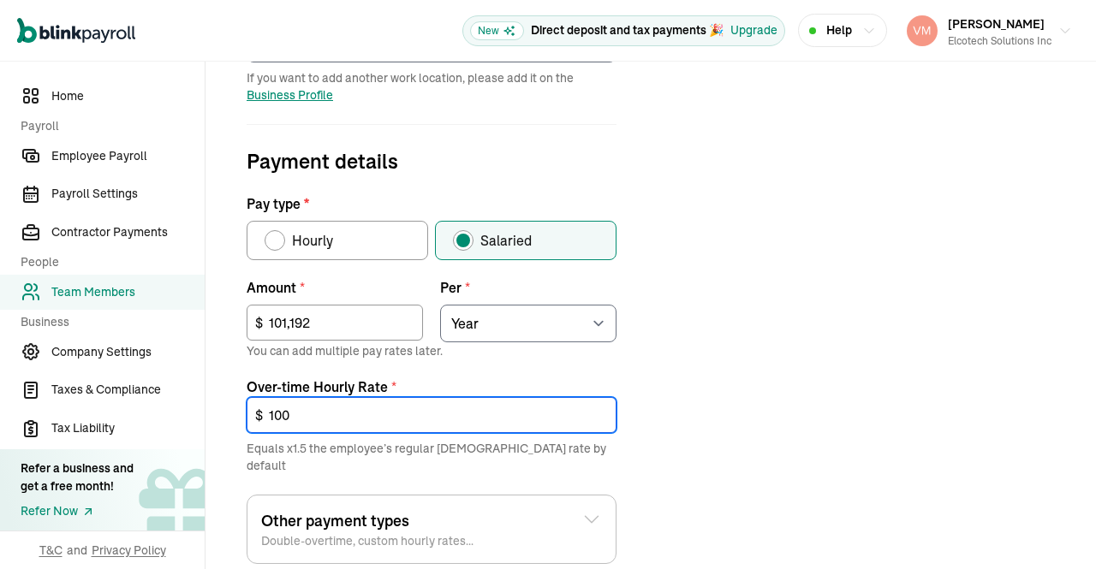
type input "100"
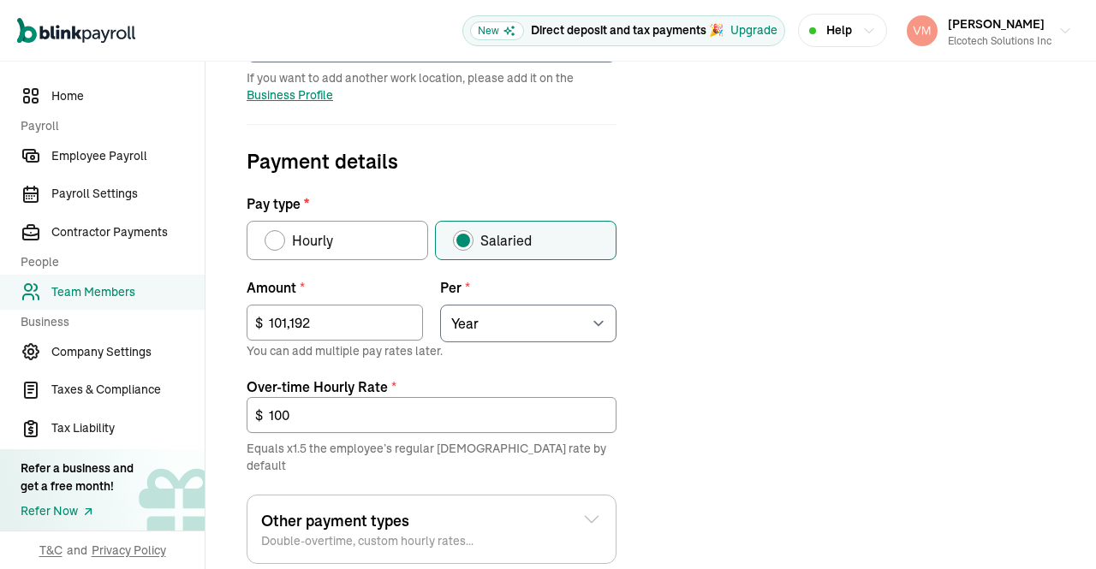
click at [796, 411] on div "Job details Job title (optional) Programmer Analyst Hire date * 04/01/2024 Mar …" at bounding box center [650, 283] width 849 height 996
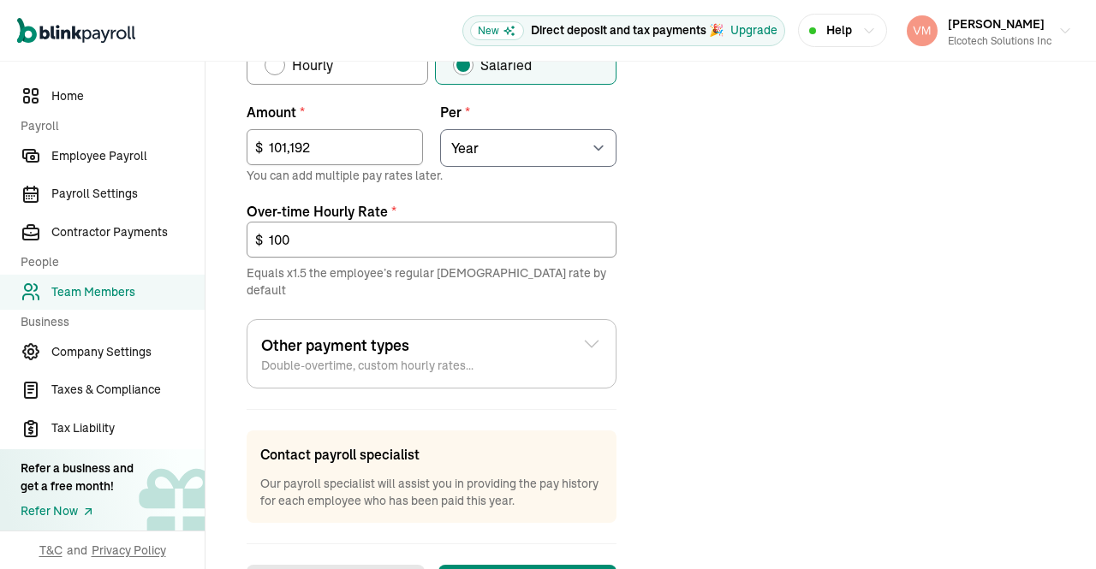
scroll to position [705, 0]
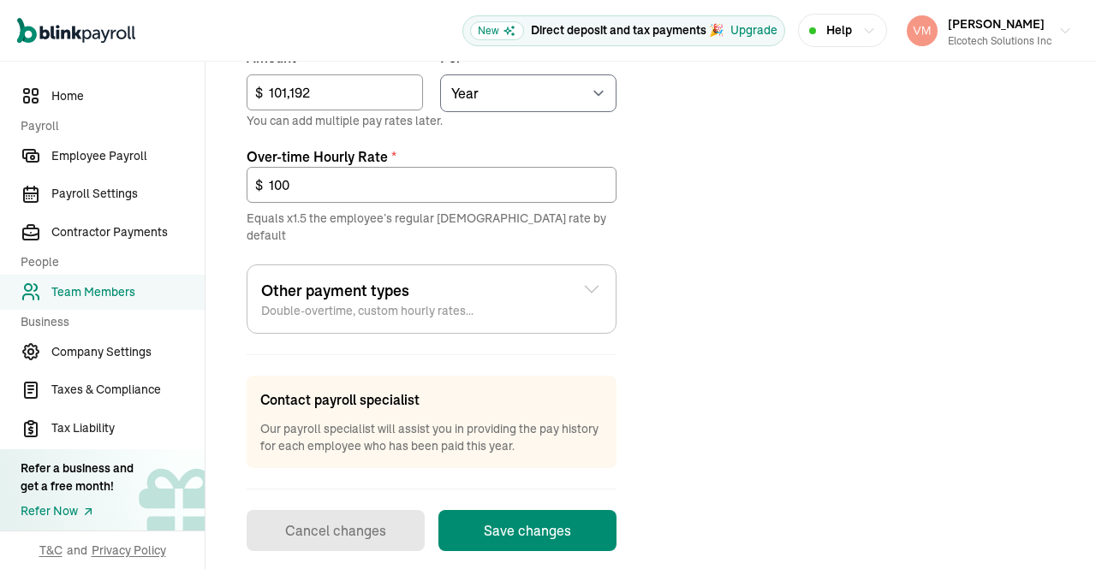
click at [557, 510] on button "Save changes" at bounding box center [527, 530] width 178 height 41
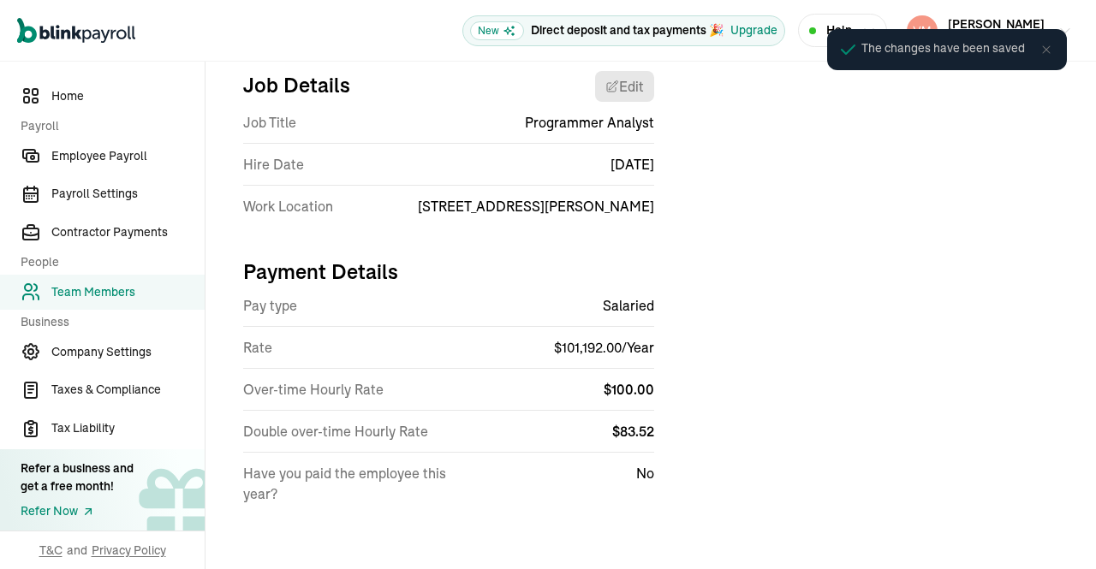
scroll to position [200, 0]
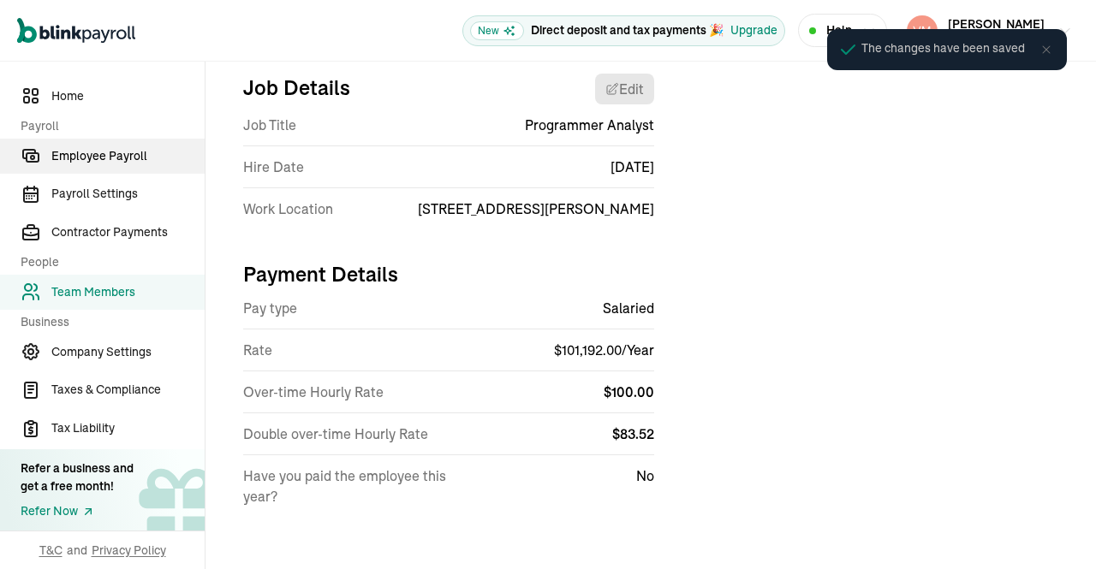
click at [128, 157] on span "Employee Payroll" at bounding box center [127, 156] width 153 height 18
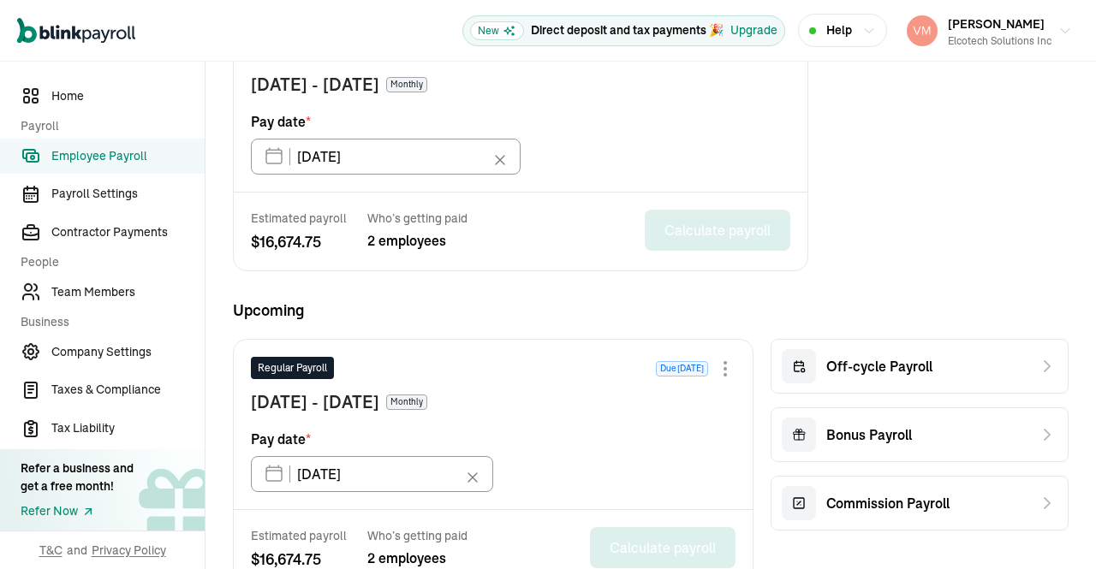
scroll to position [631, 0]
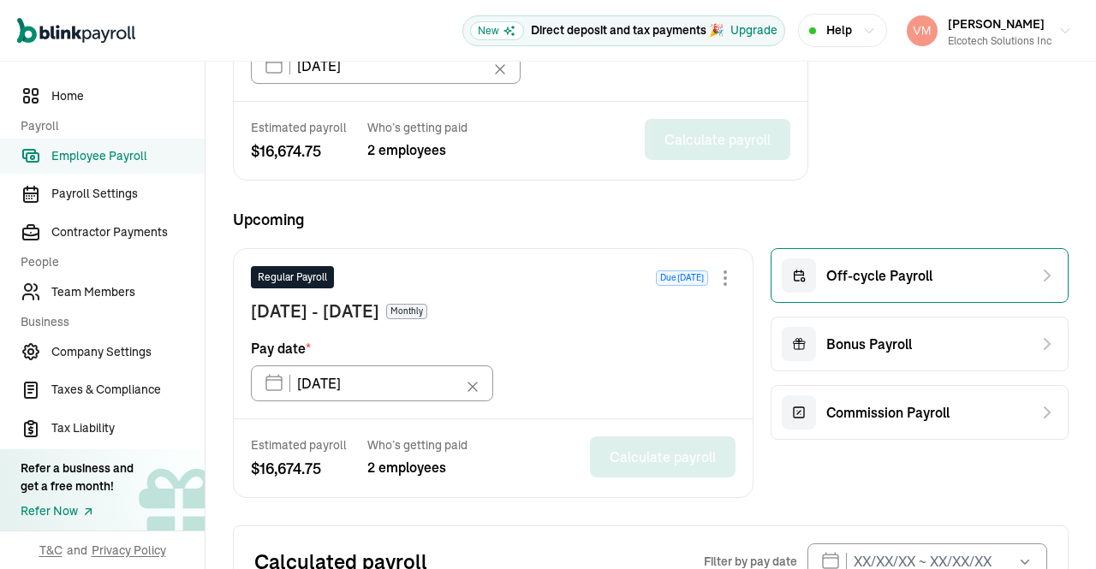
click at [907, 266] on span "Off-cycle Payroll" at bounding box center [879, 275] width 106 height 21
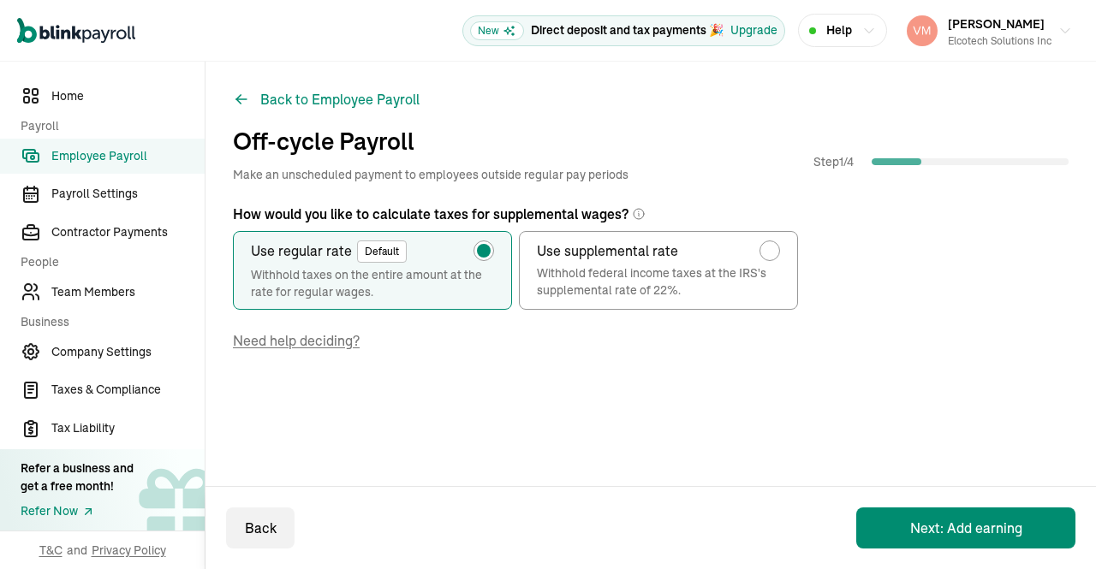
click at [966, 523] on button "Next: Add earning" at bounding box center [965, 528] width 219 height 41
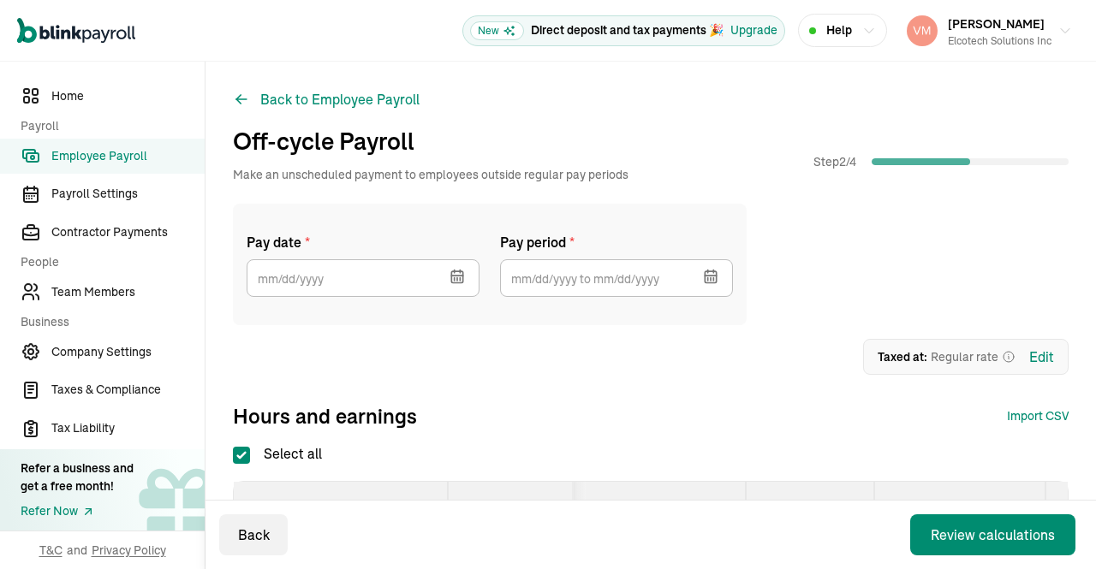
click at [455, 270] on icon "button" at bounding box center [455, 271] width 0 height 3
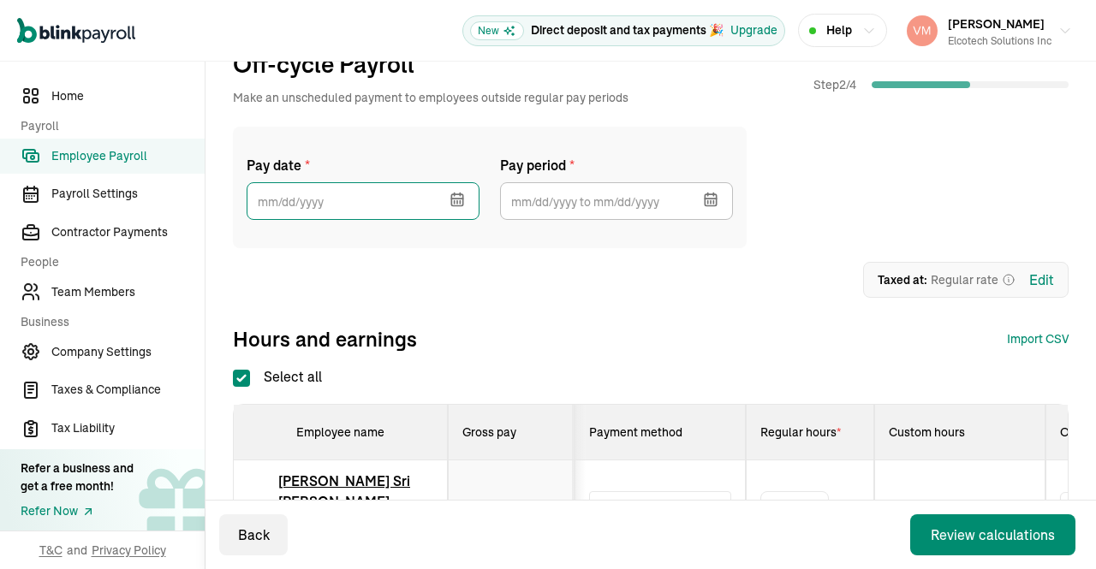
scroll to position [131, 0]
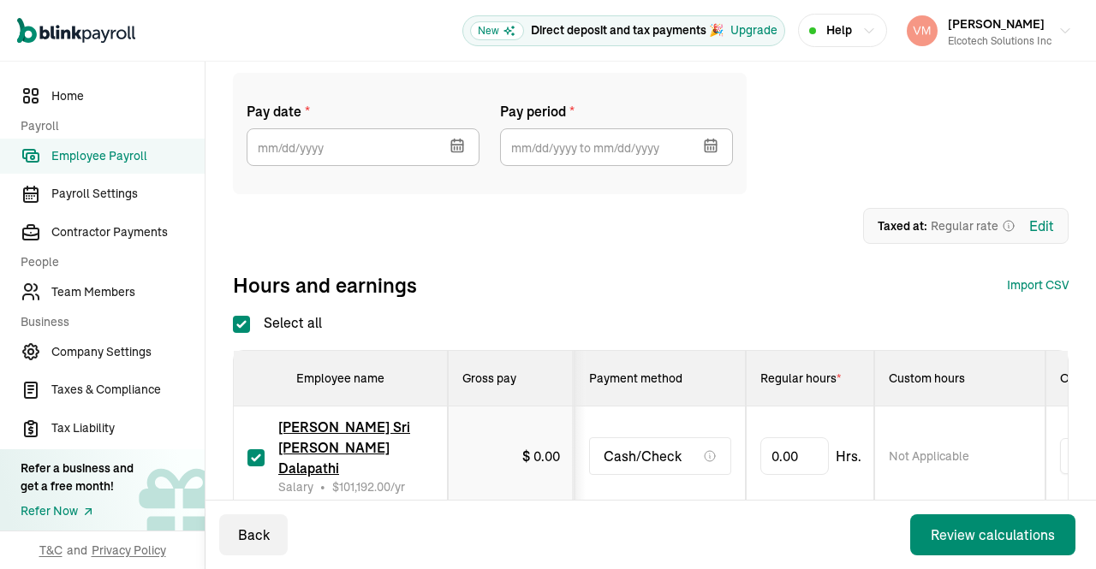
click at [452, 140] on icon "button" at bounding box center [456, 145] width 11 height 11
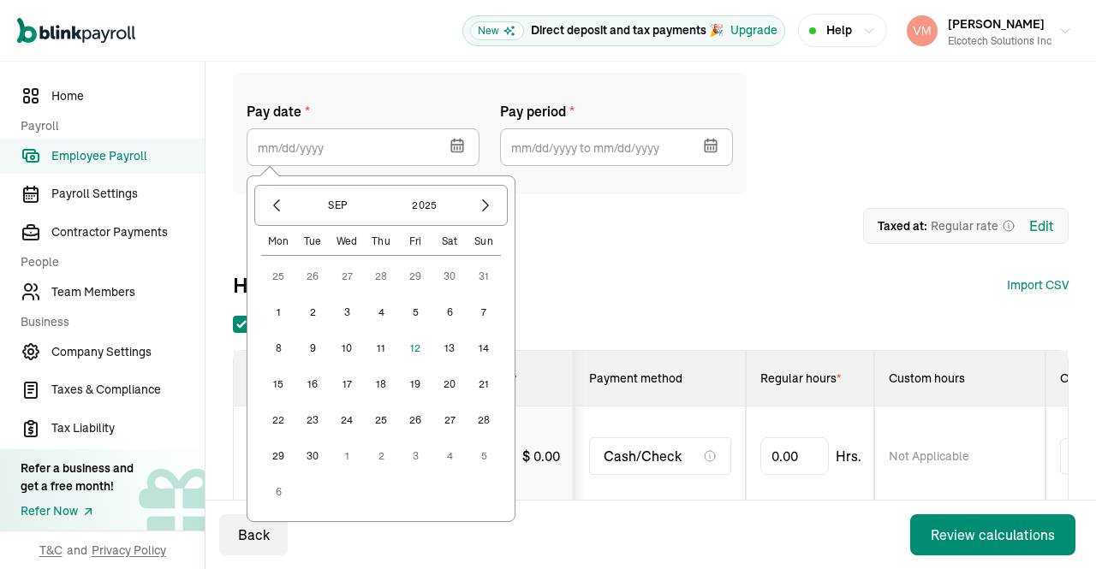
click at [314, 461] on button "30" at bounding box center [312, 456] width 34 height 34
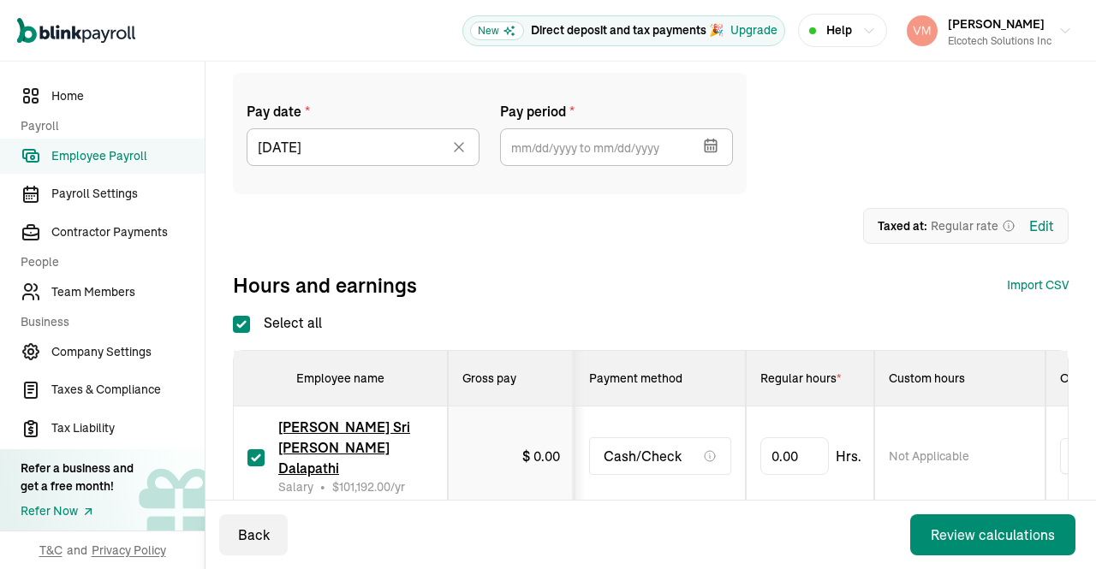
click at [710, 138] on icon "button" at bounding box center [710, 145] width 17 height 17
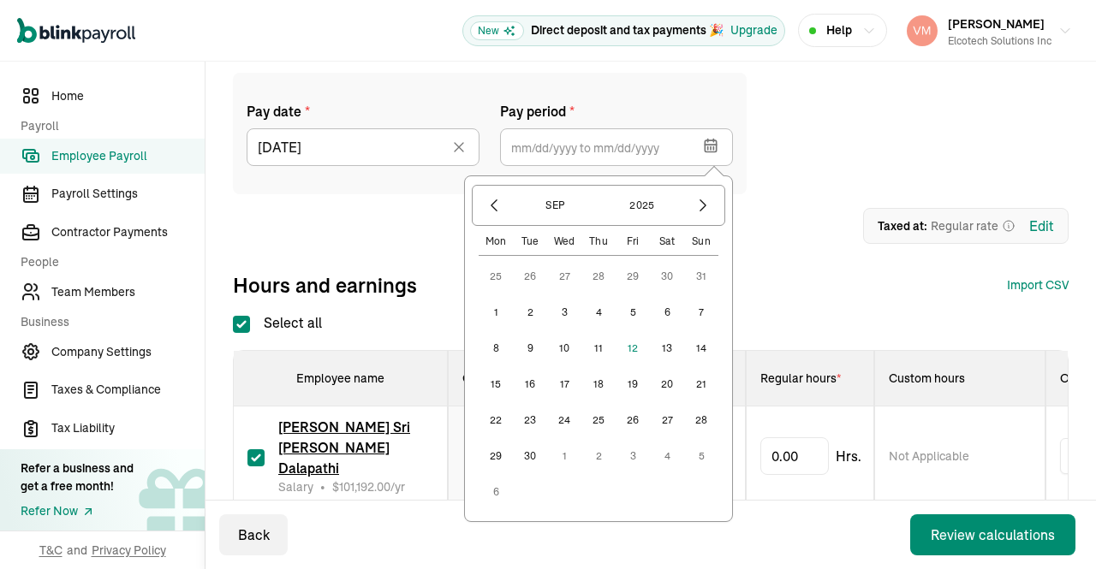
click at [496, 311] on button "1" at bounding box center [495, 312] width 34 height 34
click at [529, 455] on button "30" at bounding box center [530, 456] width 34 height 34
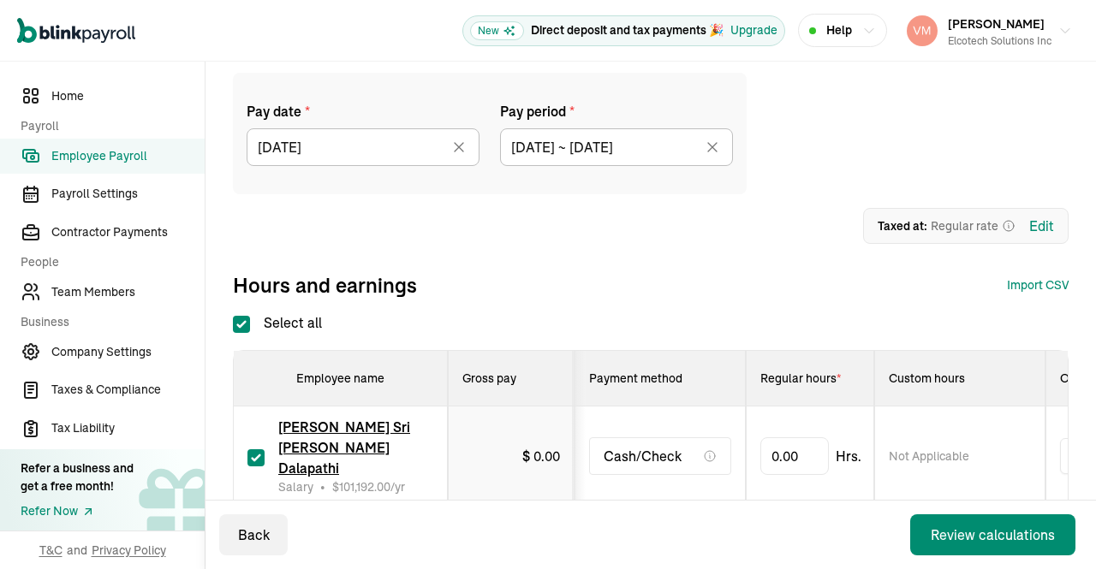
type input "09/01/2025 ~ 09/30/2025"
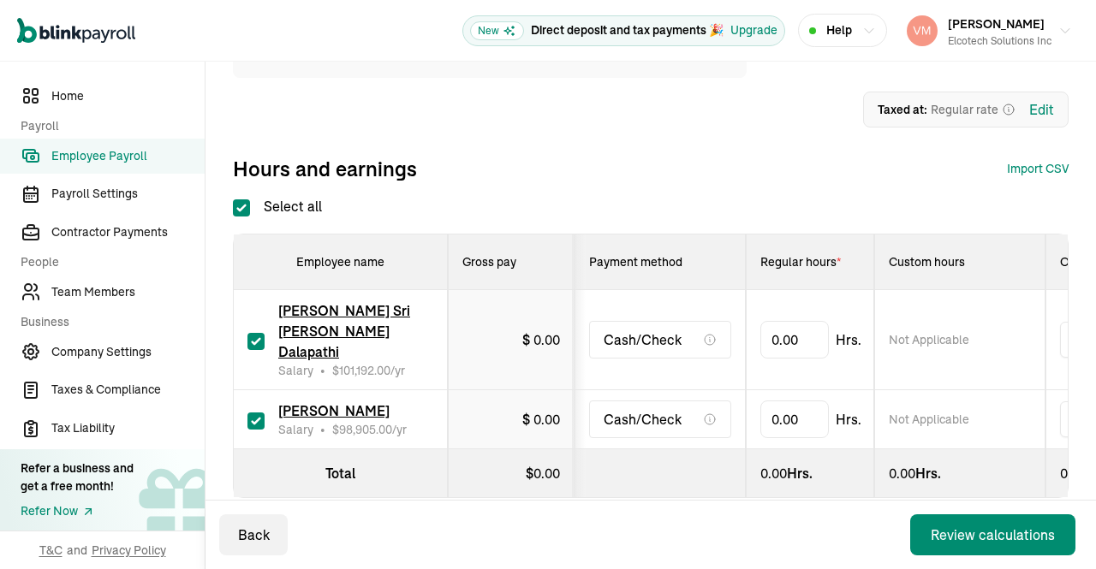
scroll to position [262, 0]
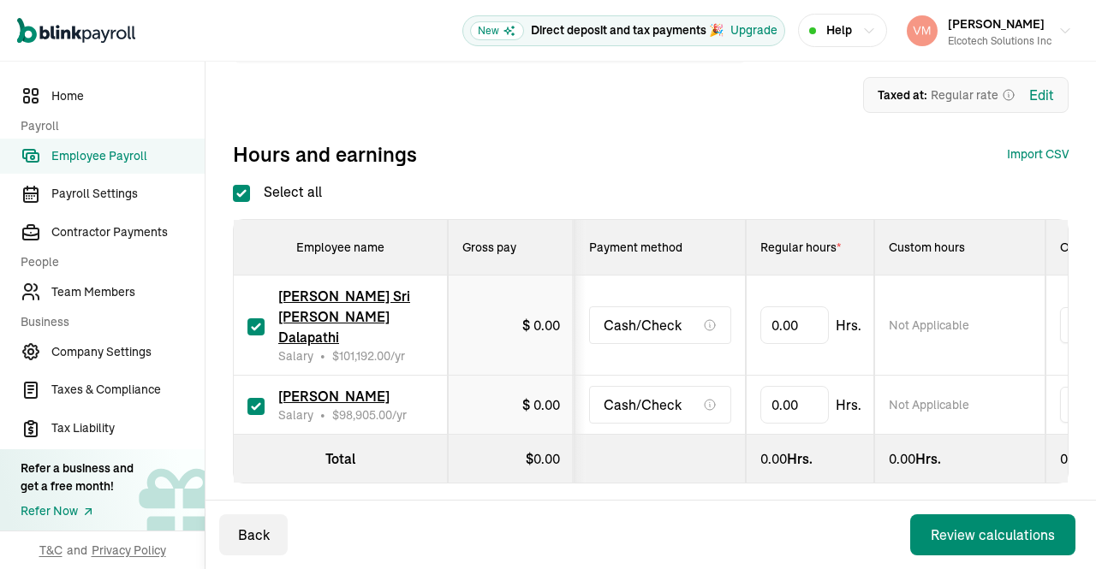
click at [248, 398] on input "checkbox" at bounding box center [255, 406] width 17 height 17
checkbox input "false"
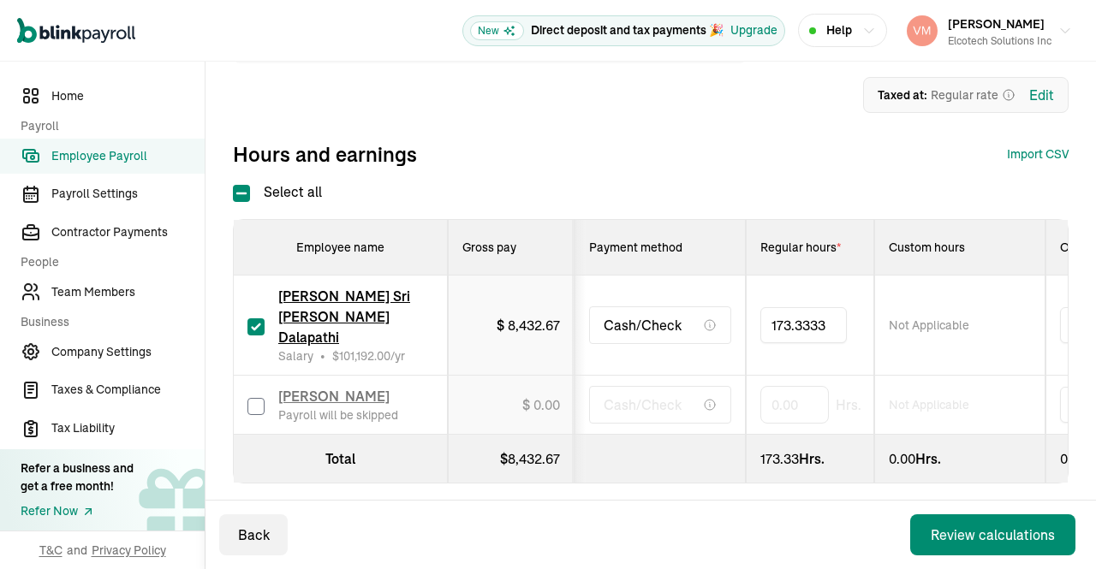
type input "173.33333"
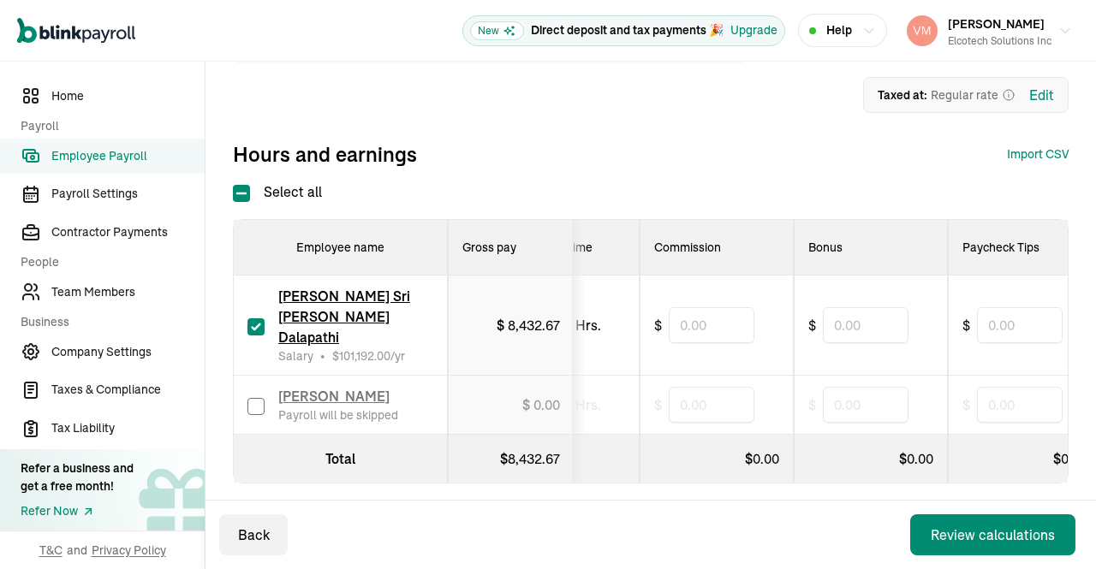
scroll to position [0, 760]
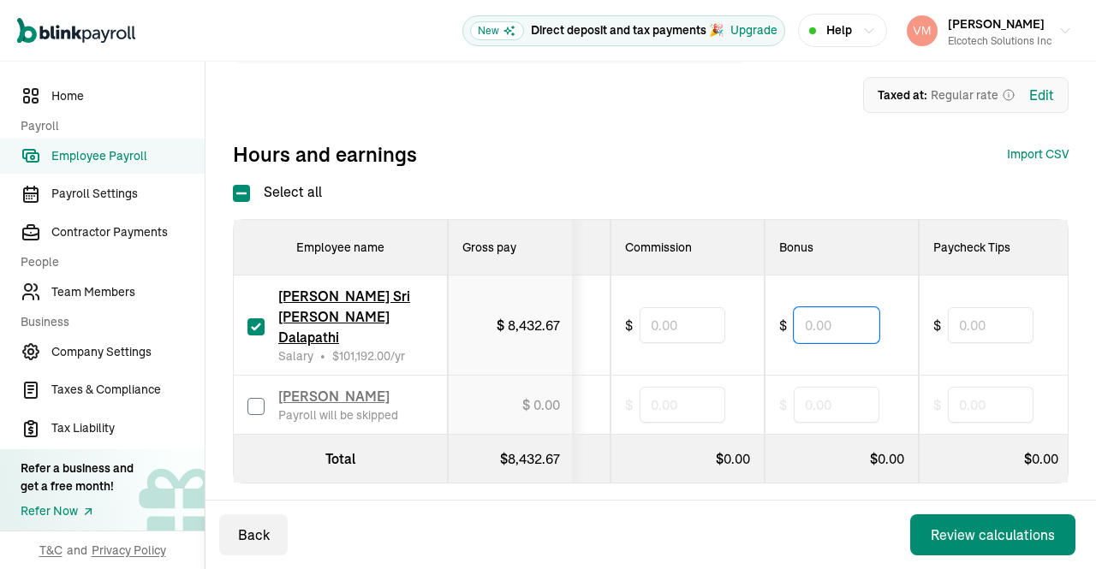
click at [832, 315] on input "text" at bounding box center [836, 325] width 86 height 36
type input "3,500"
click at [695, 514] on div "Back Review calculations" at bounding box center [650, 535] width 890 height 68
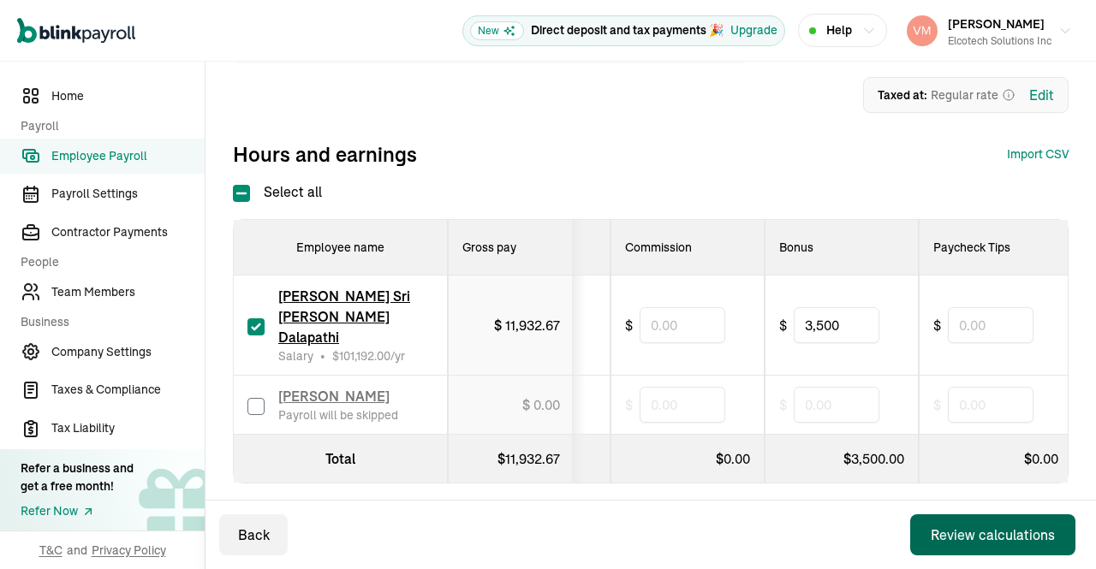
click at [957, 525] on div "Review calculations" at bounding box center [992, 535] width 124 height 21
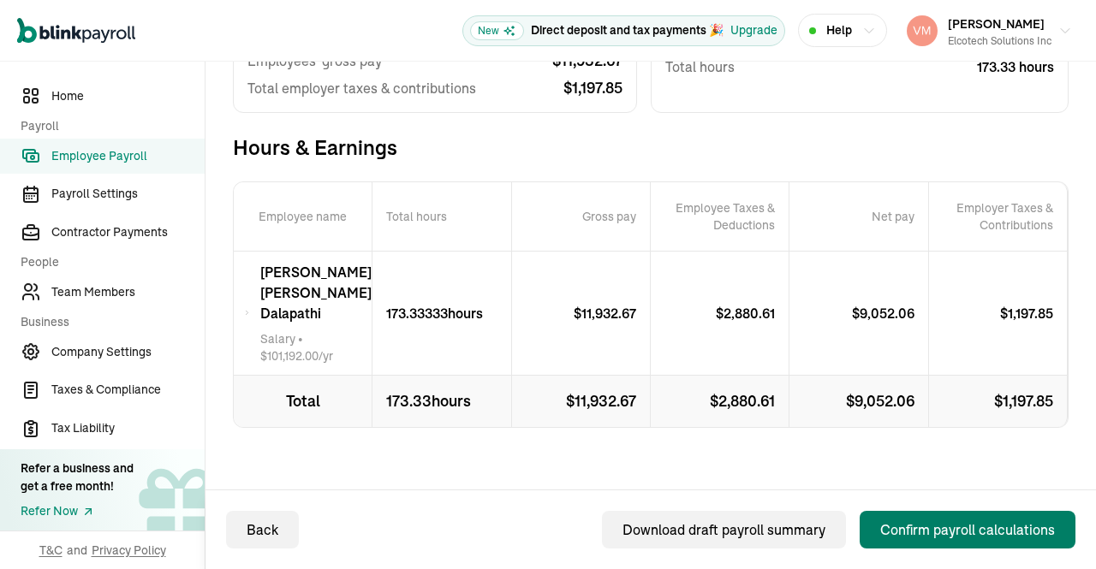
scroll to position [297, 0]
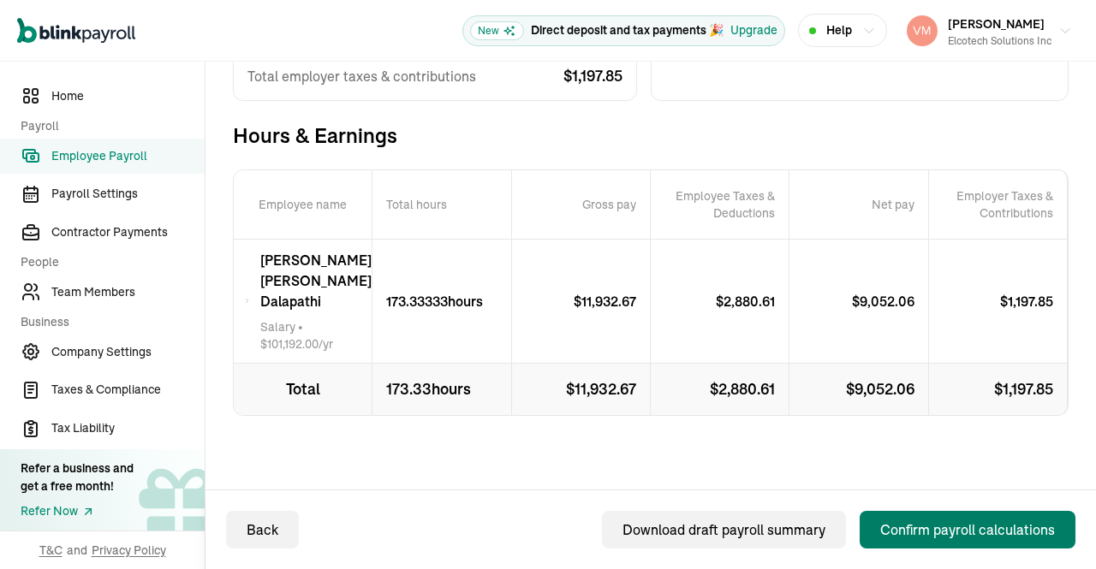
click at [264, 526] on div "Back" at bounding box center [263, 530] width 32 height 21
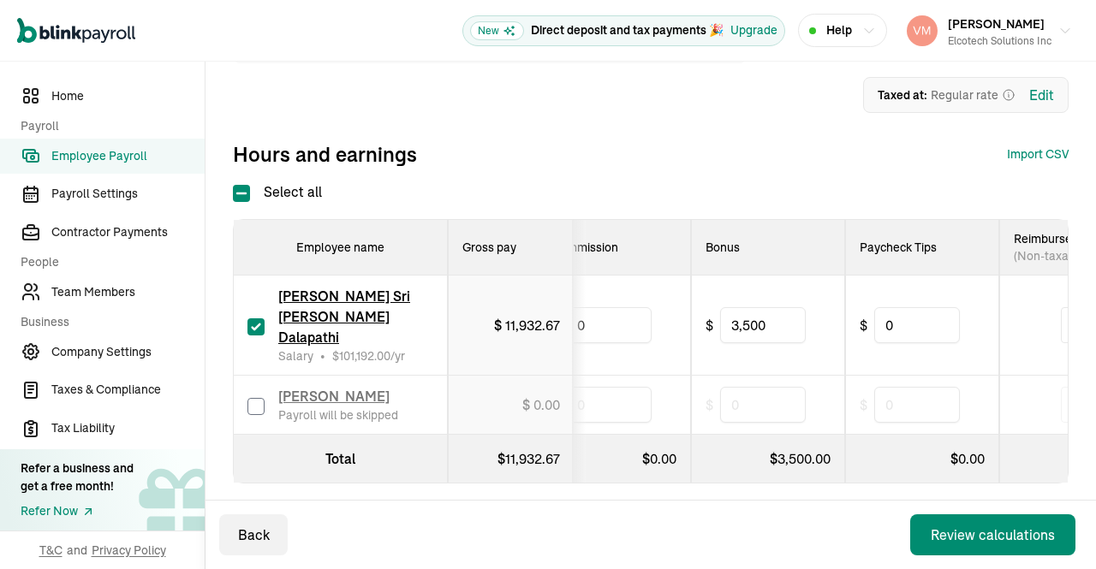
scroll to position [0, 834]
click at [780, 307] on input "3,500" at bounding box center [763, 325] width 86 height 36
type input "3"
type input "3,687.33"
click at [788, 199] on div "Select all Employee name Gross pay Payment method Regular hours * Custom hours …" at bounding box center [650, 332] width 835 height 302
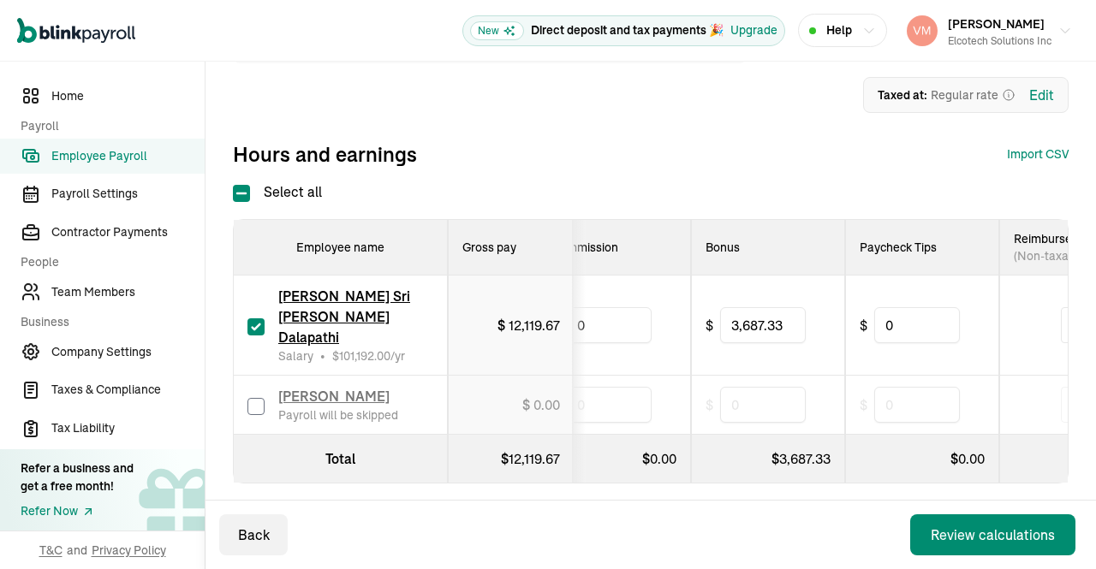
click at [928, 513] on div "Back Review calculations" at bounding box center [650, 535] width 890 height 68
click at [943, 528] on div "Review calculations" at bounding box center [992, 535] width 124 height 21
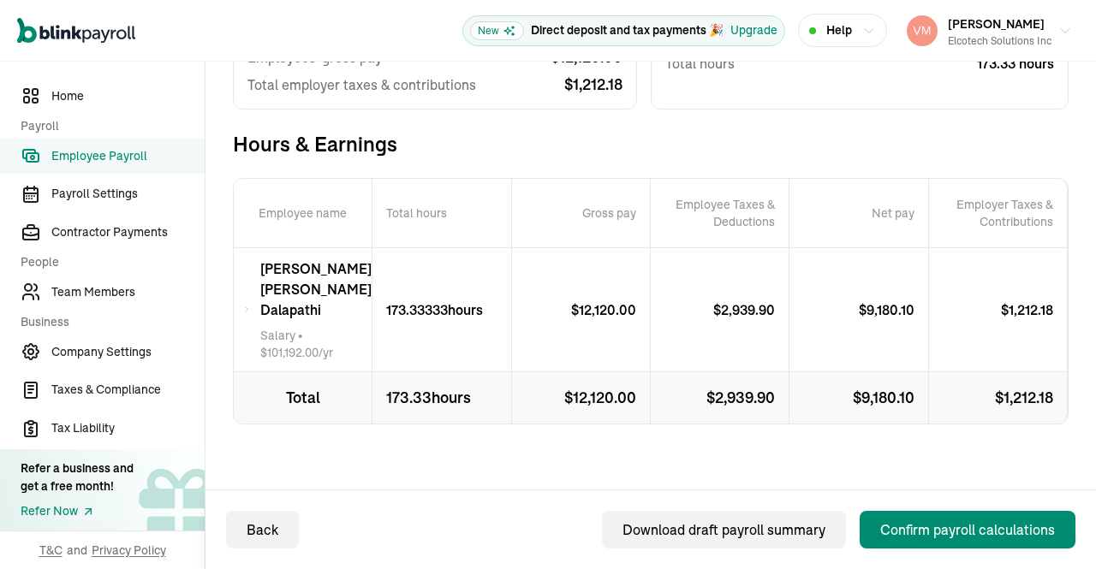
scroll to position [297, 0]
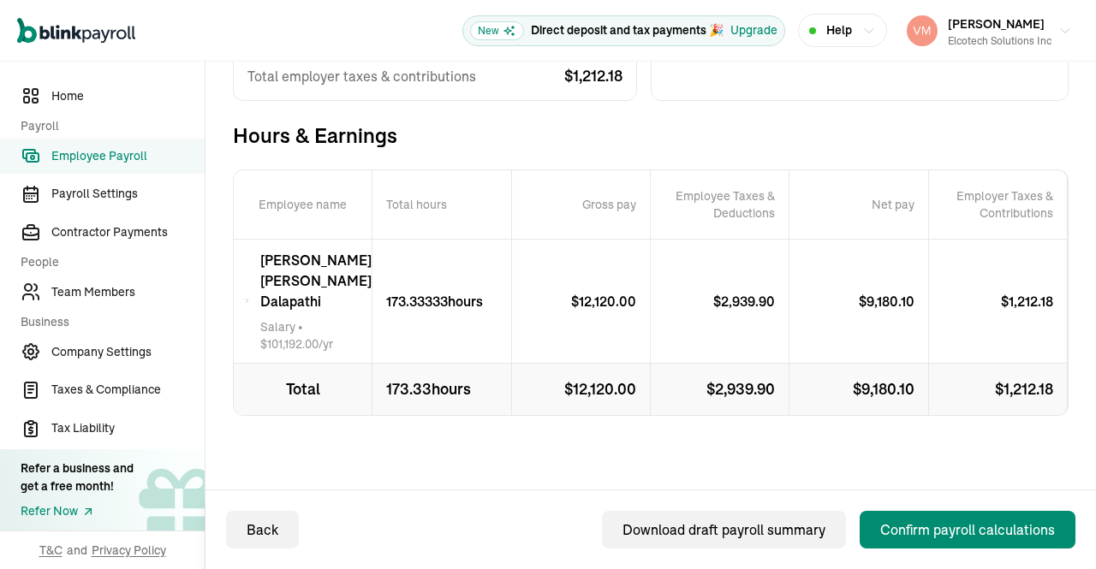
click at [247, 305] on icon at bounding box center [247, 301] width 6 height 21
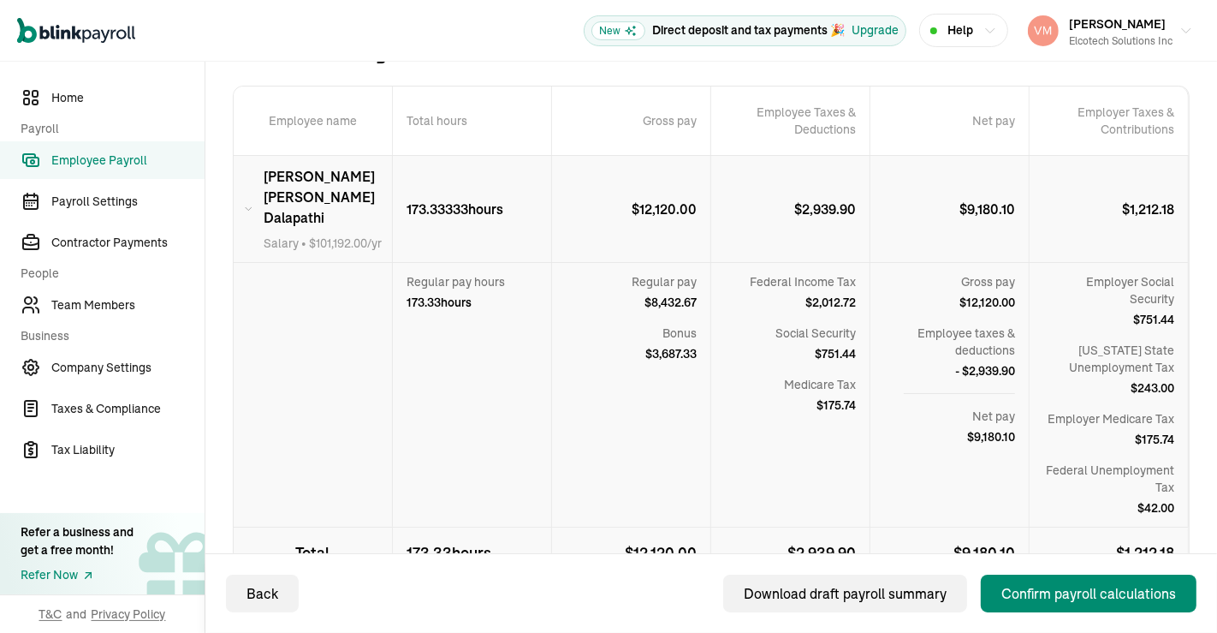
scroll to position [379, 0]
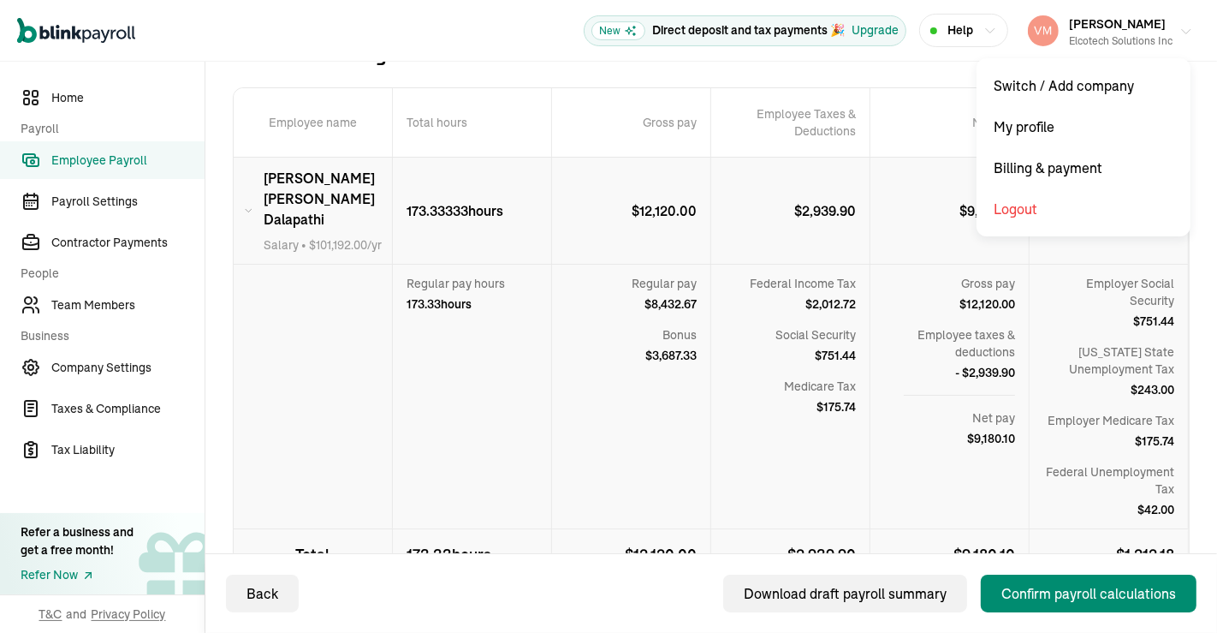
click at [1095, 26] on icon "button" at bounding box center [1186, 32] width 14 height 14
